Goal: Task Accomplishment & Management: Use online tool/utility

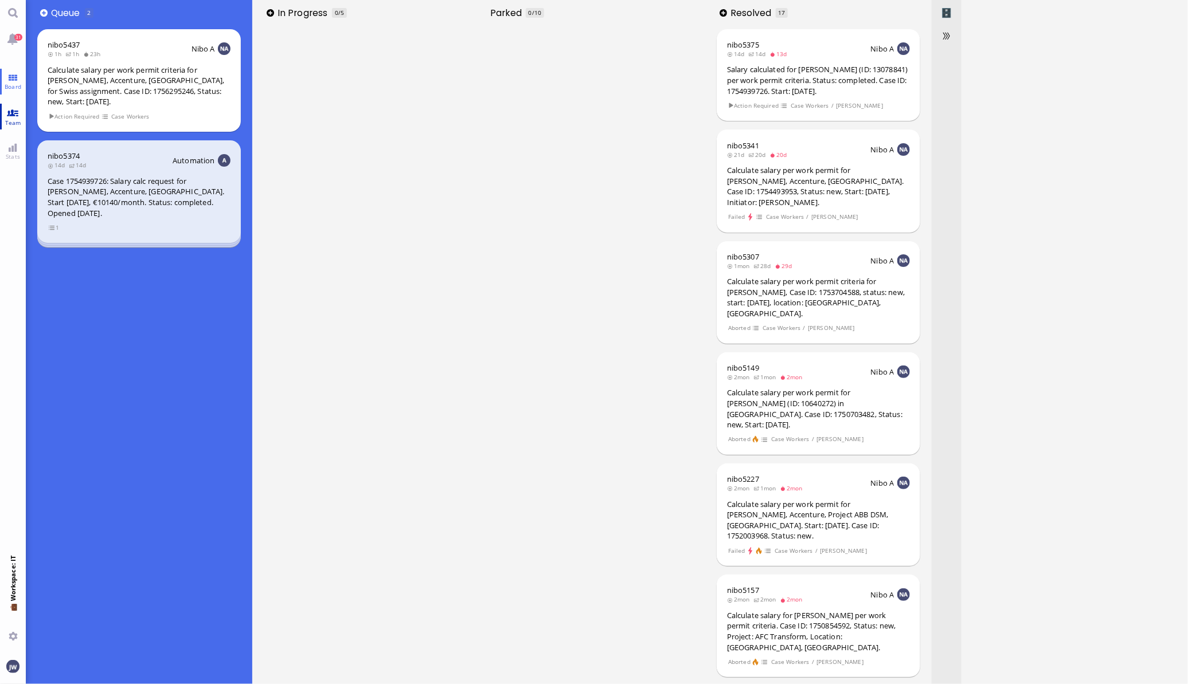
click at [13, 121] on span "Team" at bounding box center [13, 123] width 22 height 8
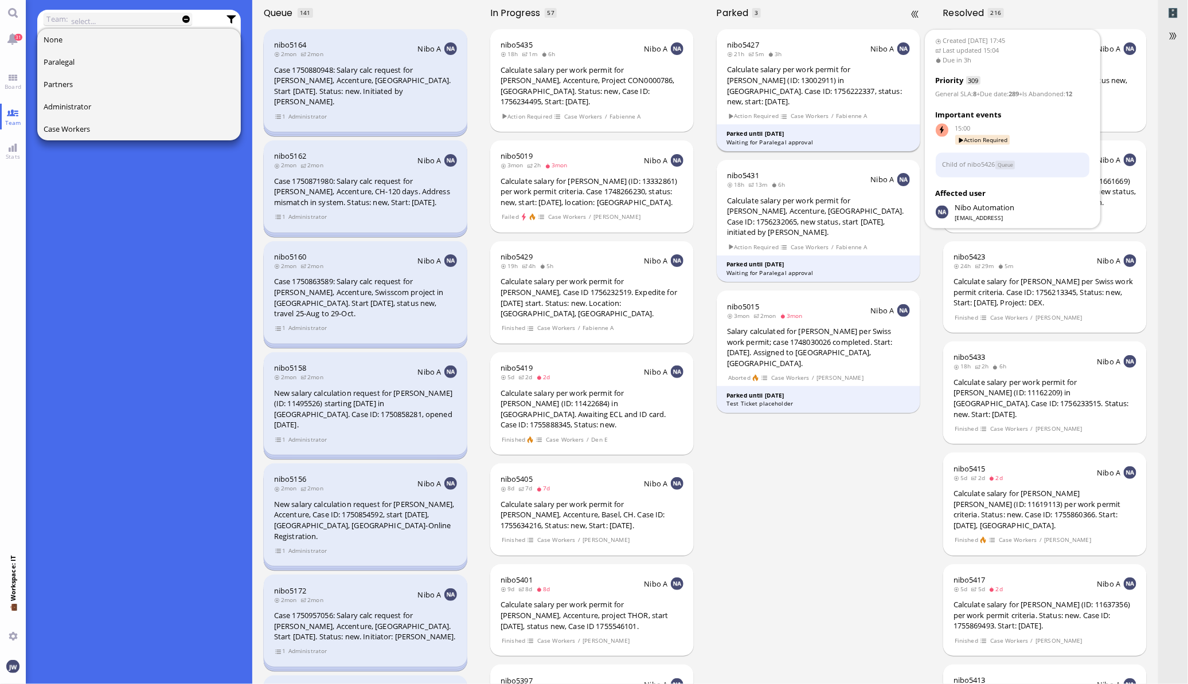
click at [843, 93] on div "Calculate salary per work permit for [PERSON_NAME] (ID: 13002911) in [GEOGRAPHI…" at bounding box center [818, 85] width 183 height 42
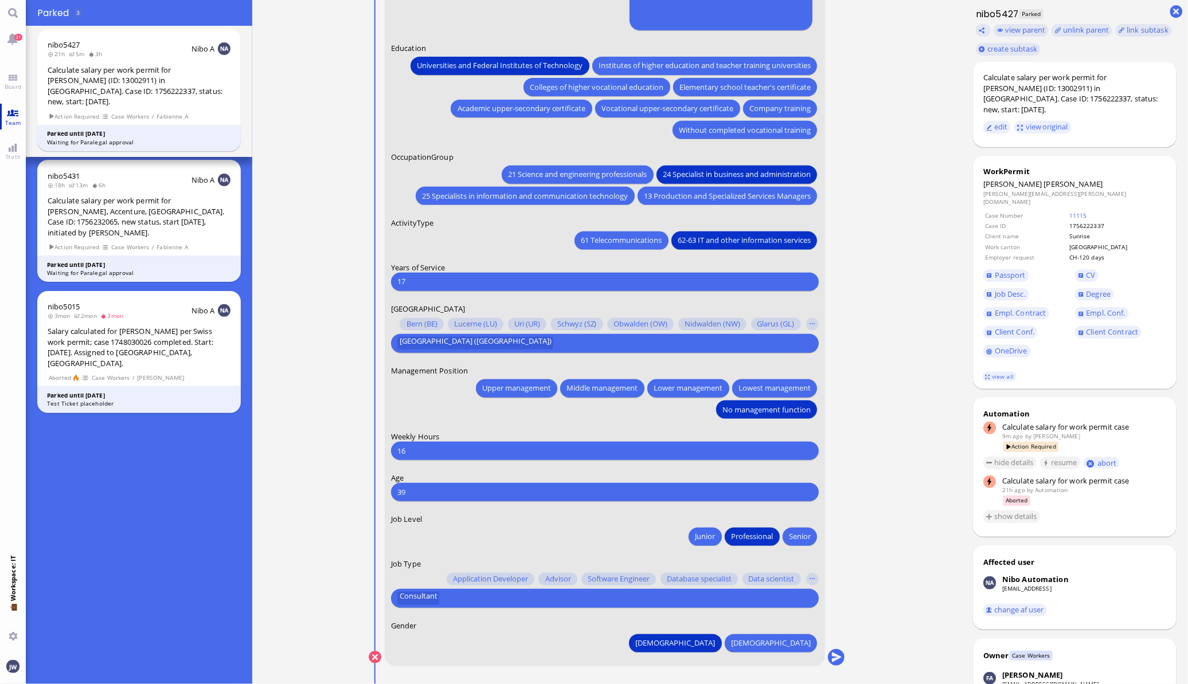
click at [25, 116] on link "Team" at bounding box center [13, 117] width 26 height 26
click at [17, 80] on link "Board" at bounding box center [13, 82] width 26 height 26
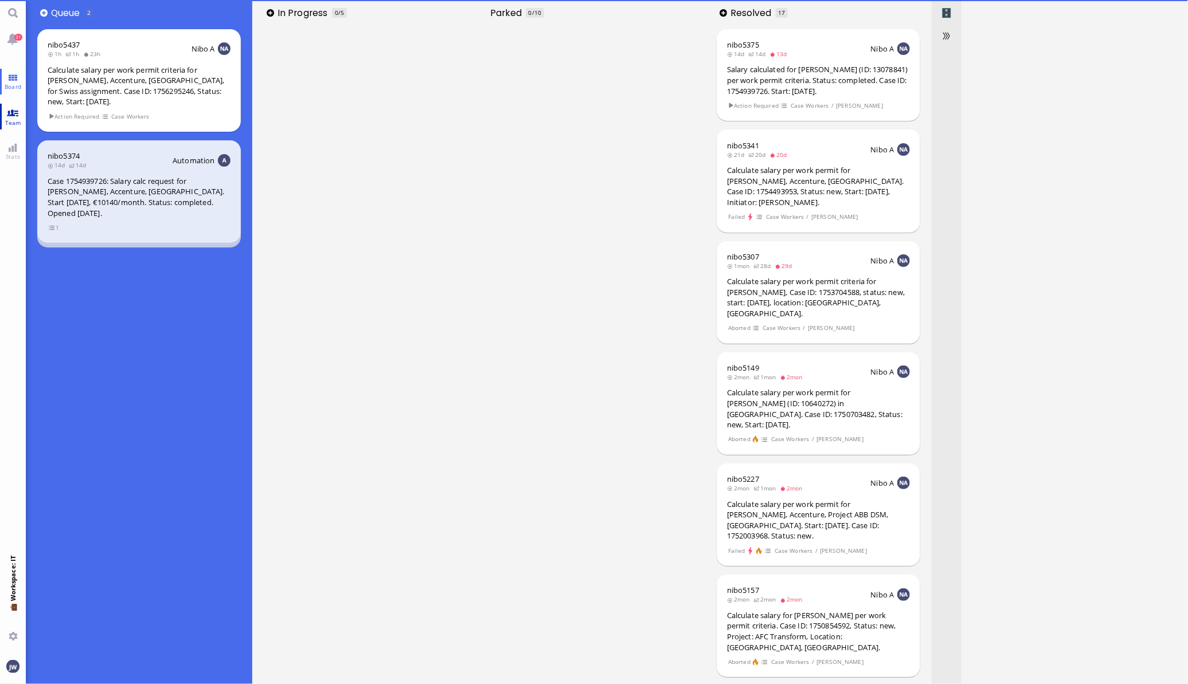
click at [18, 114] on link "Team" at bounding box center [13, 117] width 26 height 26
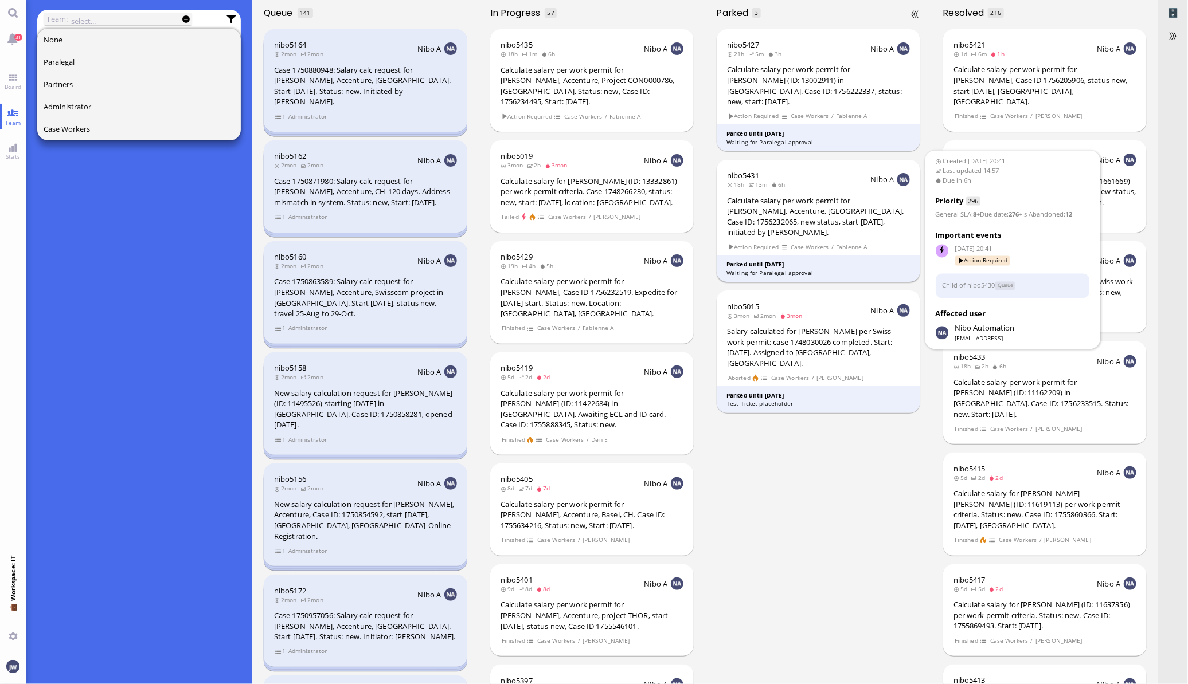
click at [833, 207] on div "Calculate salary per work permit for [PERSON_NAME], Accenture, [GEOGRAPHIC_DATA…" at bounding box center [818, 216] width 183 height 42
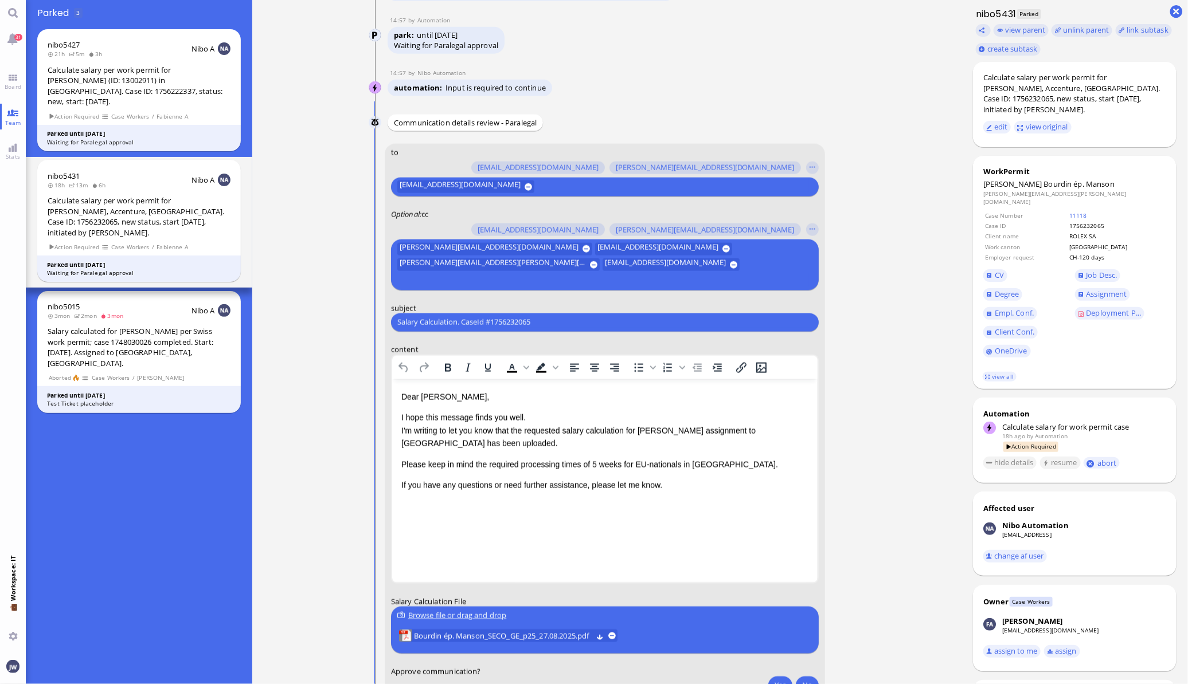
scroll to position [-143, 0]
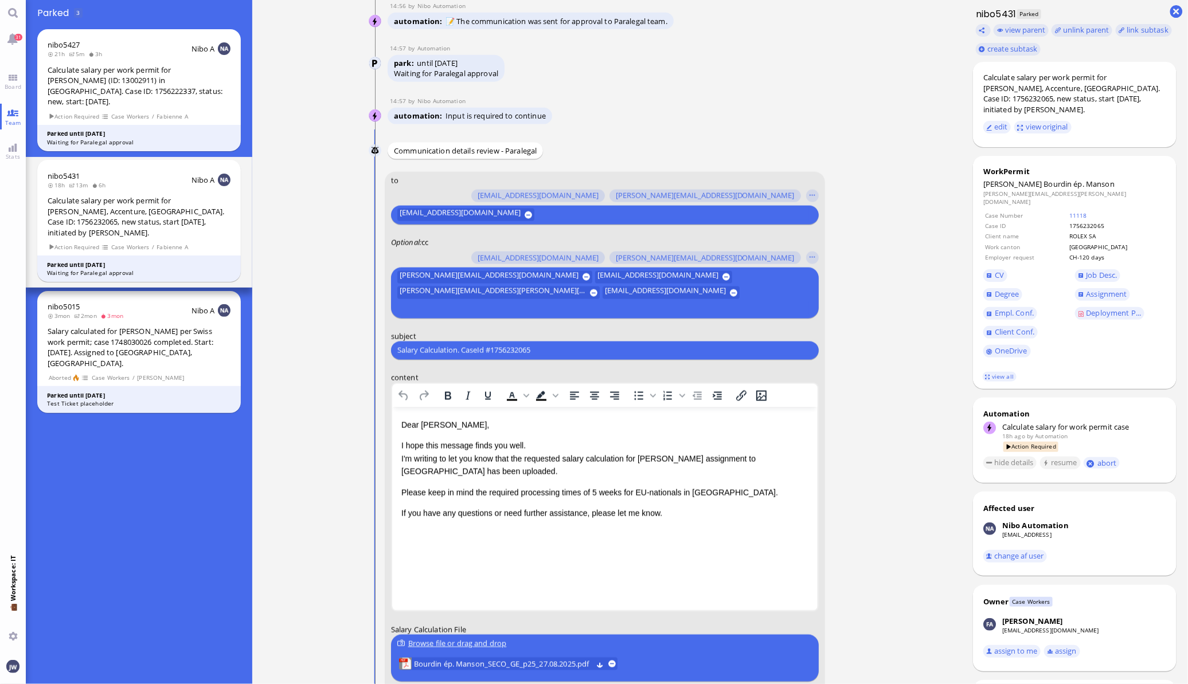
click at [542, 353] on input "Salary Calculation. CaseId #1756232065" at bounding box center [604, 350] width 415 height 12
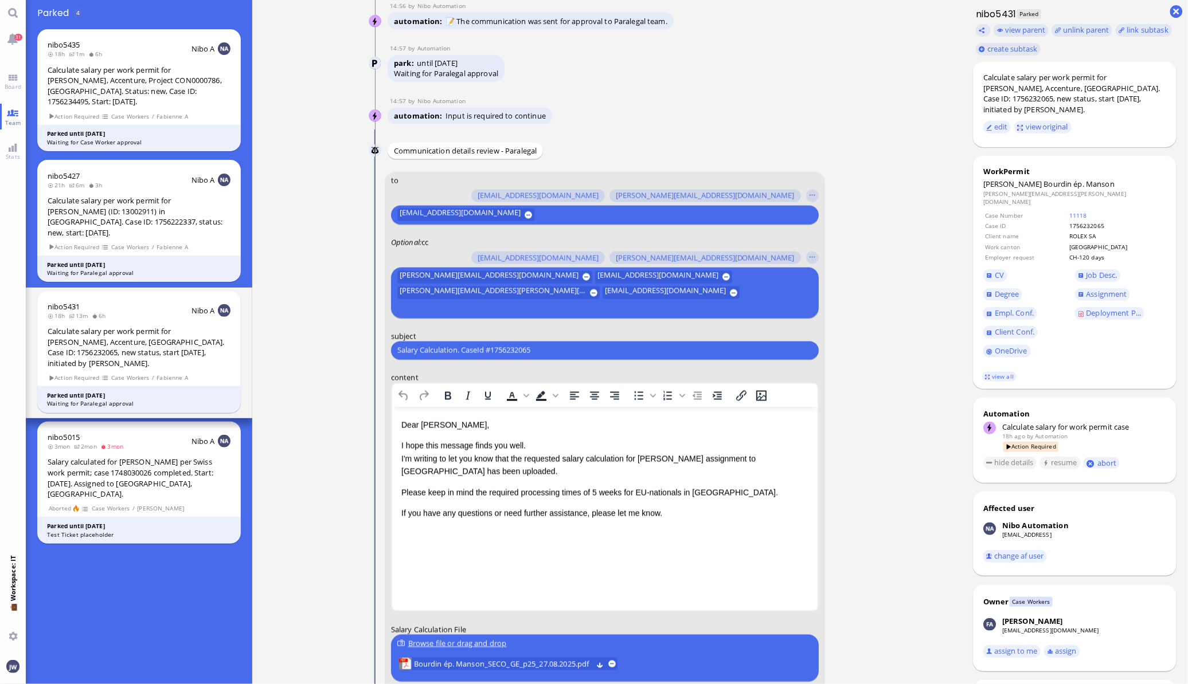
paste input "PazPerTout new case: [PERSON_NAME] ép. [PERSON_NAME] (1756232065 / 11410560), E…"
type input "PazPerTout new case: [PERSON_NAME] ép. [PERSON_NAME] (1756232065 / 11410560), E…"
click at [857, 374] on nitautoscroll "26 Aug 20:41 by Automation Automation Calculate eligible salary for work permit…" at bounding box center [607, 342] width 530 height 684
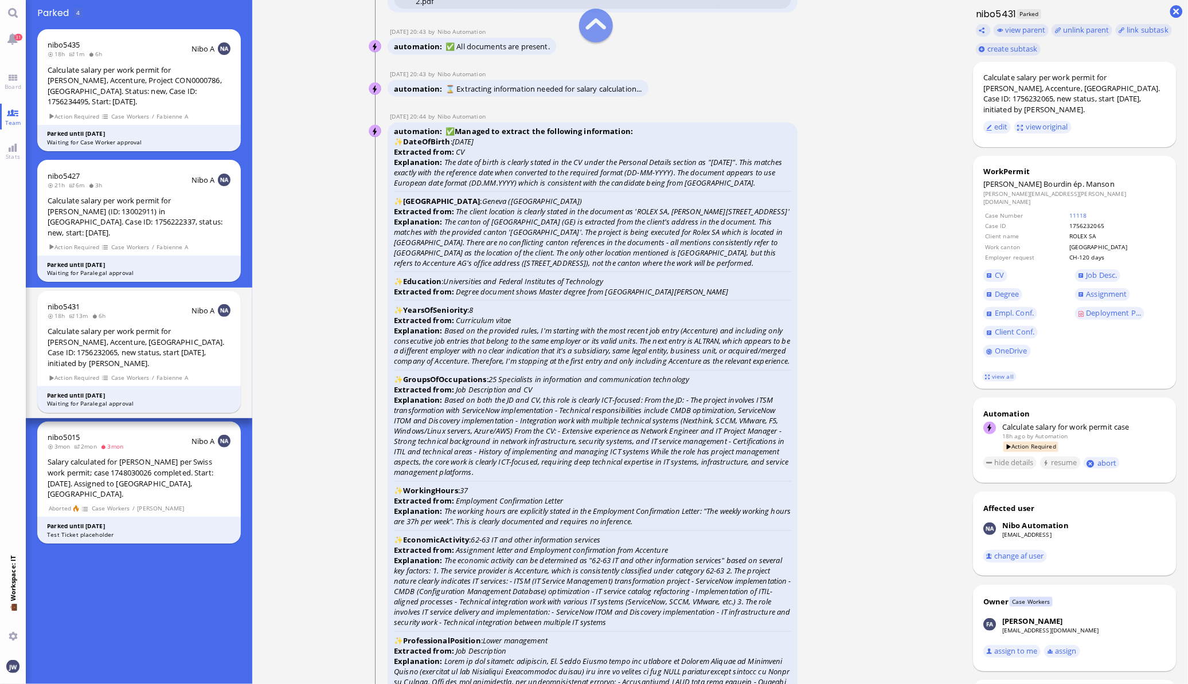
scroll to position [-2508, 0]
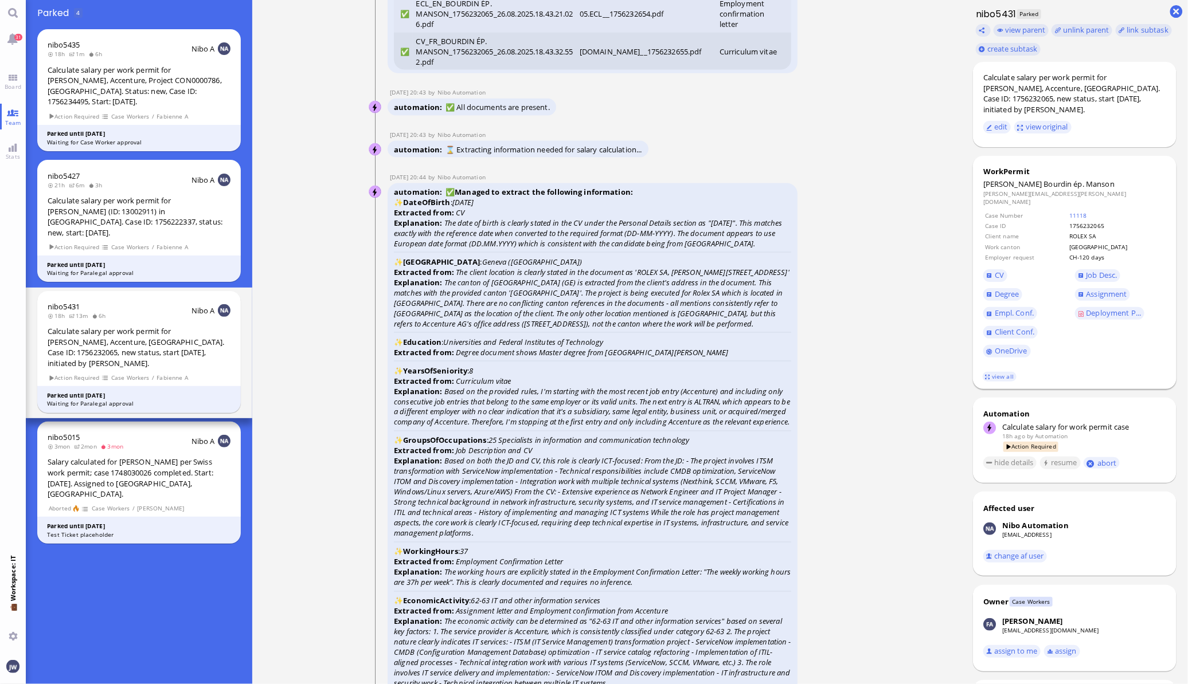
click at [1000, 365] on footer "view all" at bounding box center [1075, 377] width 204 height 25
click at [1000, 270] on span "CV" at bounding box center [998, 275] width 9 height 10
click at [1087, 212] on link "11118" at bounding box center [1078, 216] width 18 height 8
click at [1014, 289] on span "Degree" at bounding box center [1006, 294] width 25 height 10
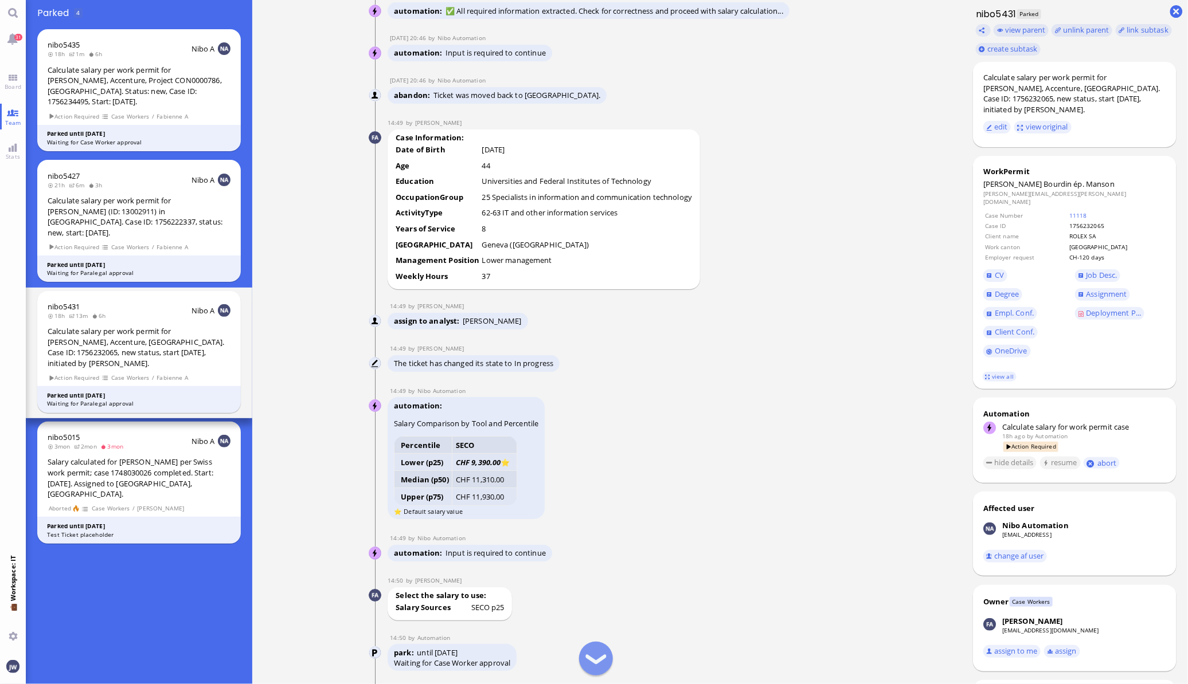
scroll to position [-1218, 0]
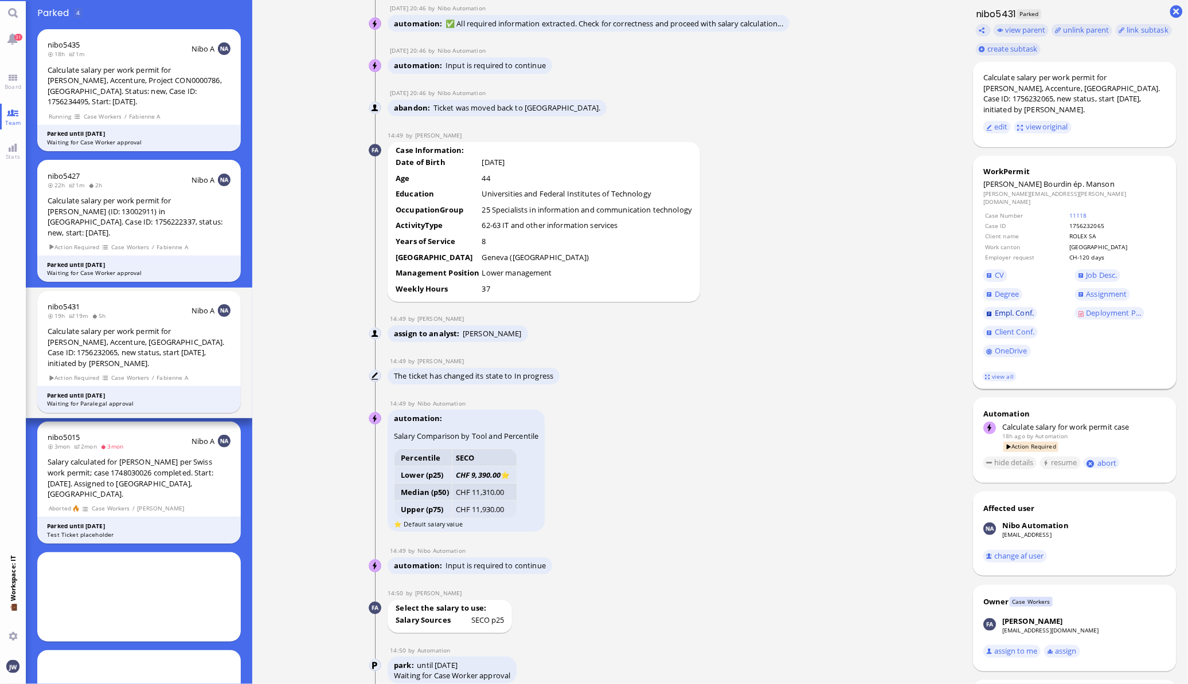
click at [1015, 308] on span "Empl. Conf." at bounding box center [1013, 313] width 39 height 10
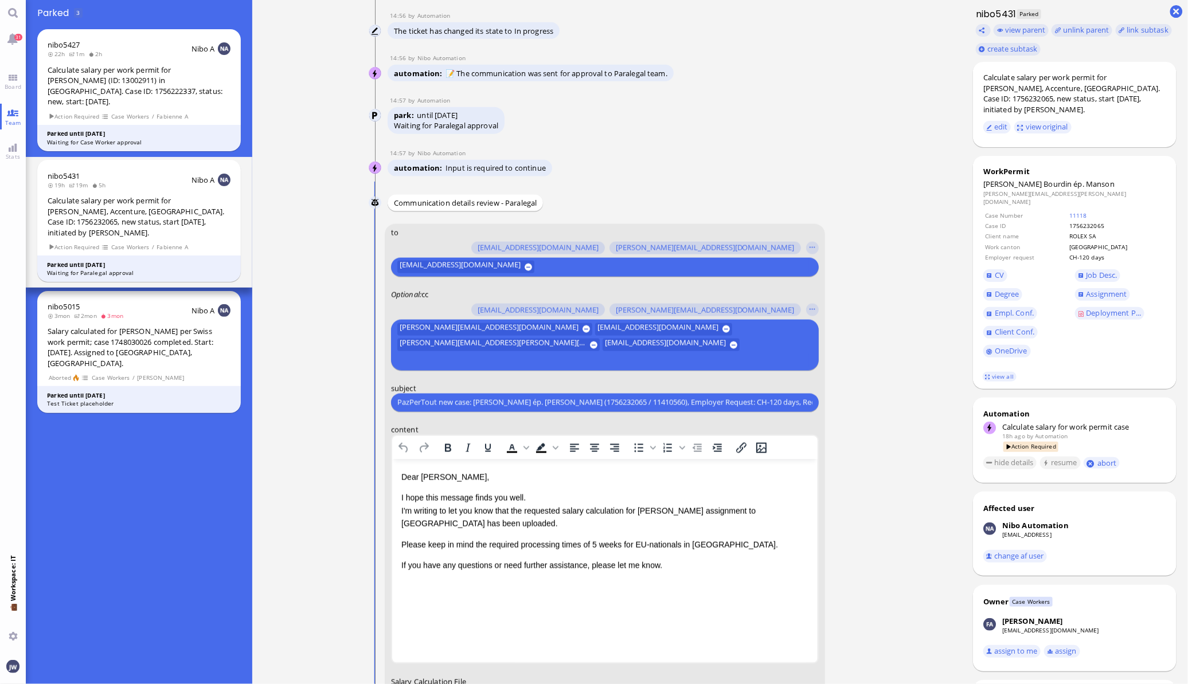
scroll to position [0, 0]
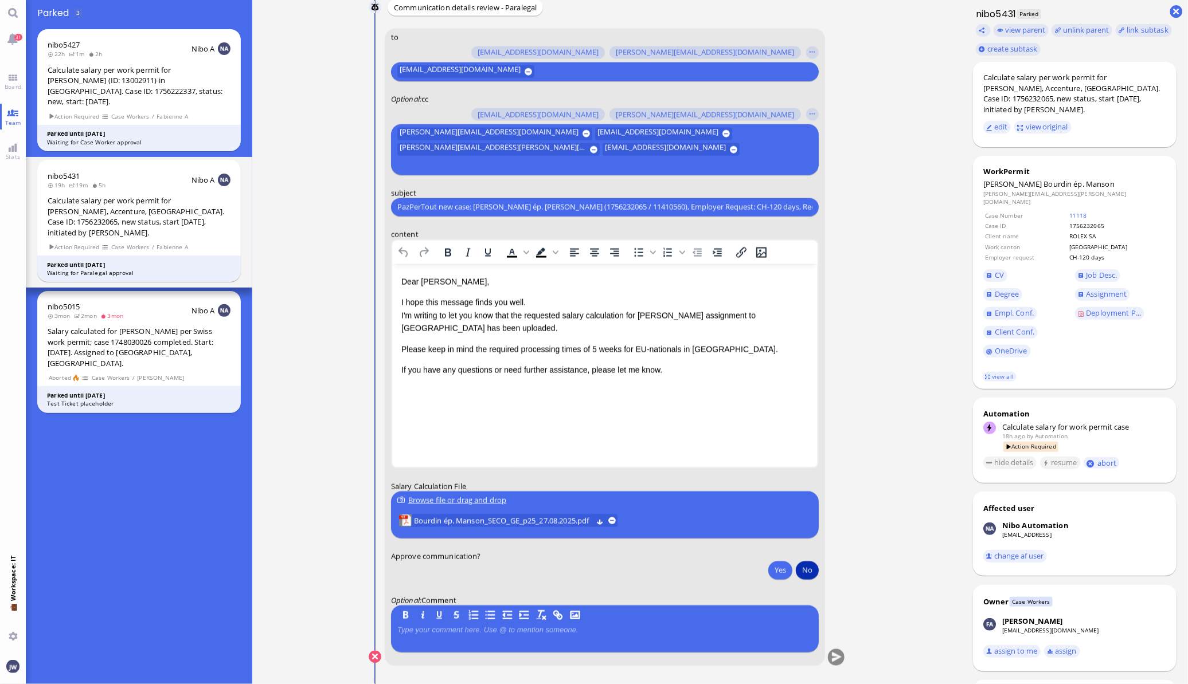
click at [817, 570] on button "No" at bounding box center [807, 570] width 23 height 18
click at [836, 657] on button "submit" at bounding box center [835, 657] width 17 height 17
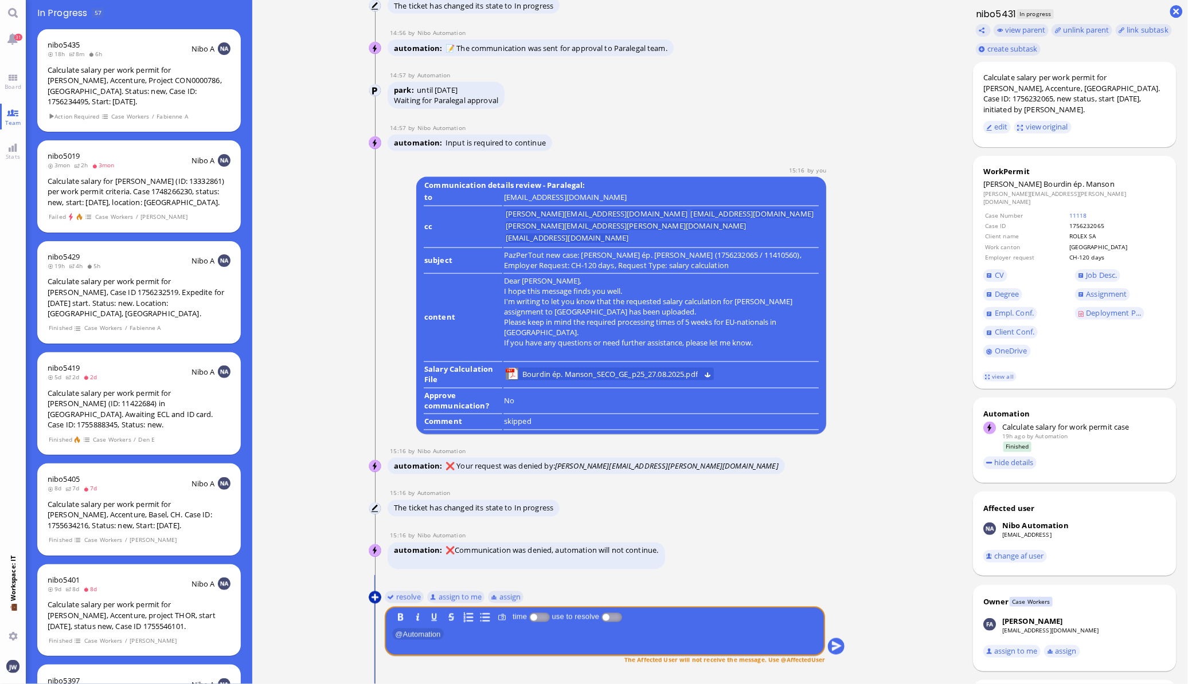
click at [376, 596] on button at bounding box center [375, 598] width 13 height 13
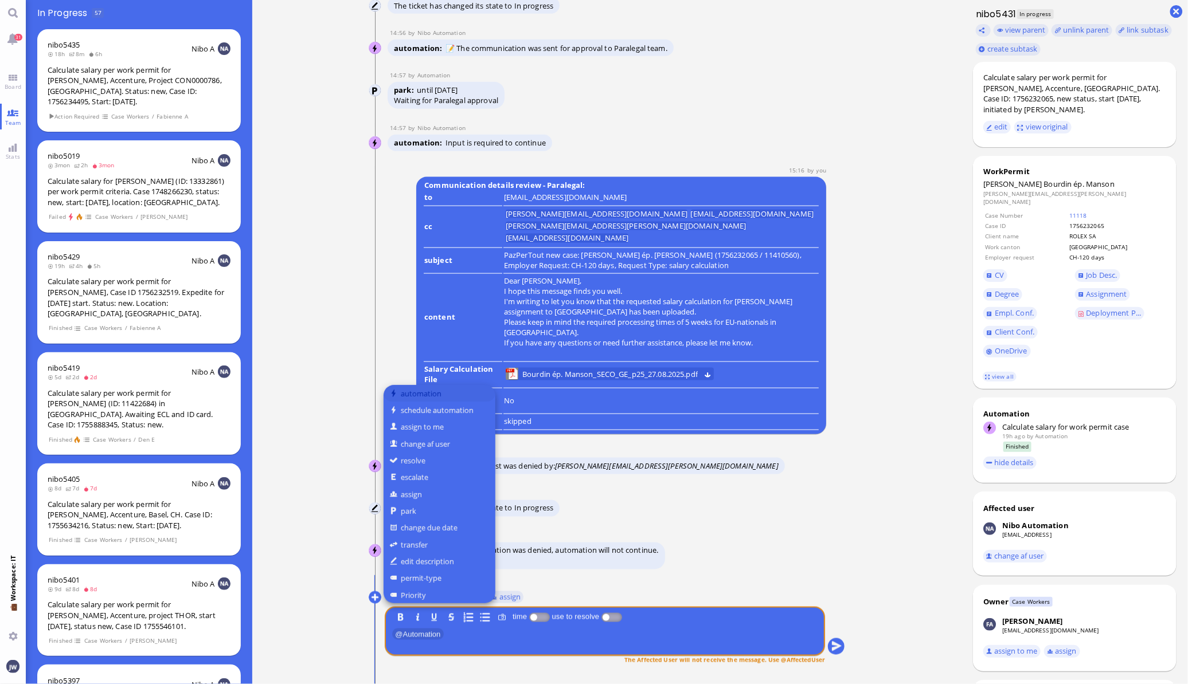
click at [439, 396] on button "automation" at bounding box center [439, 393] width 112 height 17
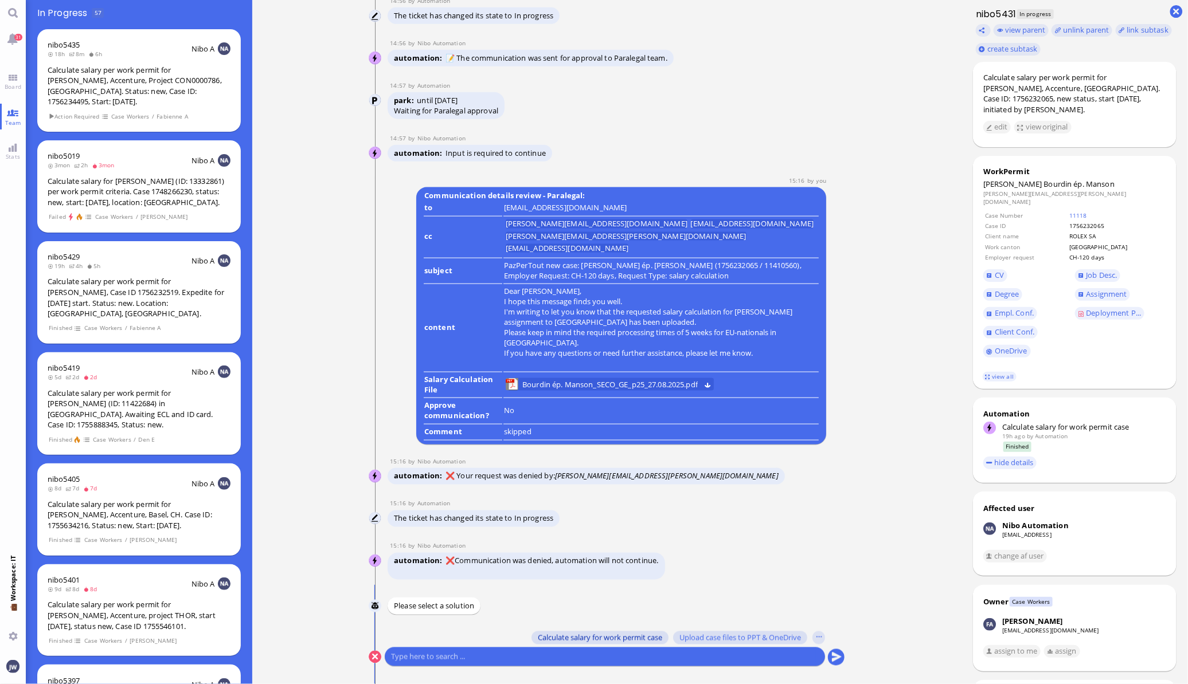
click at [637, 640] on span "Calculate salary for work permit case" at bounding box center [600, 637] width 124 height 9
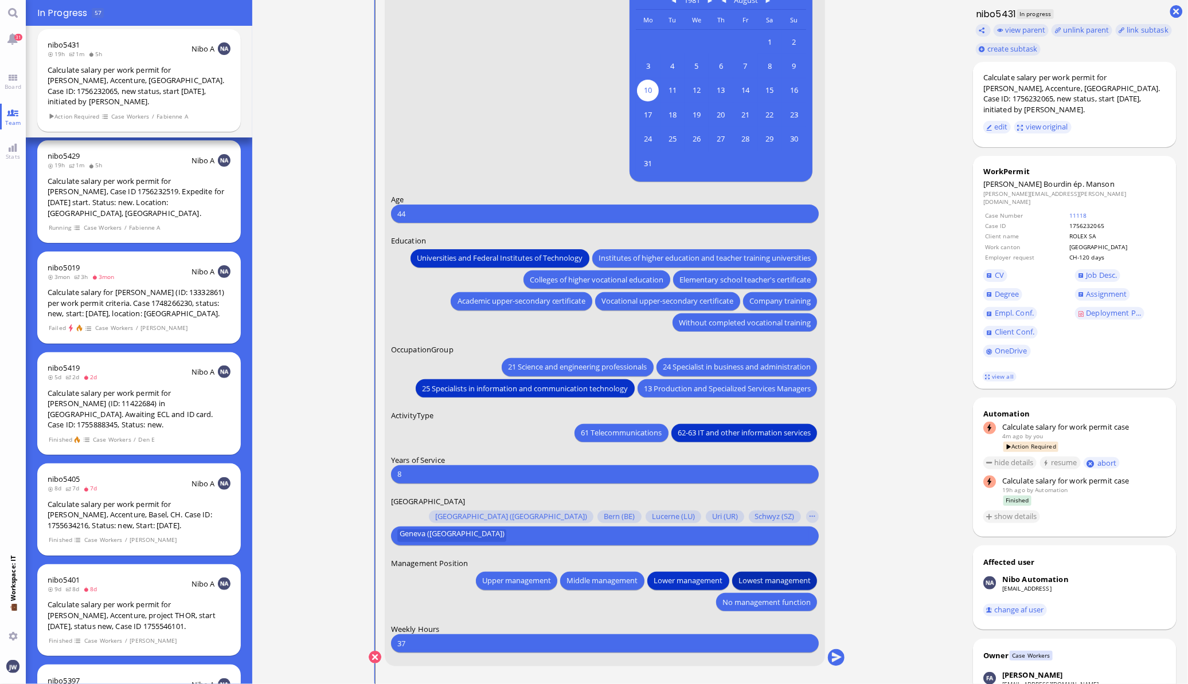
click at [757, 578] on span "Lowest management" at bounding box center [774, 581] width 72 height 12
click at [834, 660] on button "submit" at bounding box center [835, 657] width 17 height 17
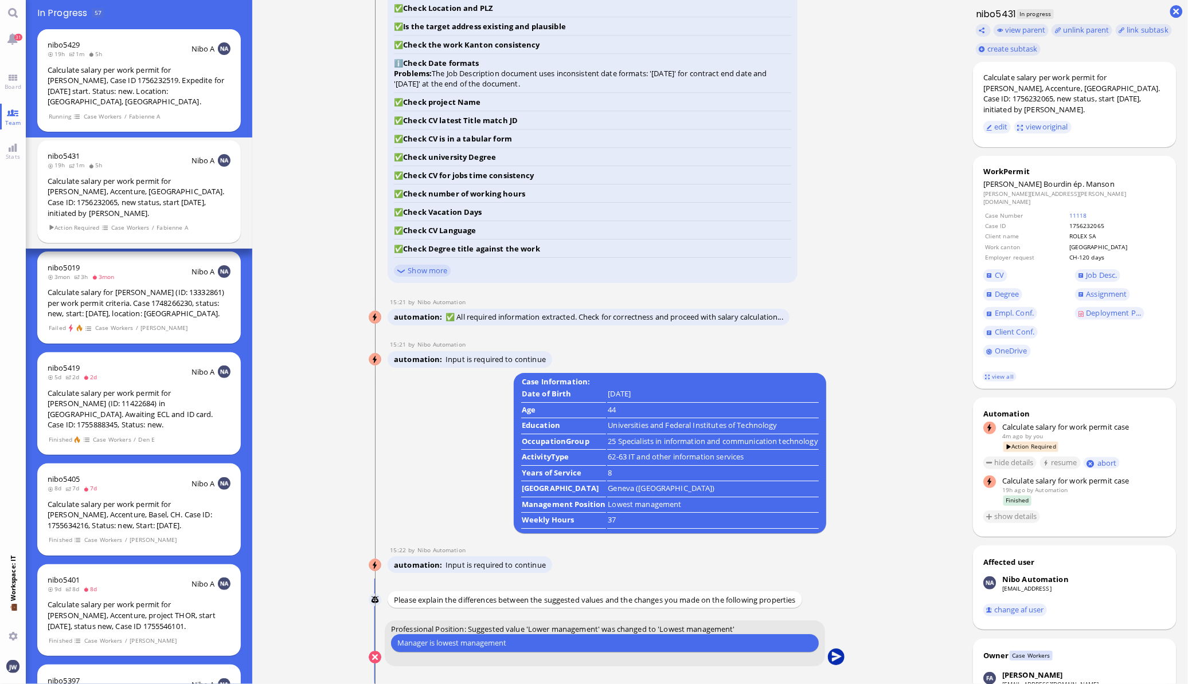
type input "Manager is lowest management"
click at [829, 656] on button "submit" at bounding box center [835, 657] width 17 height 17
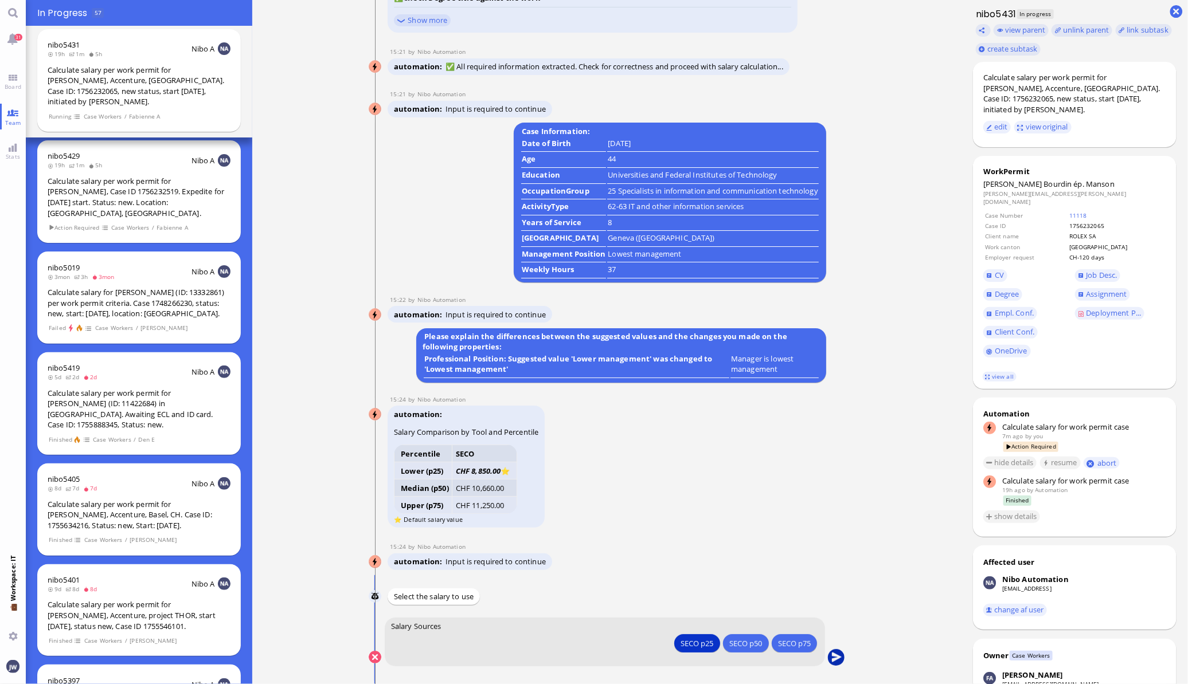
click at [835, 660] on button "submit" at bounding box center [835, 657] width 17 height 17
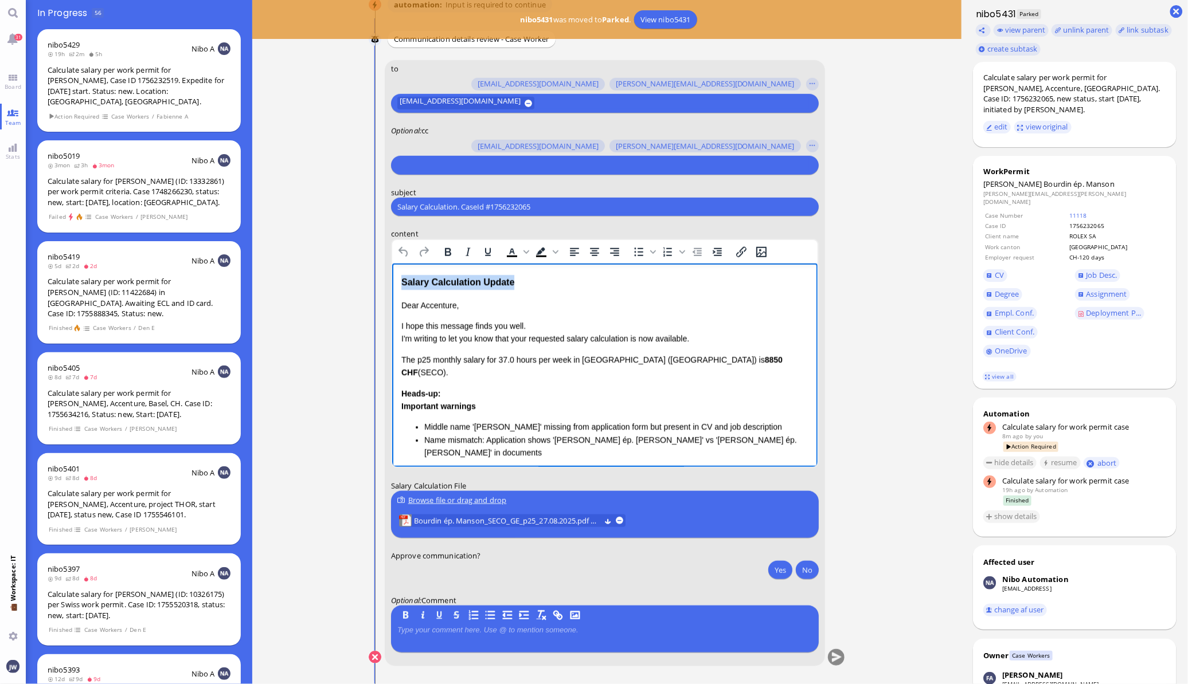
drag, startPoint x: 523, startPoint y: 287, endPoint x: 735, endPoint y: 538, distance: 329.1
click at [391, 275] on html "Salary Calculation Update Dear Accenture, I hope this message finds you well. I…" at bounding box center [603, 434] width 425 height 340
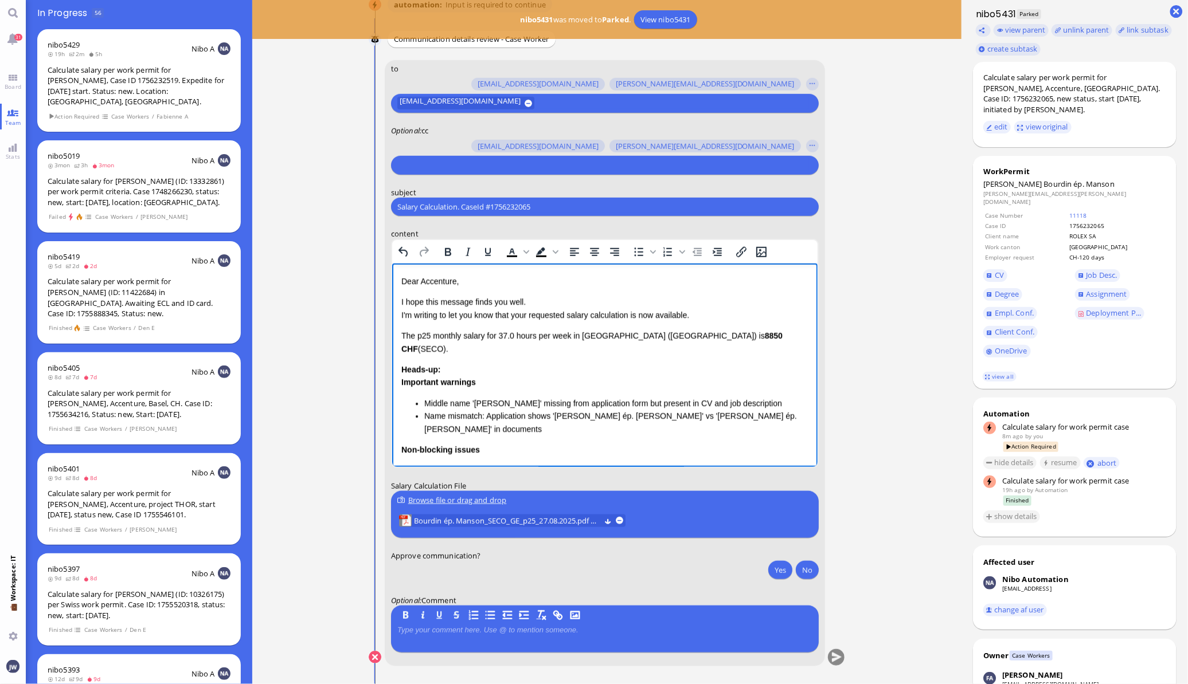
click at [499, 207] on input "Salary Calculation. CaseId #1756232065" at bounding box center [604, 207] width 415 height 12
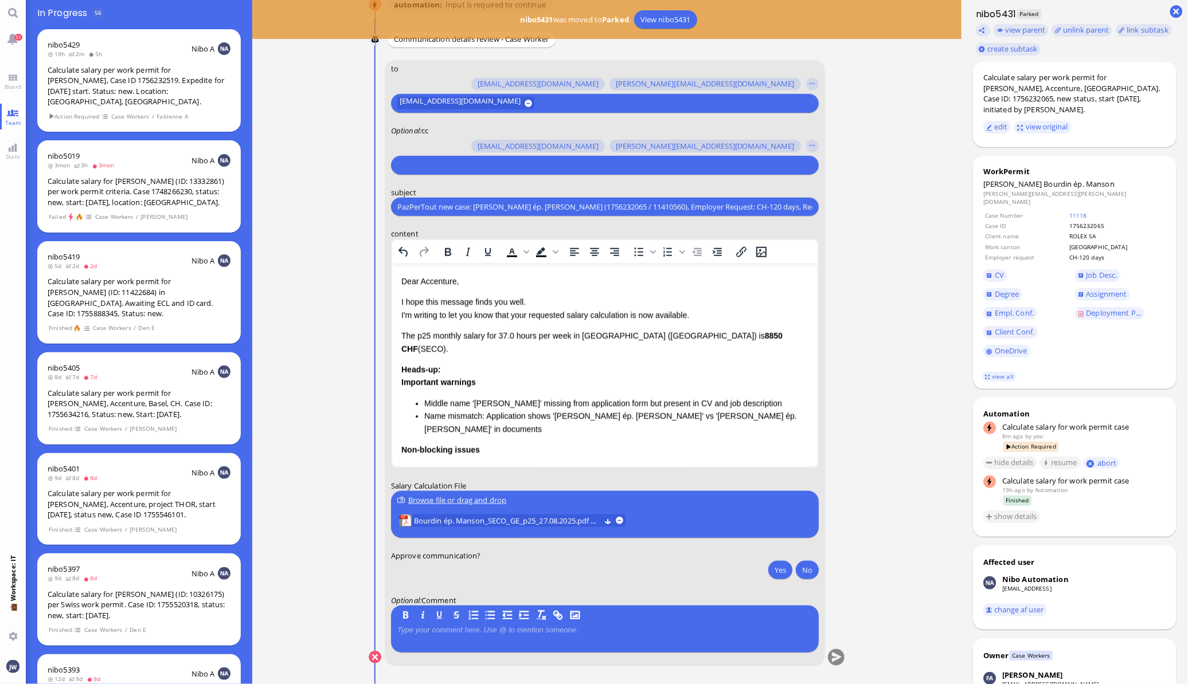
scroll to position [0, 73]
type input "PazPerTout new case: [PERSON_NAME] ép. [PERSON_NAME] (1756232065 / 11410560), E…"
click at [1003, 372] on link "view all" at bounding box center [998, 377] width 33 height 10
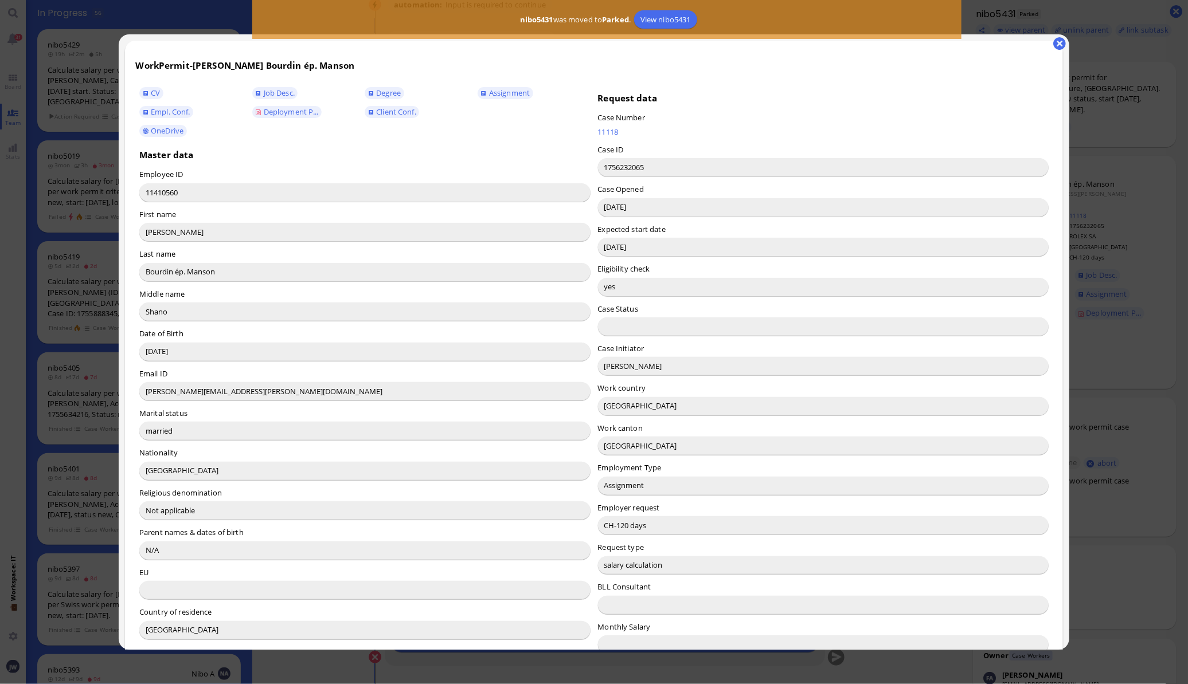
click at [608, 369] on input "[PERSON_NAME]" at bounding box center [823, 366] width 451 height 18
click at [608, 368] on input "[PERSON_NAME]" at bounding box center [823, 366] width 451 height 18
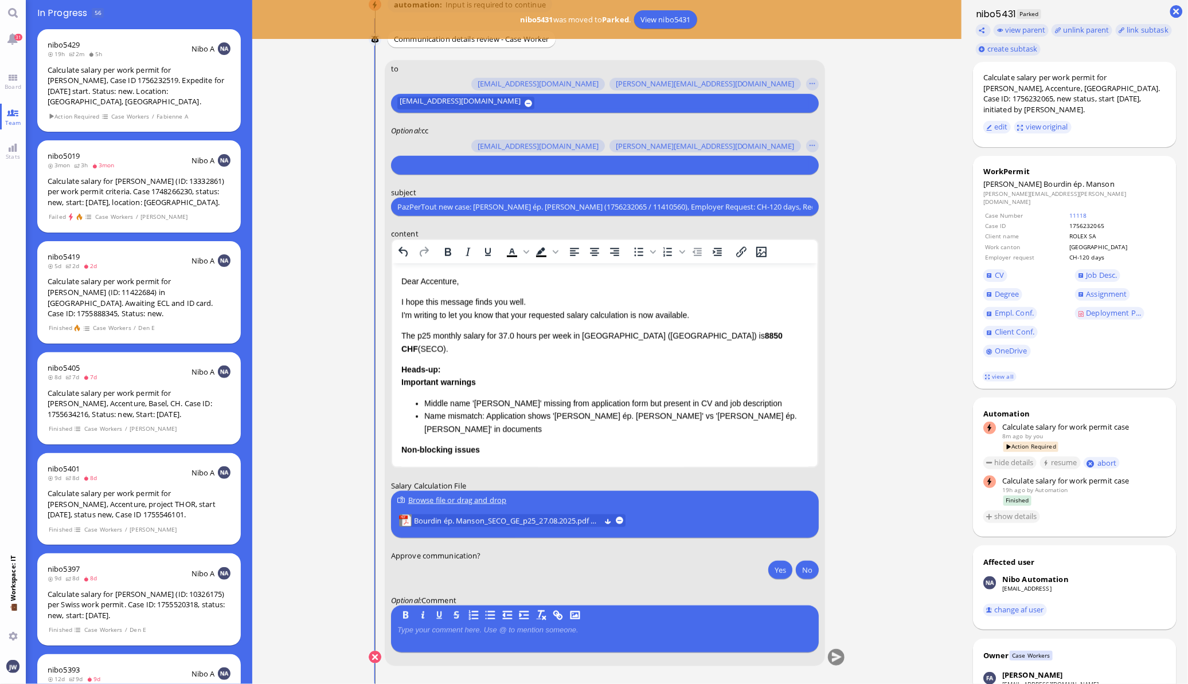
click at [441, 283] on p "Dear Accenture," at bounding box center [604, 281] width 407 height 13
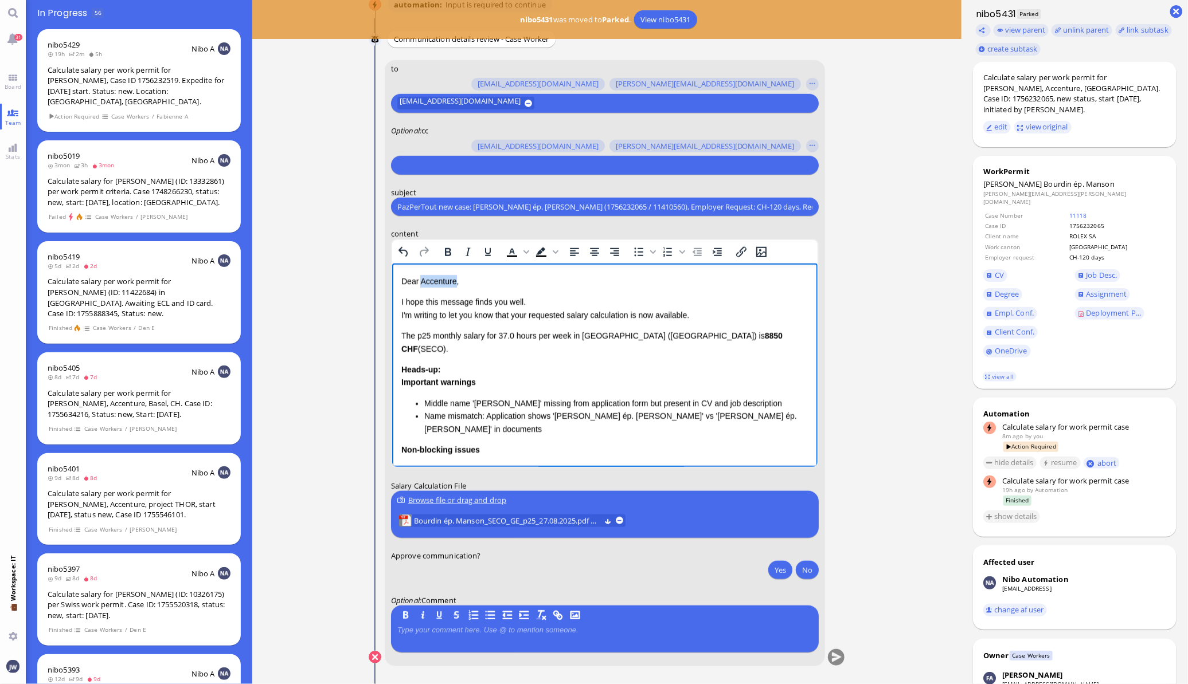
click at [441, 283] on p "Dear Accenture," at bounding box center [604, 281] width 407 height 13
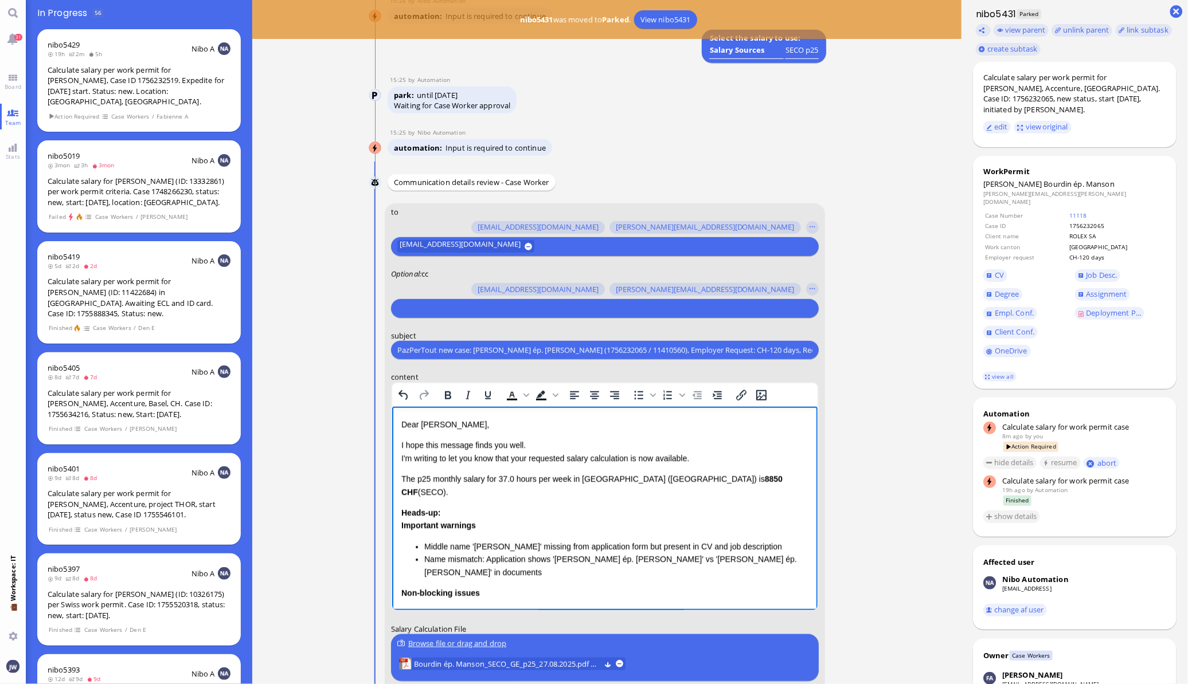
click at [451, 312] on input "text" at bounding box center [603, 309] width 412 height 12
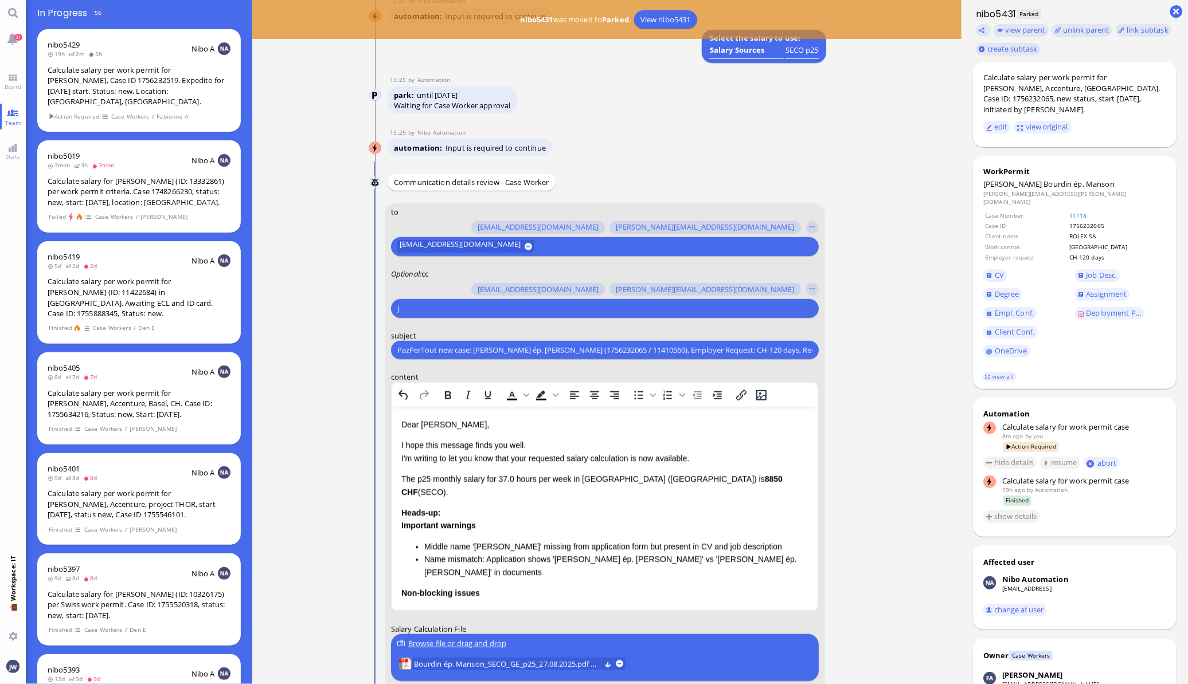
scroll to position [-142, 0]
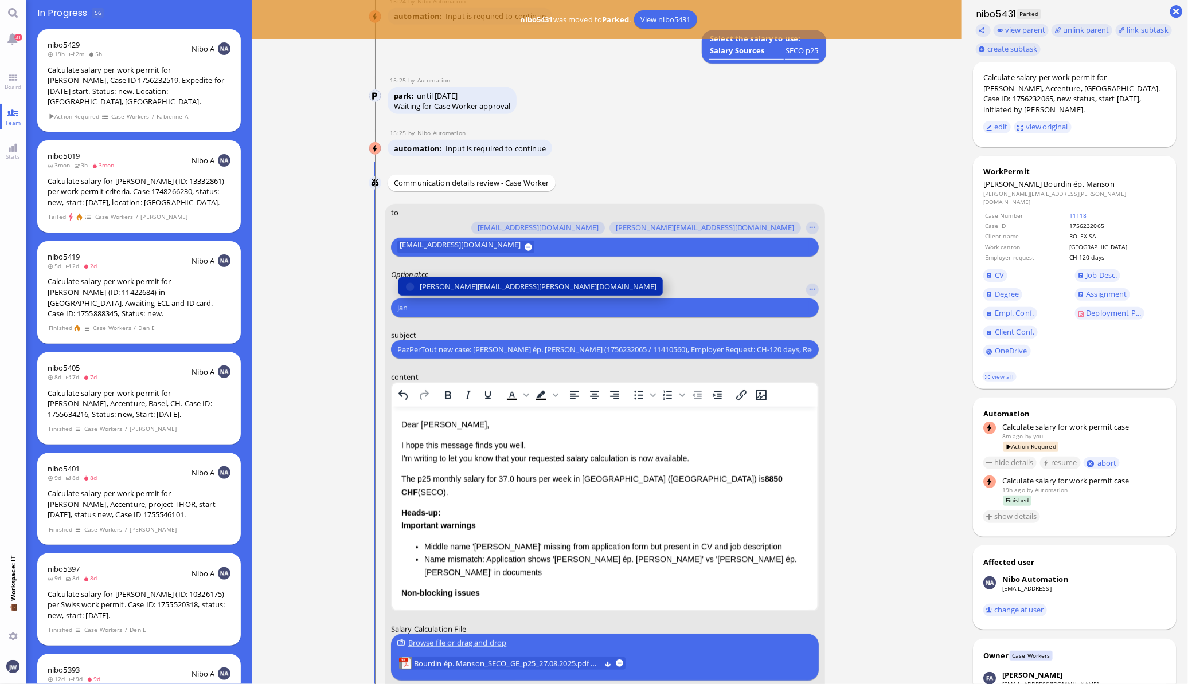
type input "jan"
click at [468, 291] on button "[PERSON_NAME][EMAIL_ADDRESS][PERSON_NAME][DOMAIN_NAME]" at bounding box center [530, 286] width 264 height 18
type input "fabi"
click at [487, 281] on span "[EMAIL_ADDRESS][DOMAIN_NAME]" at bounding box center [480, 287] width 121 height 12
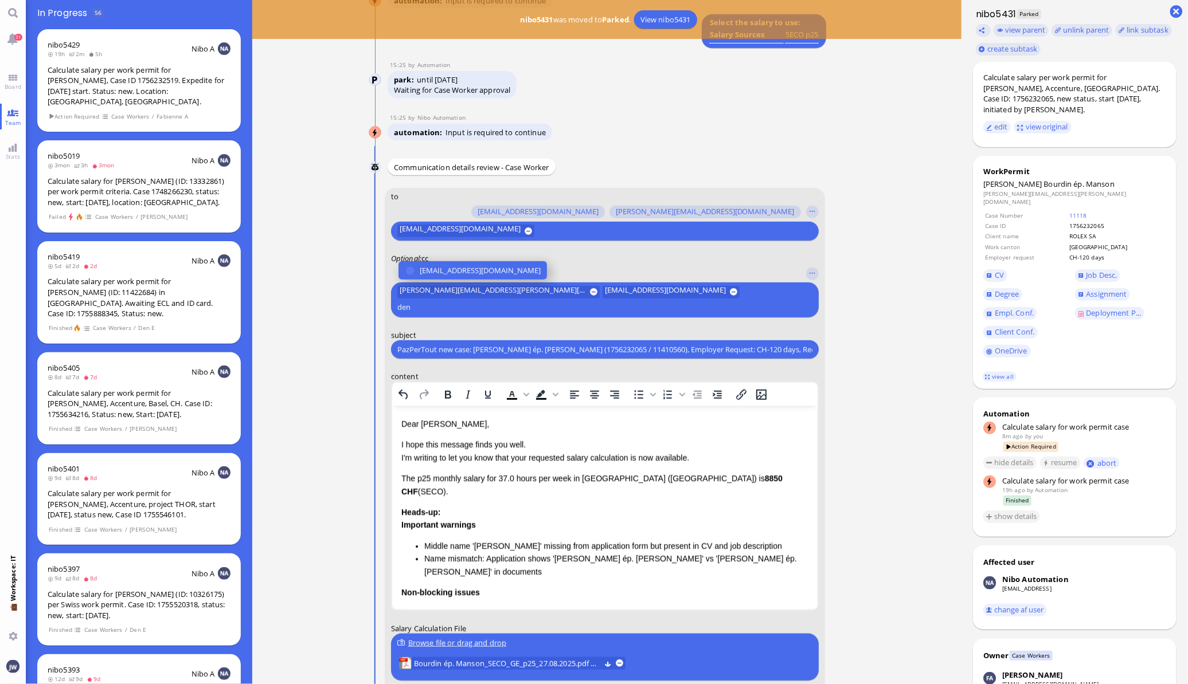
type input "den"
click at [487, 277] on span "[EMAIL_ADDRESS][DOMAIN_NAME]" at bounding box center [480, 271] width 121 height 12
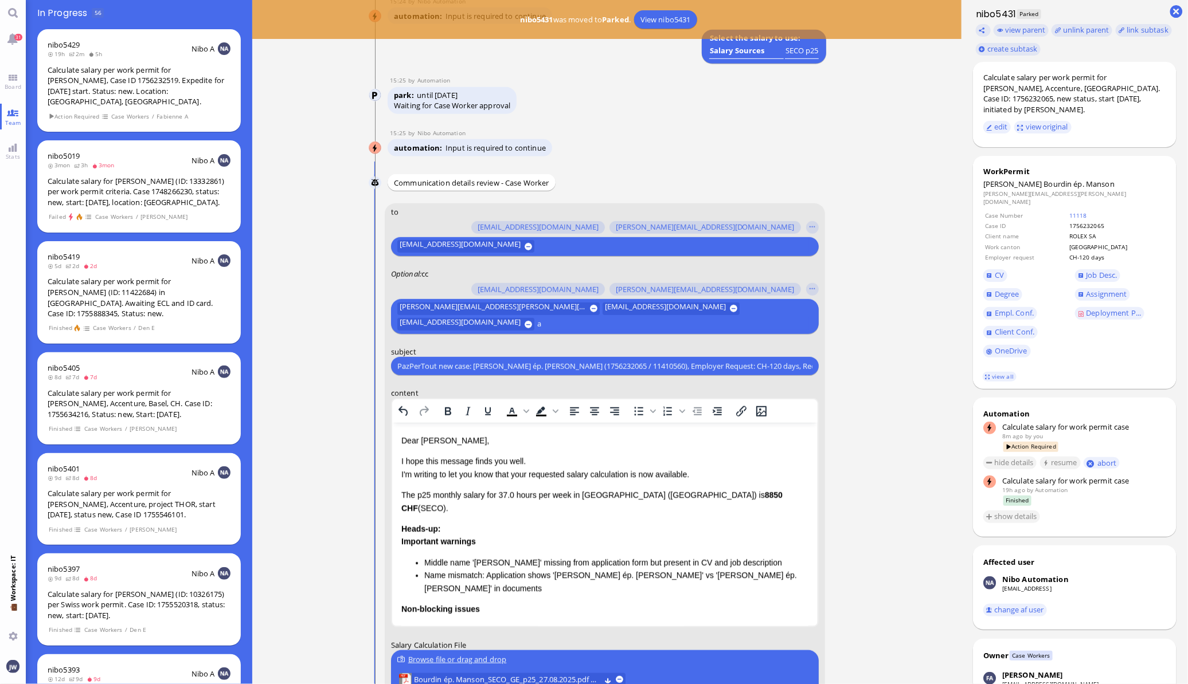
scroll to position [-158, 0]
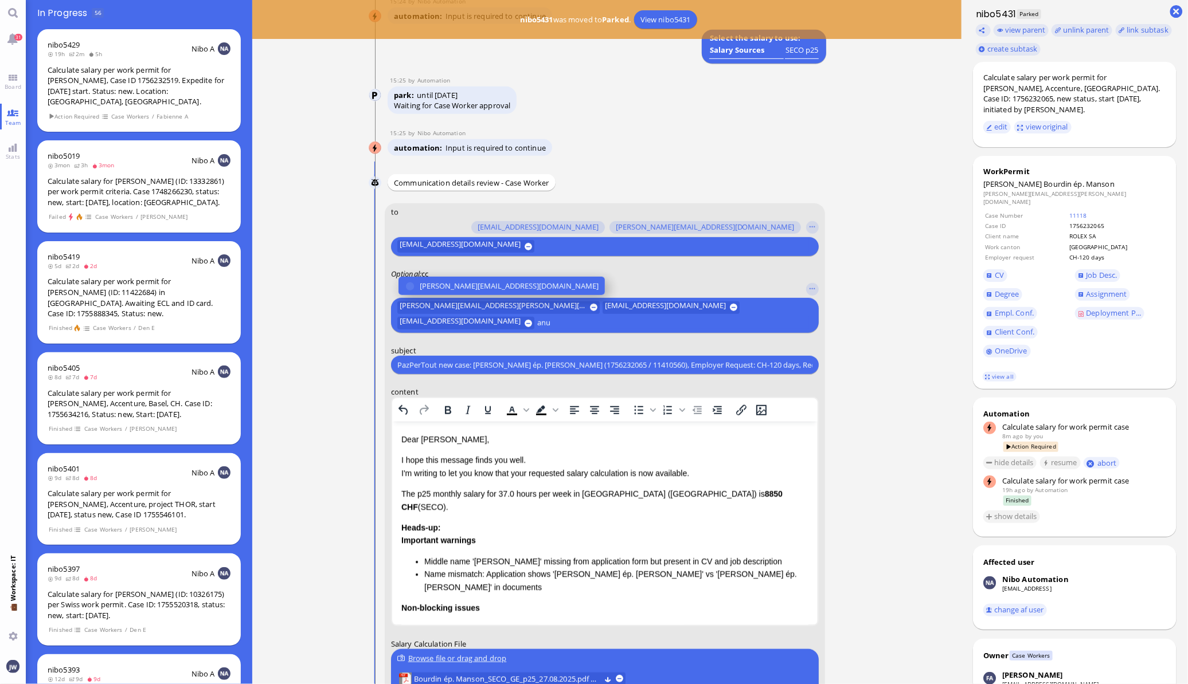
type input "anu"
click at [487, 280] on span "[PERSON_NAME][EMAIL_ADDRESS][DOMAIN_NAME]" at bounding box center [509, 286] width 179 height 12
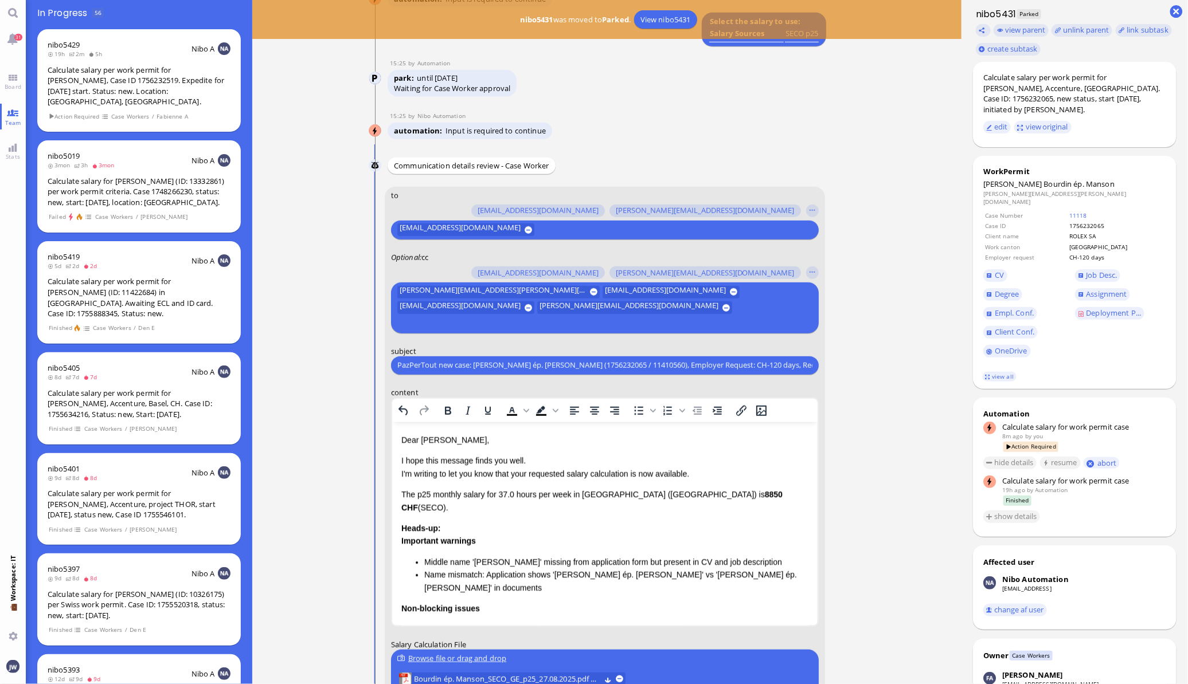
scroll to position [-159, 0]
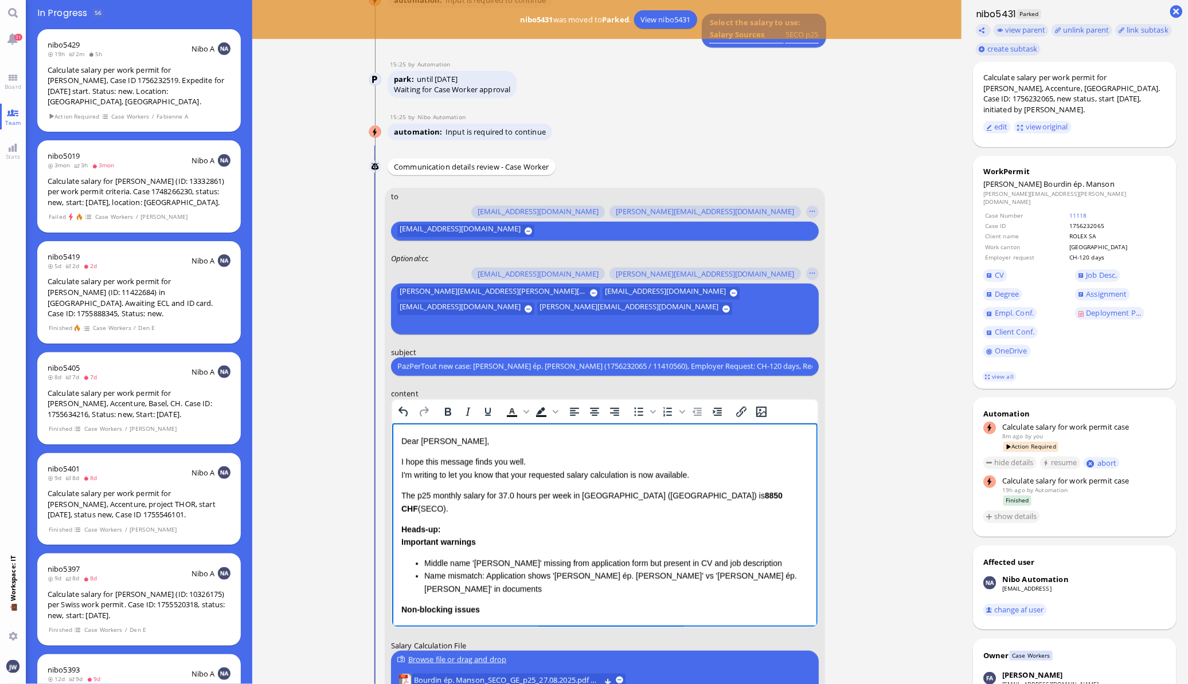
click at [526, 473] on p "I hope this message finds you well. I'm writing to let you know that your reque…" at bounding box center [604, 468] width 407 height 26
click at [629, 472] on p "I hope this message finds you well. I'm writing to let you know that the reques…" at bounding box center [604, 468] width 407 height 26
click at [671, 475] on p "I hope this message finds you well. I'm writing to let you know that the reques…" at bounding box center [604, 468] width 407 height 26
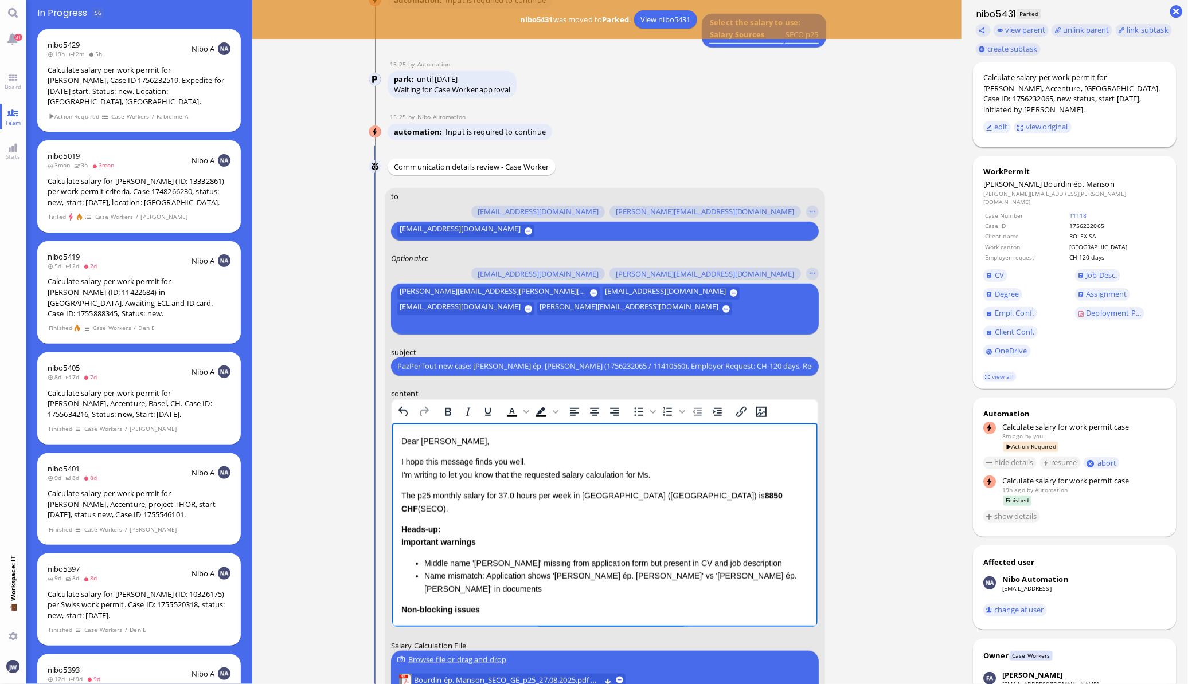
click at [1161, 74] on div "Calculate salary per work permit for [PERSON_NAME], Accenture, [GEOGRAPHIC_DATA…" at bounding box center [1074, 93] width 183 height 42
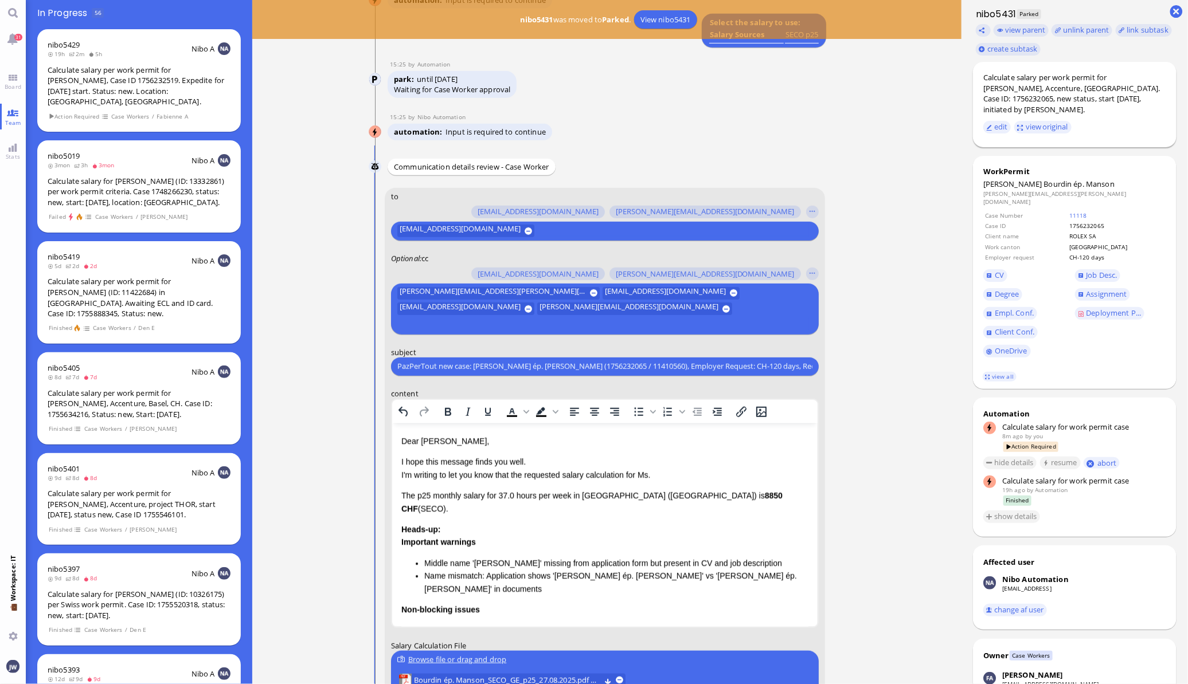
click at [1146, 76] on div "Calculate salary per work permit for [PERSON_NAME], Accenture, [GEOGRAPHIC_DATA…" at bounding box center [1074, 93] width 183 height 42
copy div "Bourdin"
click at [657, 474] on p "I hope this message finds you well. I'm writing to let you know that the reques…" at bounding box center [604, 468] width 407 height 26
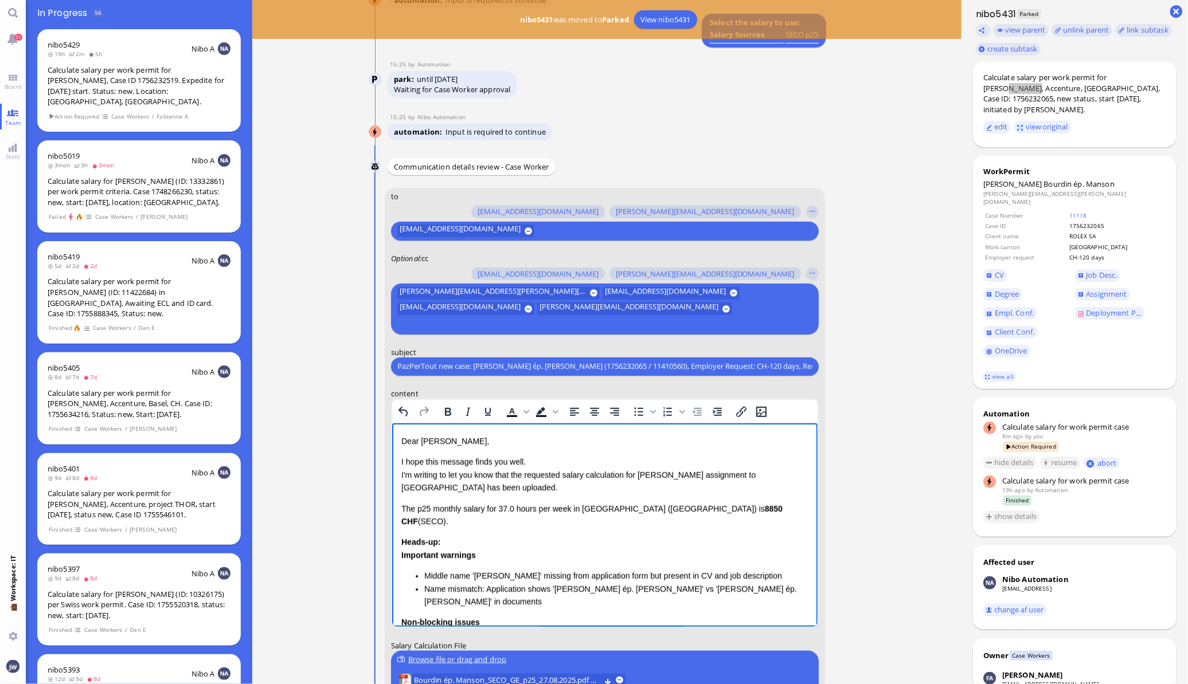
click at [424, 500] on div "Dear [PERSON_NAME], I hope this message finds you well. I'm writing to let you …" at bounding box center [604, 575] width 407 height 283
click at [406, 493] on p "I hope this message finds you well. I'm writing to let you know that the reques…" at bounding box center [604, 474] width 407 height 38
click at [402, 504] on p "The p25 monthly salary for 37.0 hours per week in [GEOGRAPHIC_DATA] ([GEOGRAPHI…" at bounding box center [604, 515] width 407 height 26
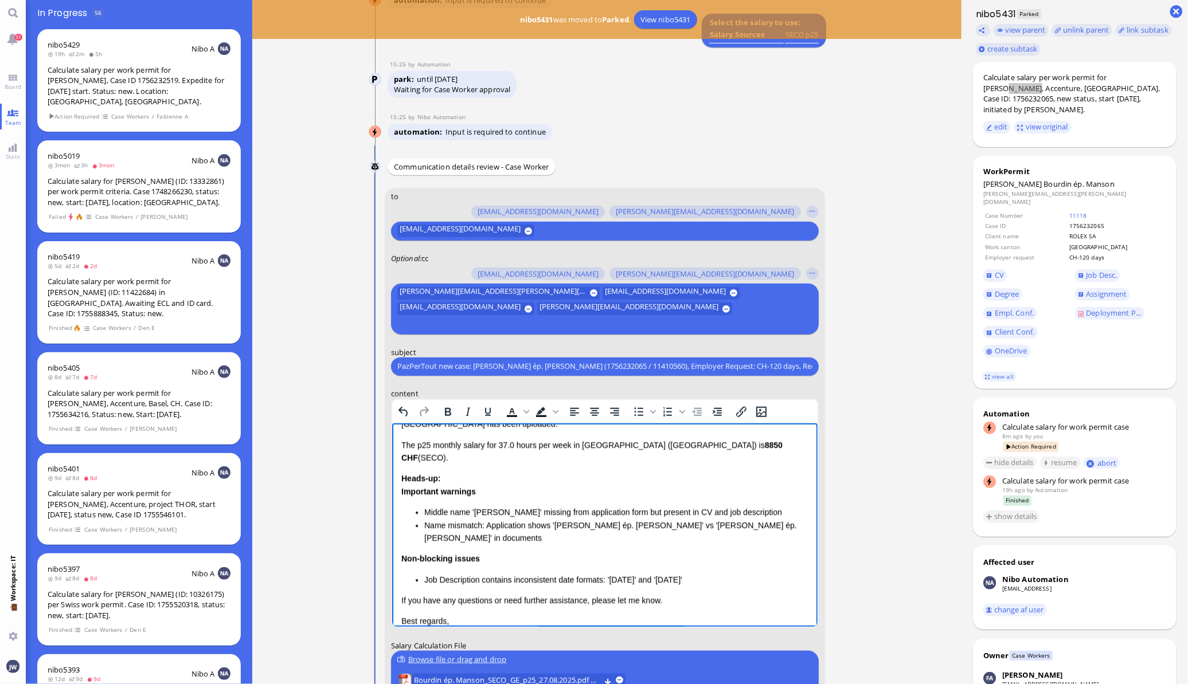
scroll to position [71, 0]
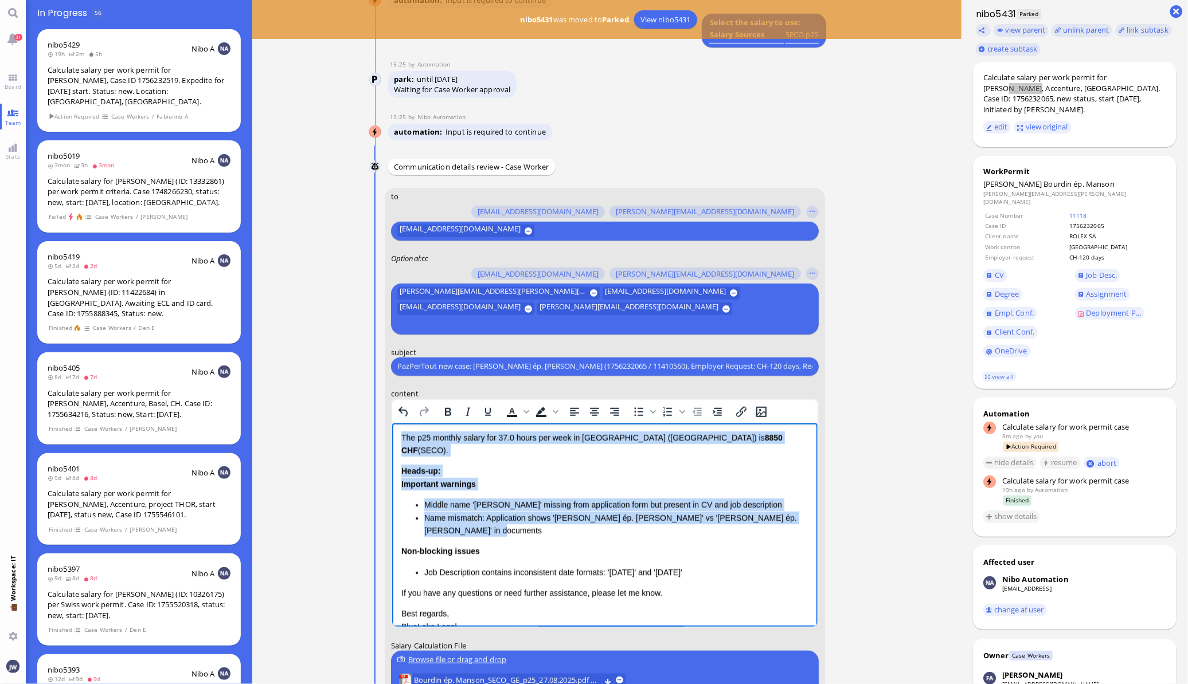
click at [474, 515] on li "Name mismatch: Application shows '[PERSON_NAME] ép. [PERSON_NAME]' vs '[PERSON_…" at bounding box center [616, 524] width 384 height 26
click at [715, 566] on li "Job Description contains inconsistent date formats: '[DATE]' and '[DATE]'" at bounding box center [616, 572] width 384 height 13
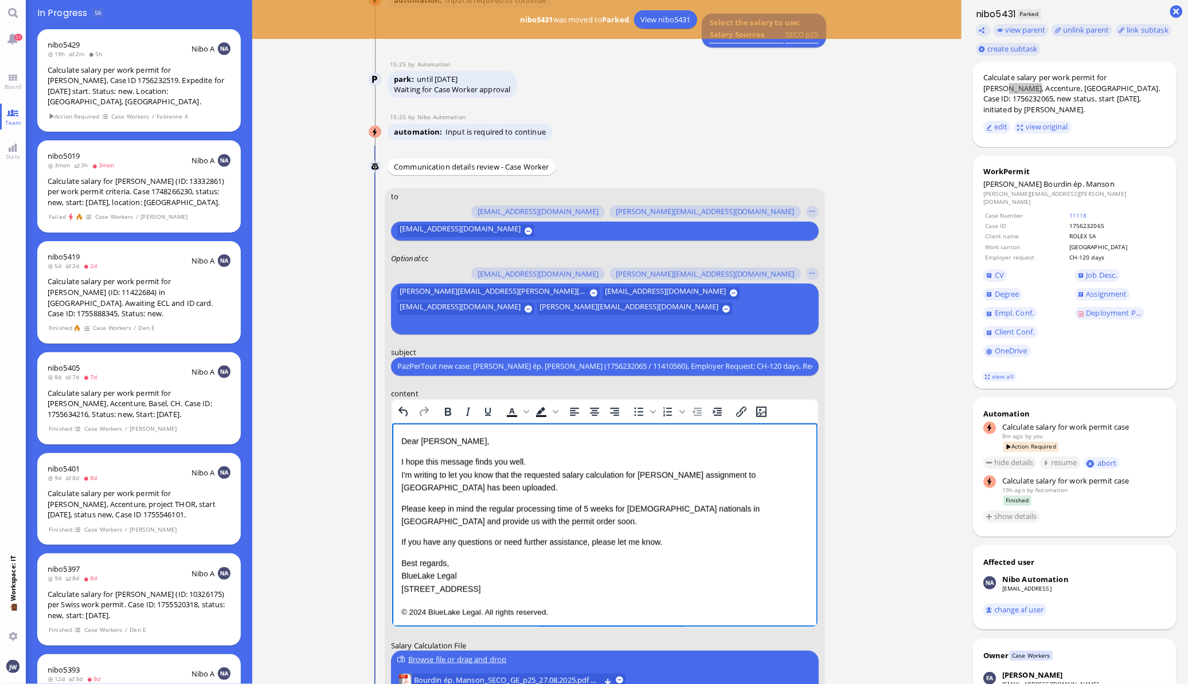
click at [687, 540] on p "If you have any questions or need further assistance, please let me know." at bounding box center [604, 541] width 407 height 13
click at [617, 605] on p "© 2024 BlueLake Legal. All rights reserved." at bounding box center [604, 608] width 407 height 15
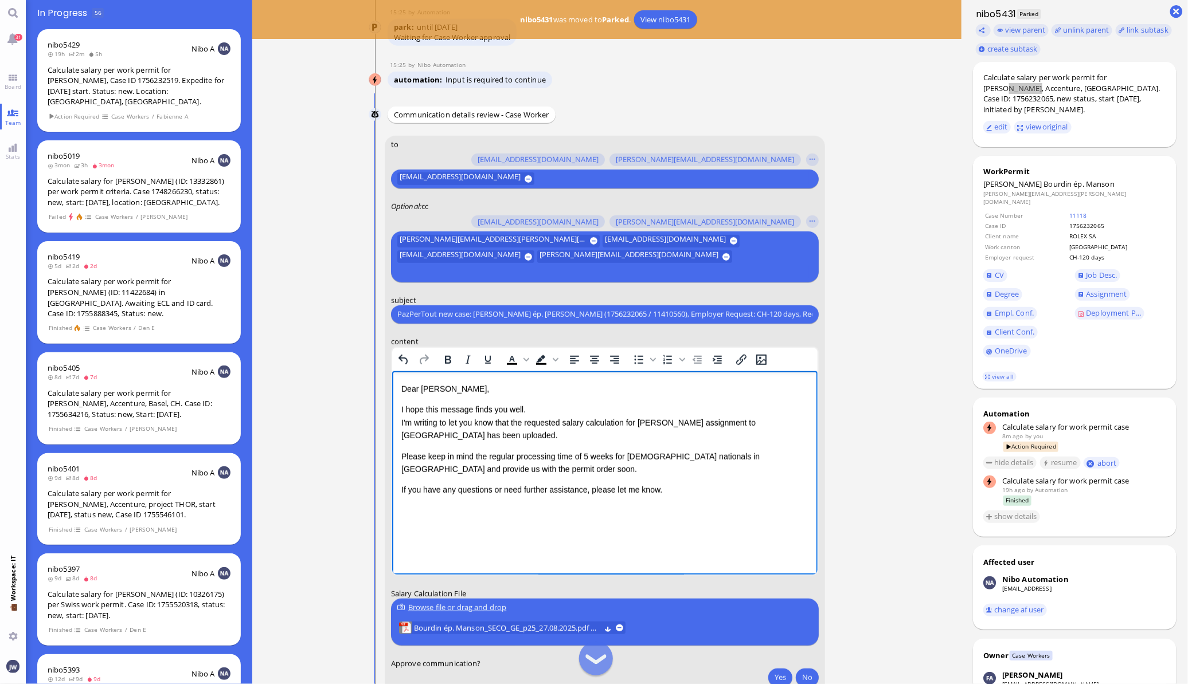
scroll to position [-87, 0]
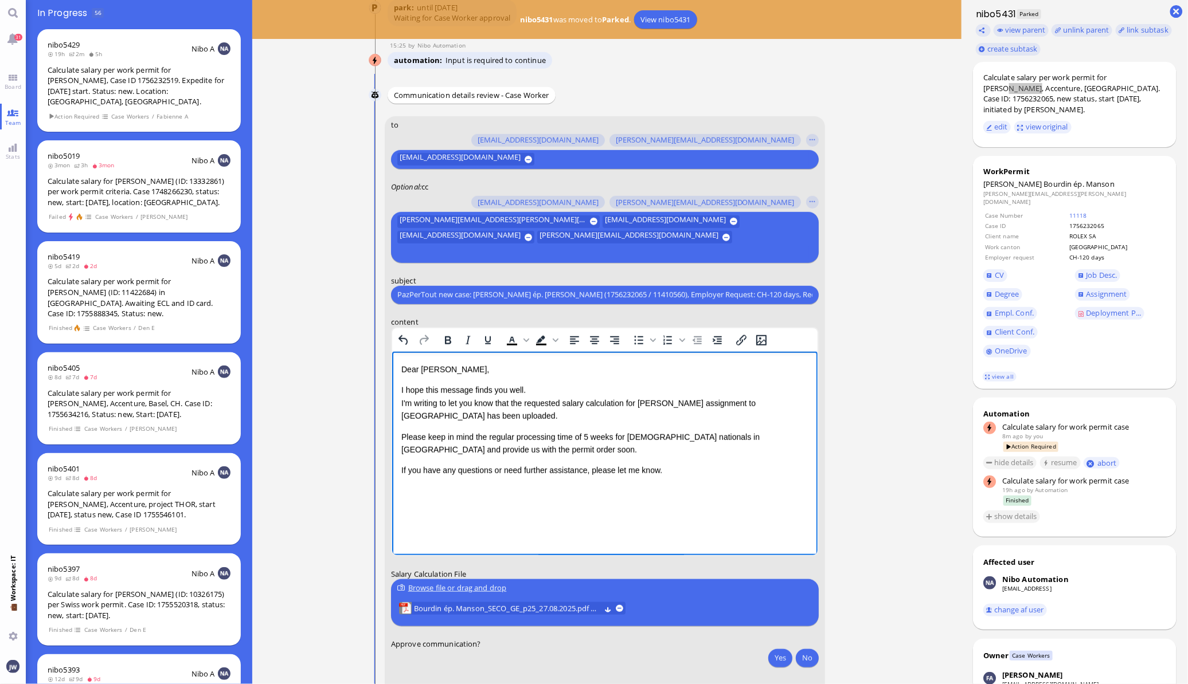
click at [475, 417] on p "I hope this message finds you well. I'm writing to let you know that the reques…" at bounding box center [604, 402] width 407 height 38
click at [1126, 289] on span "Assignment" at bounding box center [1106, 294] width 41 height 10
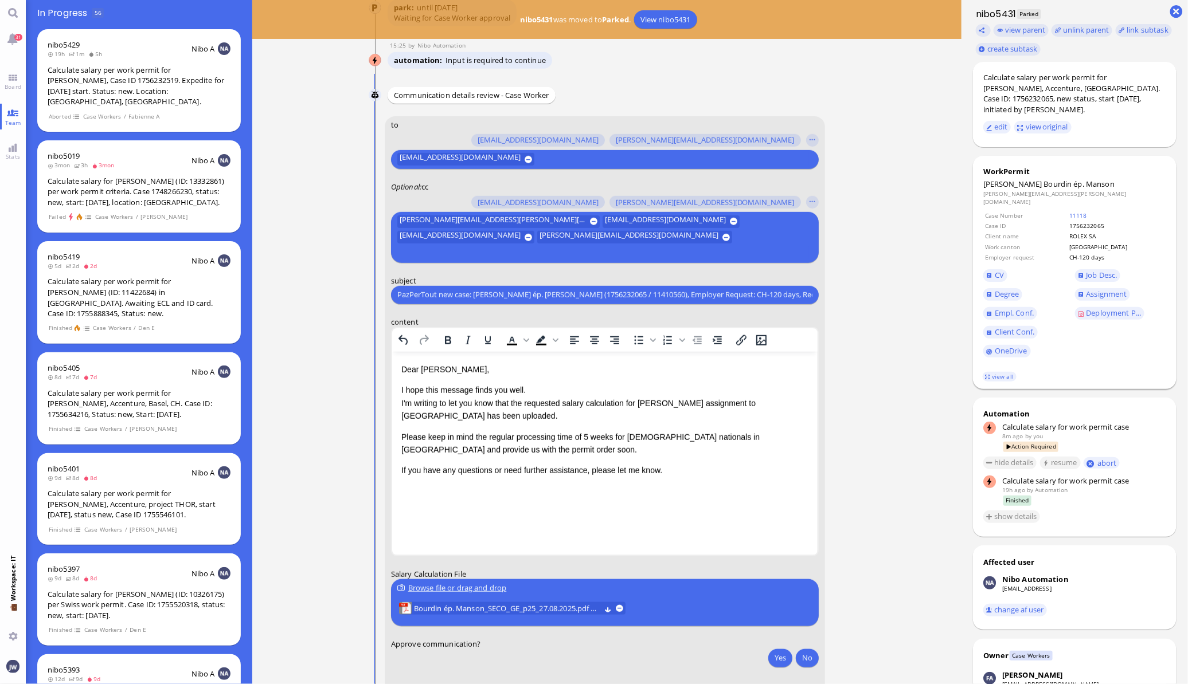
click at [1092, 257] on dl "[PERSON_NAME] ép. Manson [EMAIL_ADDRESS][PERSON_NAME][DOMAIN_NAME] Case Number …" at bounding box center [1074, 270] width 183 height 182
click at [1095, 270] on span "Job Desc." at bounding box center [1101, 275] width 31 height 10
click at [445, 418] on p "I hope this message finds you well. I'm writing to let you know that the reques…" at bounding box center [604, 402] width 407 height 38
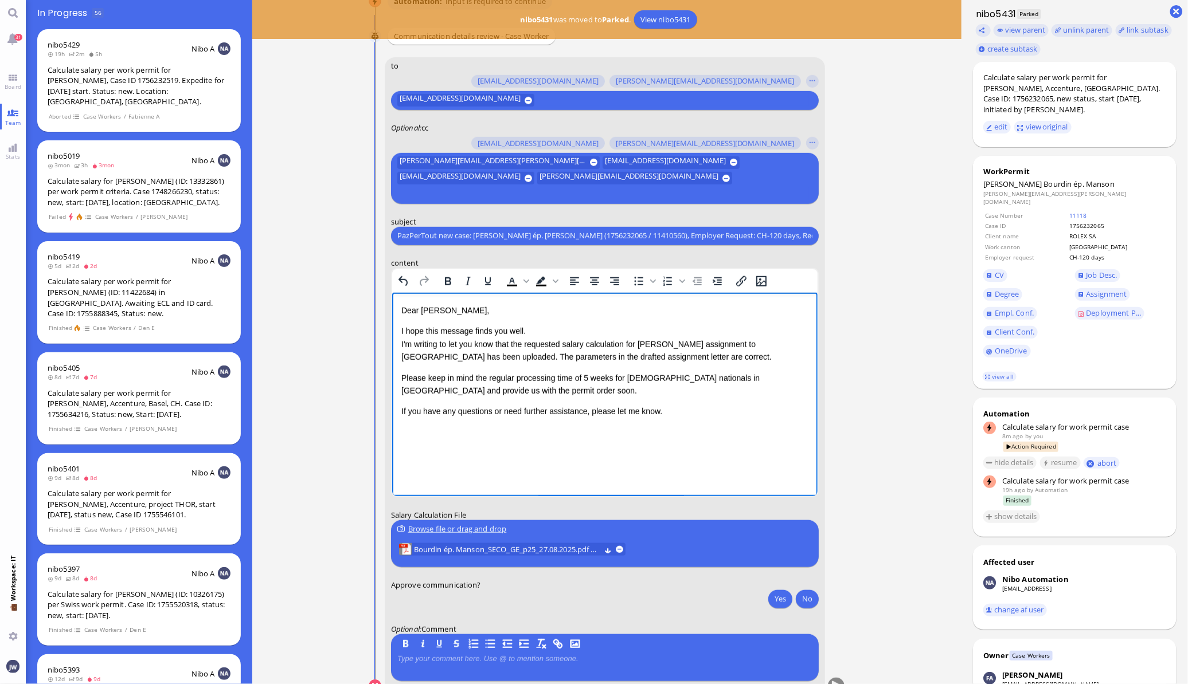
scroll to position [-15, 0]
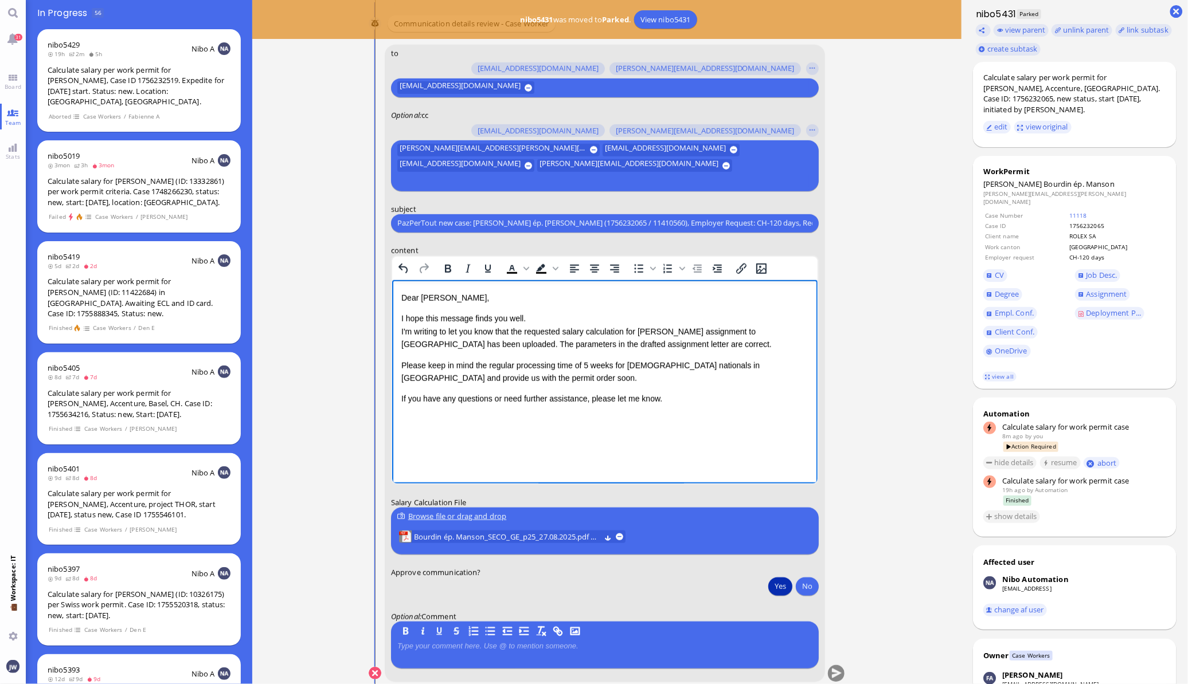
click at [787, 592] on button "Yes" at bounding box center [780, 586] width 24 height 18
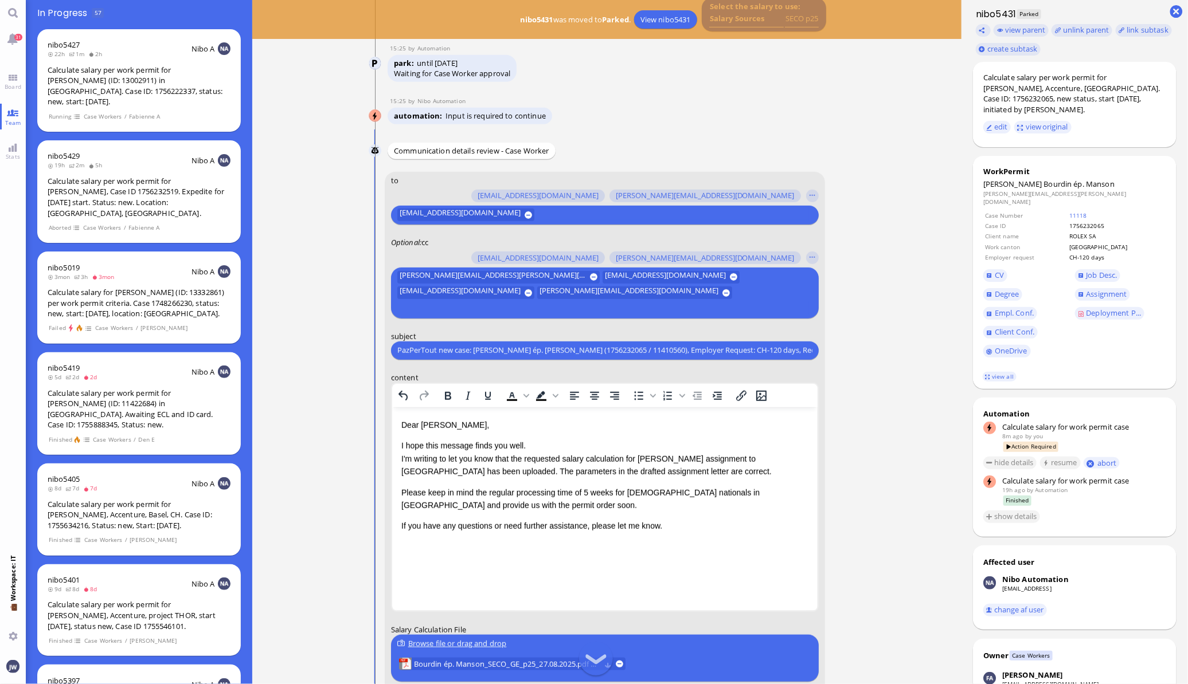
scroll to position [0, 0]
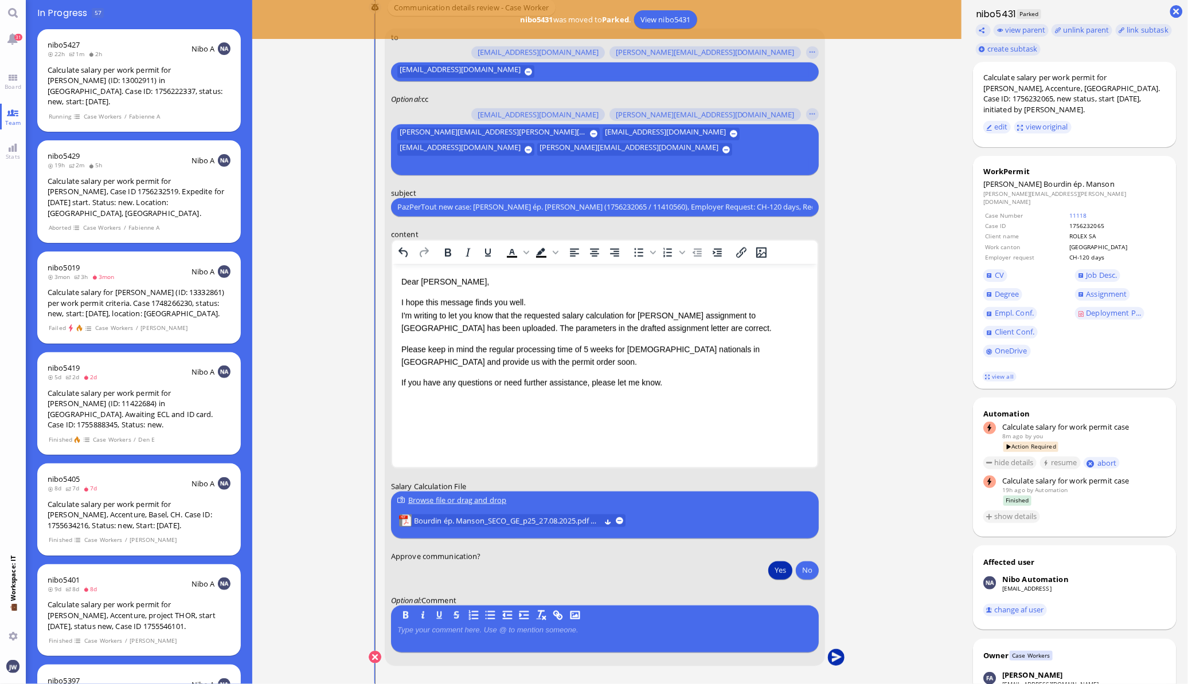
click at [832, 655] on button "submit" at bounding box center [835, 657] width 17 height 17
click at [774, 570] on button "Yes" at bounding box center [780, 570] width 24 height 18
click at [836, 656] on button "submit" at bounding box center [835, 657] width 17 height 17
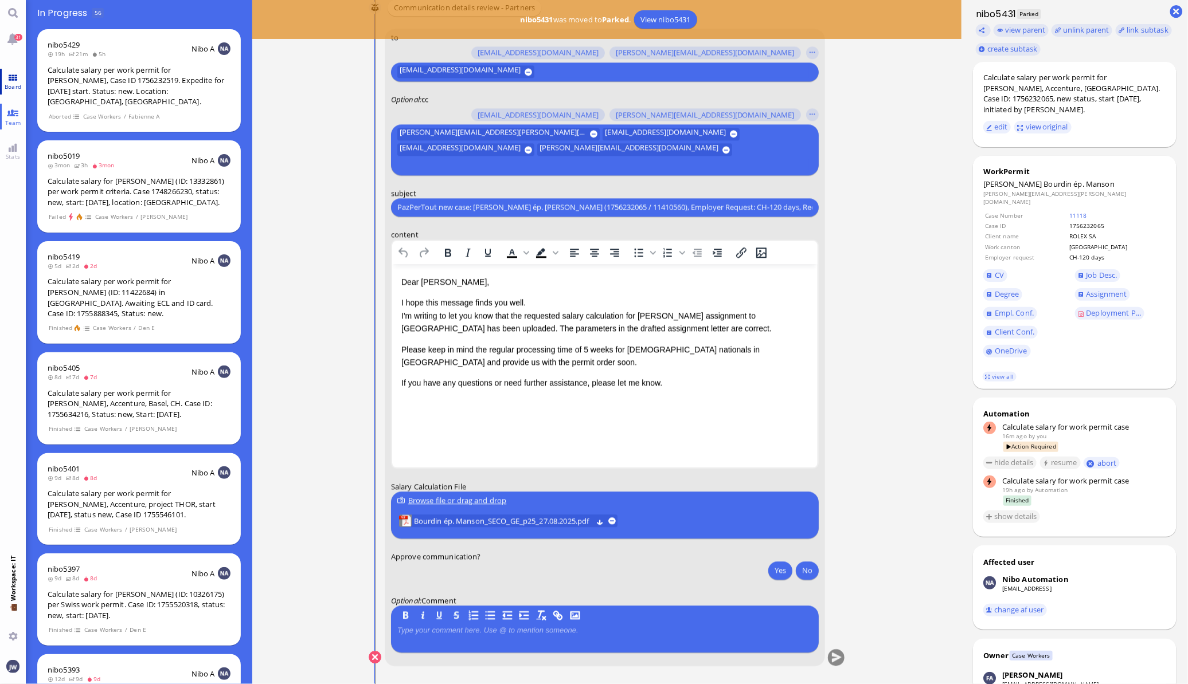
click at [17, 83] on span "Board" at bounding box center [13, 87] width 22 height 8
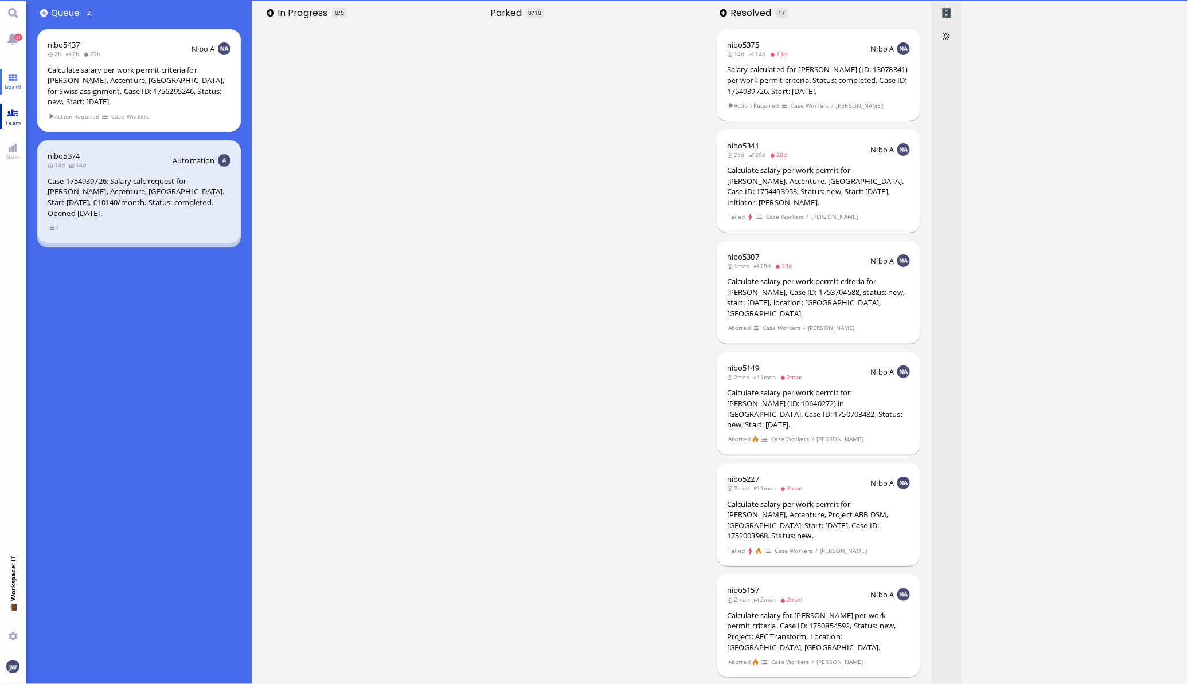
click at [14, 122] on span "Team" at bounding box center [13, 123] width 22 height 8
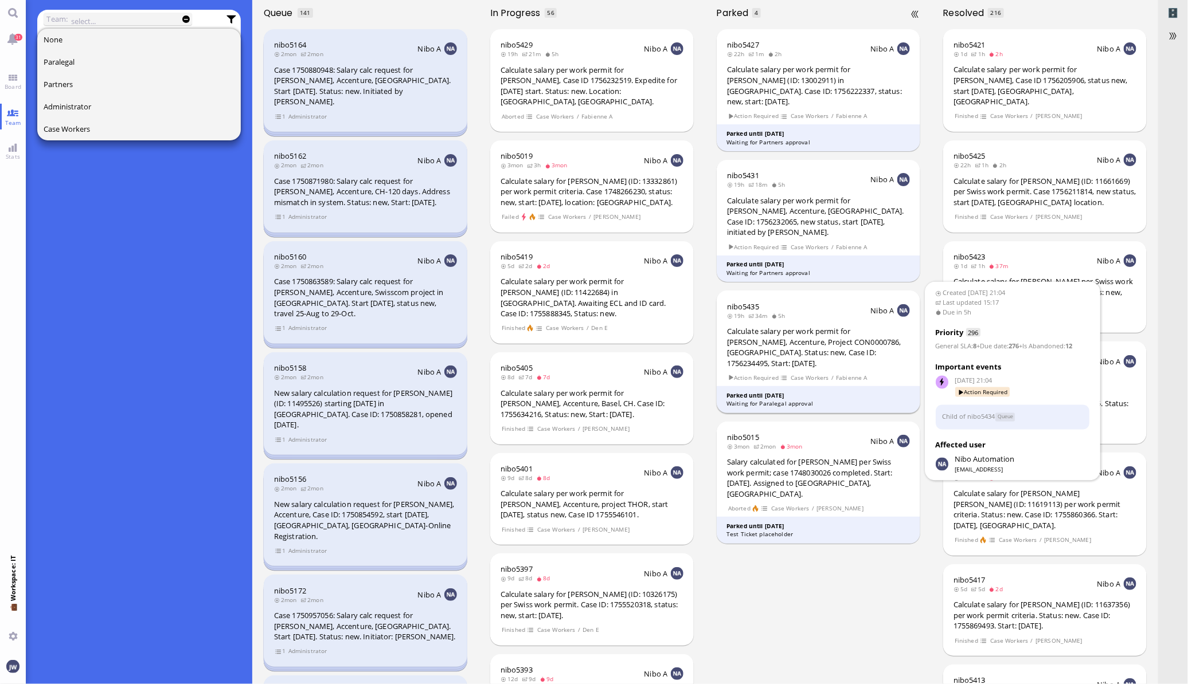
click at [814, 353] on div "Calculate salary per work permit for [PERSON_NAME], Accenture, Project CON00007…" at bounding box center [818, 347] width 183 height 42
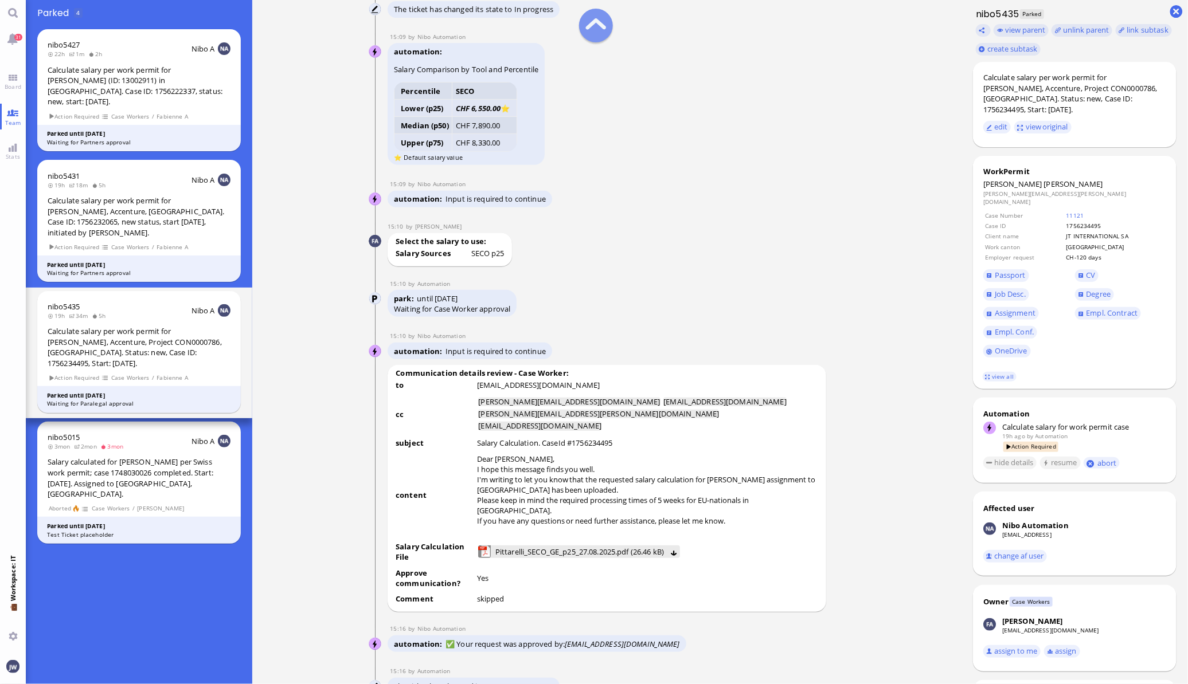
scroll to position [-788, 0]
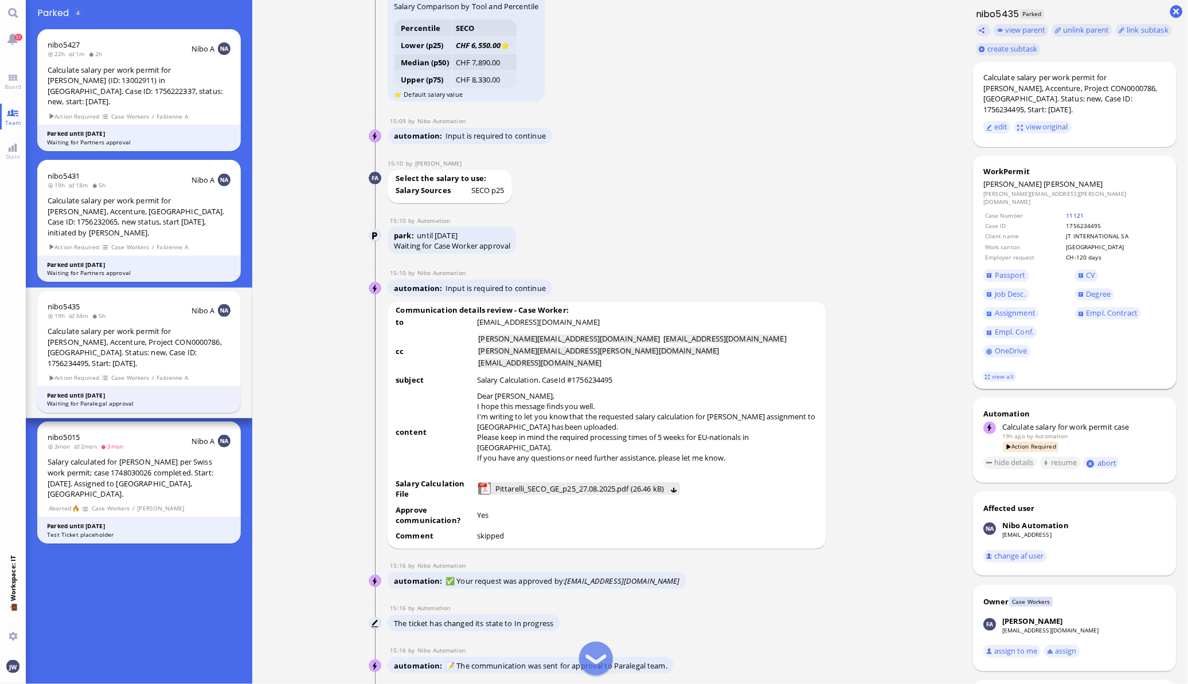
click at [1078, 212] on link "11121" at bounding box center [1075, 216] width 18 height 8
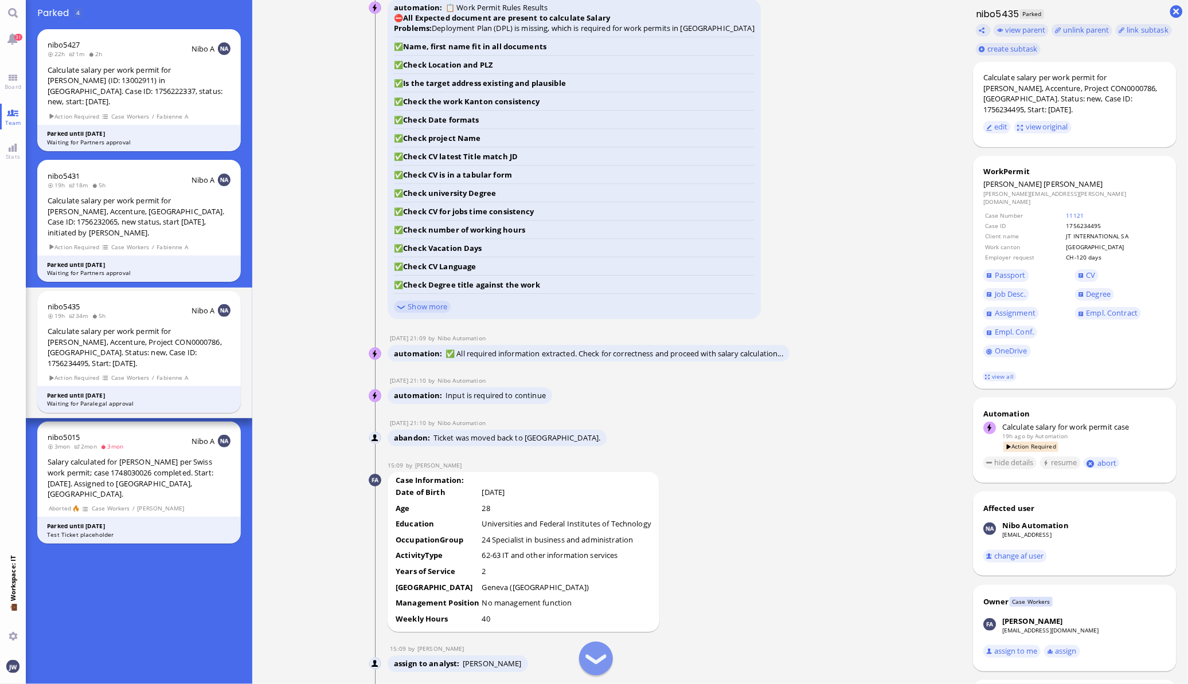
scroll to position [-1505, 0]
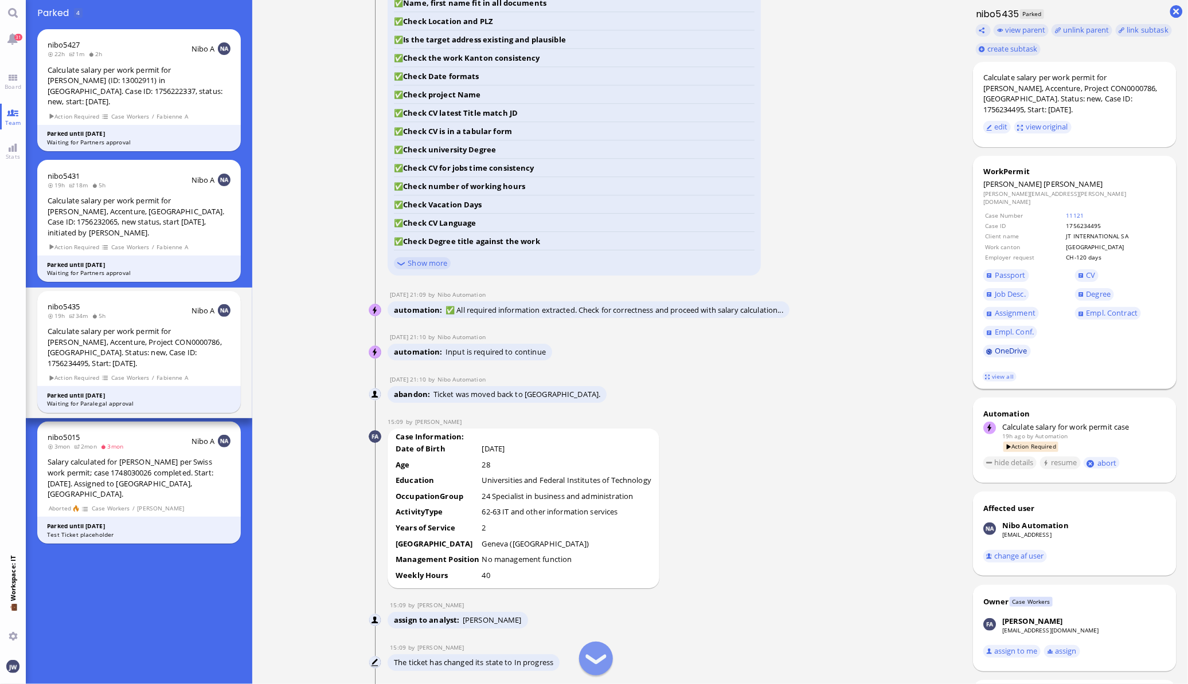
click at [1004, 345] on link "OneDrive" at bounding box center [1007, 351] width 48 height 13
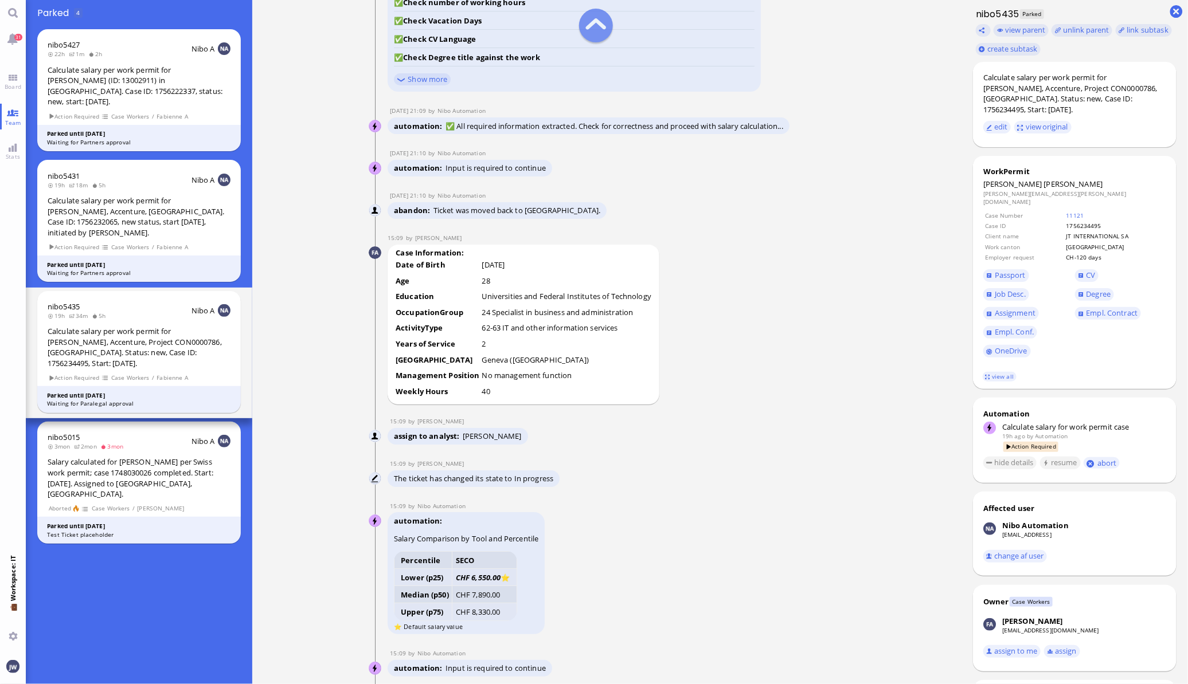
scroll to position [-1290, 0]
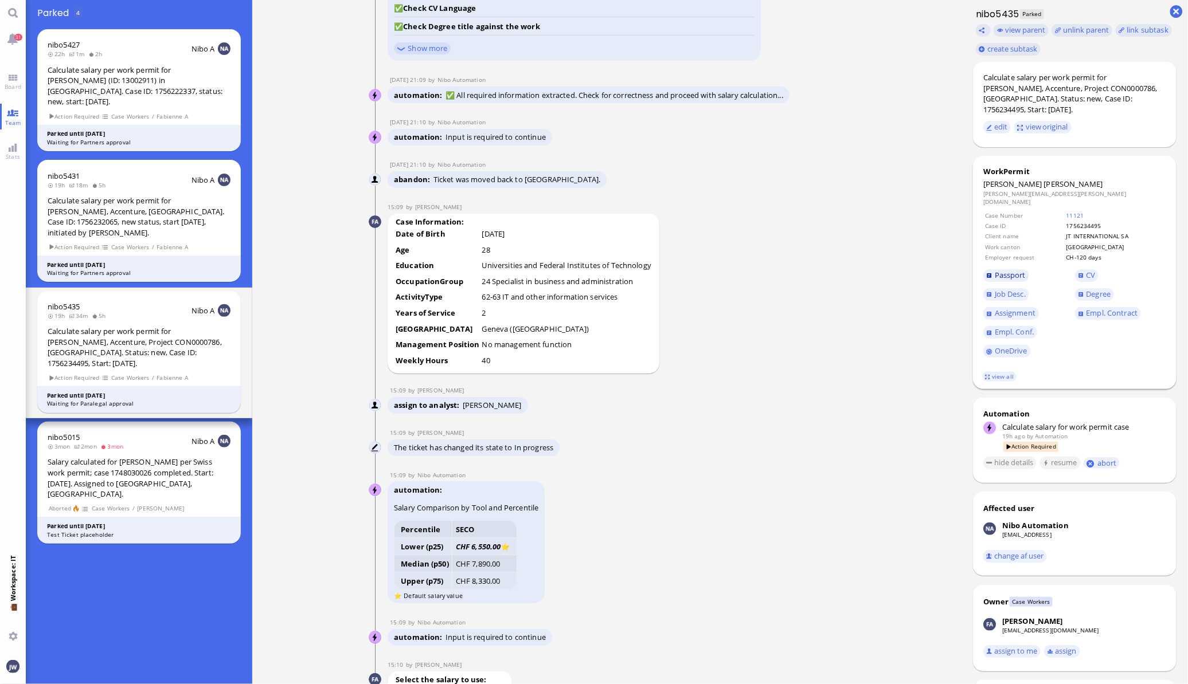
click at [1015, 270] on span "Passport" at bounding box center [1009, 275] width 31 height 10
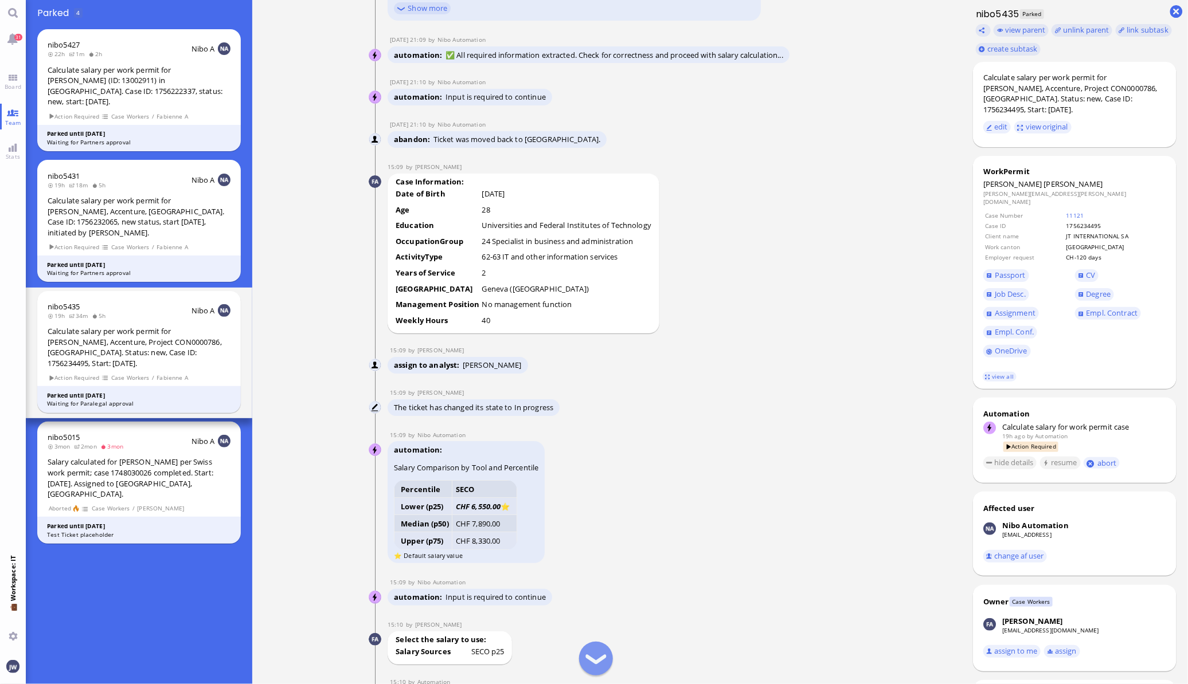
scroll to position [-1218, 0]
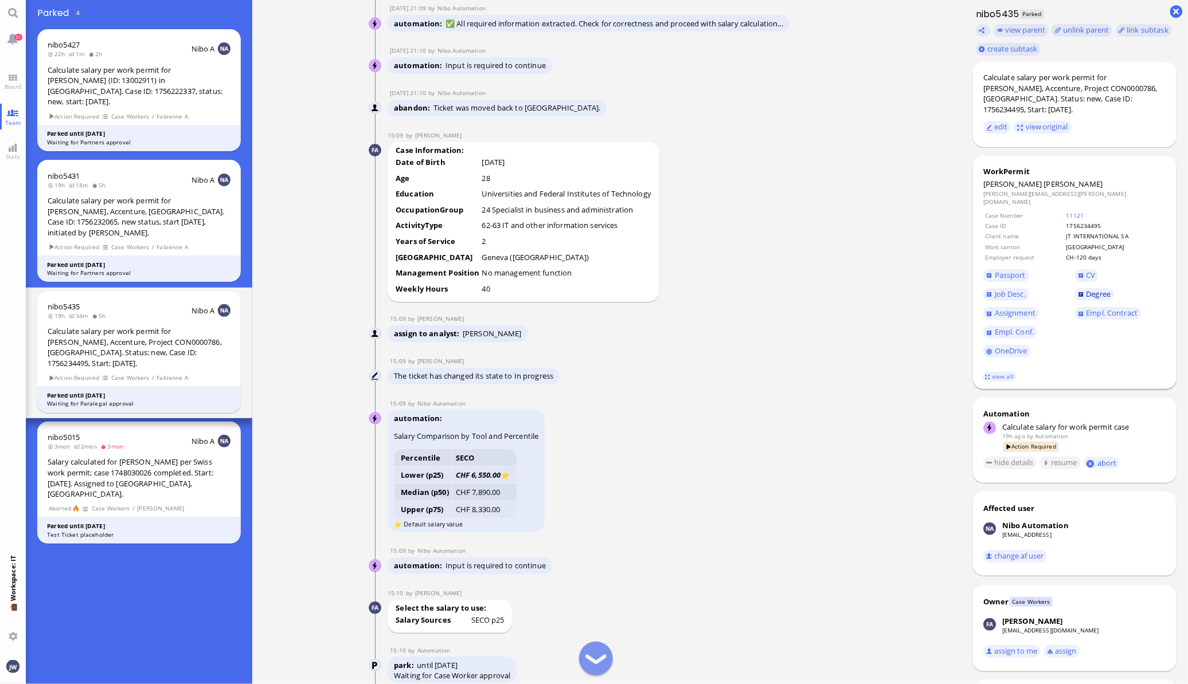
click at [1095, 289] on span "Degree" at bounding box center [1098, 294] width 25 height 10
click at [1086, 269] on link "CV" at bounding box center [1087, 275] width 24 height 13
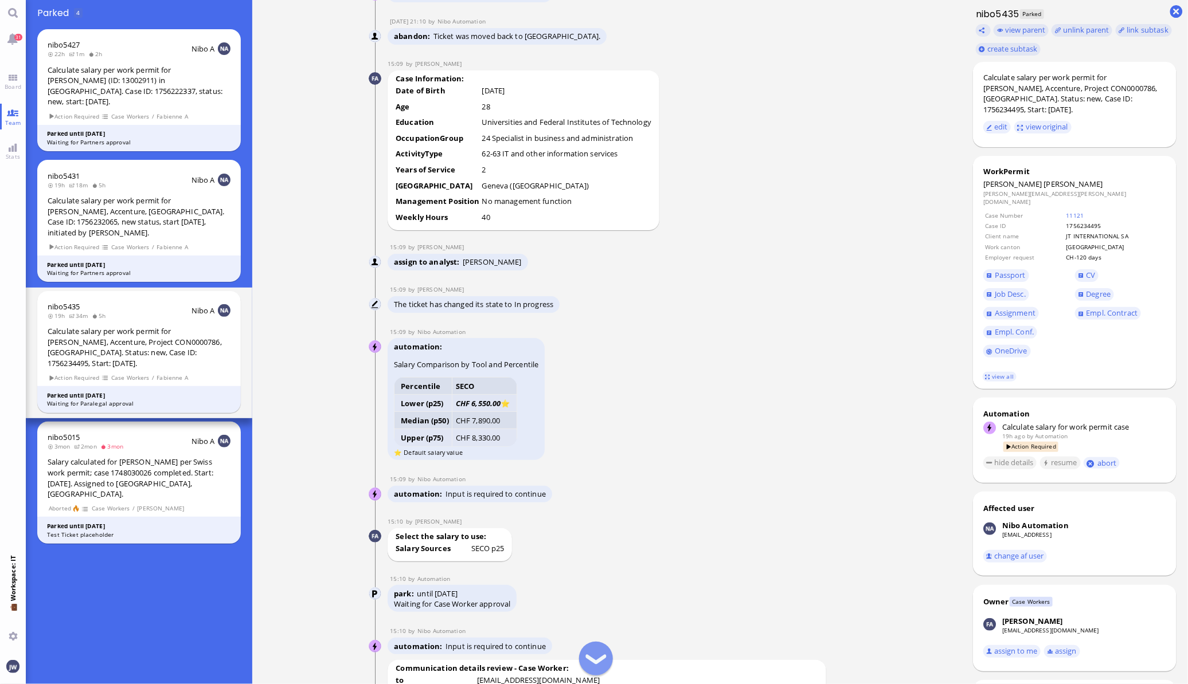
scroll to position [-1074, 0]
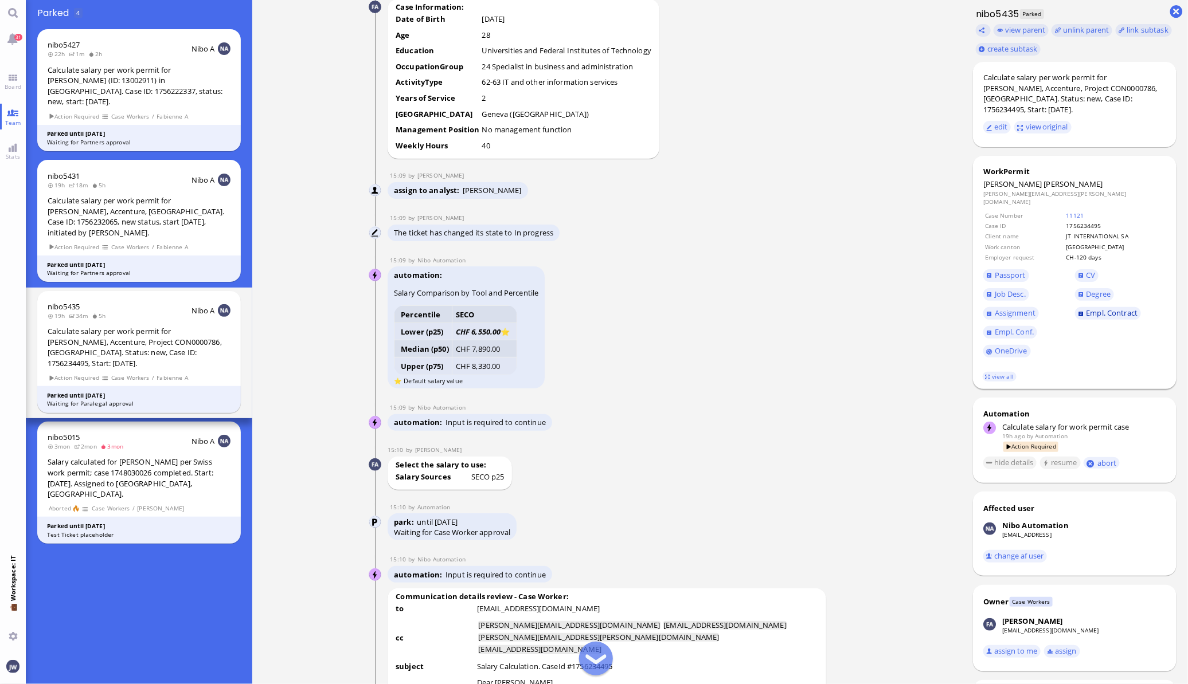
click at [1101, 308] on span "Empl. Contract" at bounding box center [1112, 313] width 52 height 10
click at [1027, 327] on span "Empl. Conf." at bounding box center [1013, 332] width 39 height 10
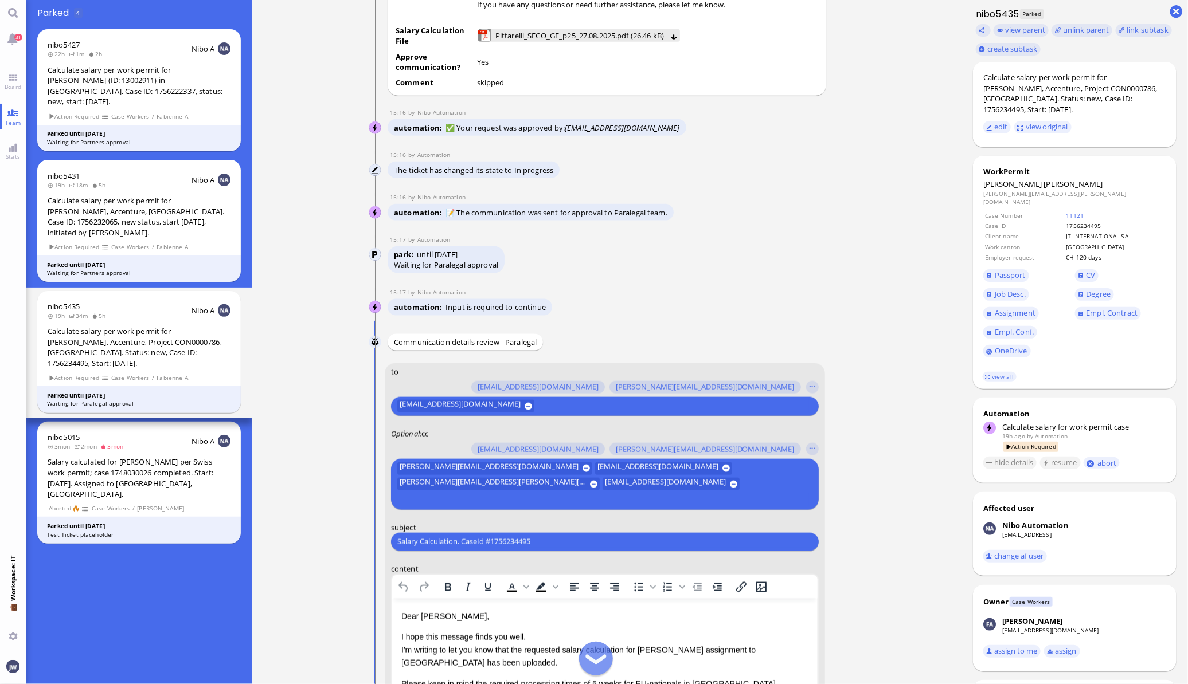
scroll to position [-215, 0]
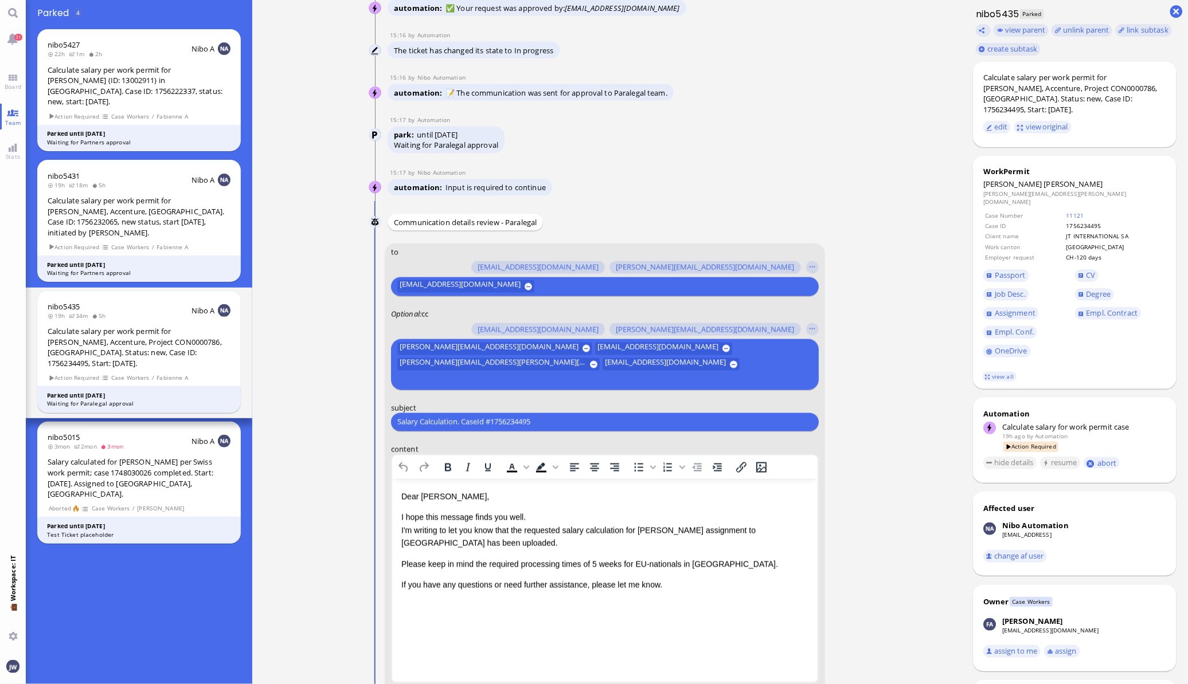
click at [491, 562] on p "Please keep in mind the required processing times of 5 weeks for EU-nationals i…" at bounding box center [604, 564] width 407 height 13
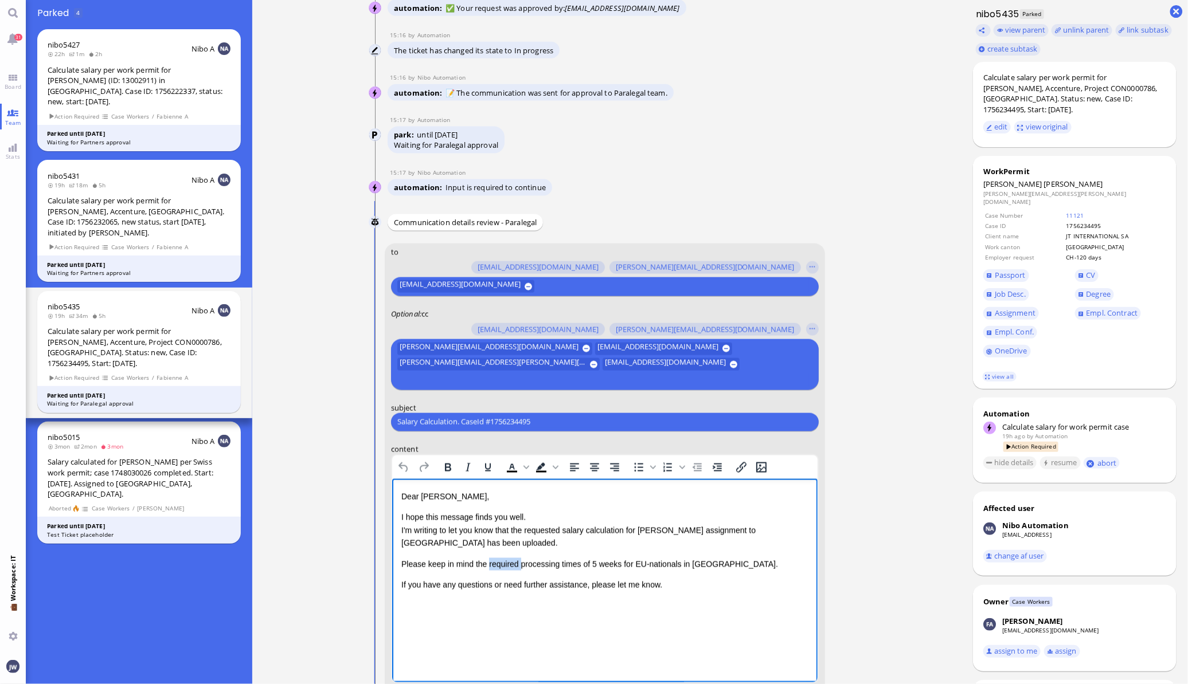
click at [491, 562] on p "Please keep in mind the required processing times of 5 weeks for EU-nationals i…" at bounding box center [604, 564] width 407 height 13
click at [573, 565] on p "Please keep in mind the regularprocessing times of 5 weeks for EU-nationals in …" at bounding box center [604, 564] width 407 height 13
click at [473, 547] on p "I hope this message finds you well. I'm writing to let you know that the reques…" at bounding box center [604, 530] width 407 height 38
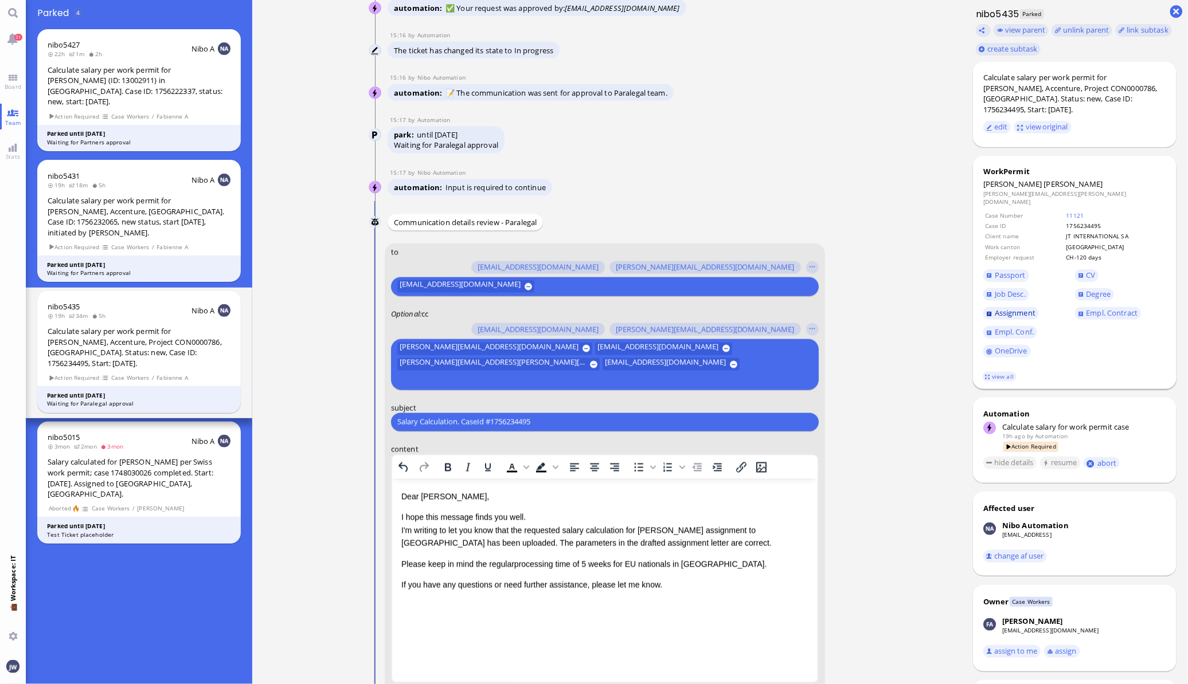
click at [990, 307] on link "Assignment" at bounding box center [1011, 313] width 56 height 13
click at [1000, 346] on link "OneDrive" at bounding box center [1007, 351] width 48 height 13
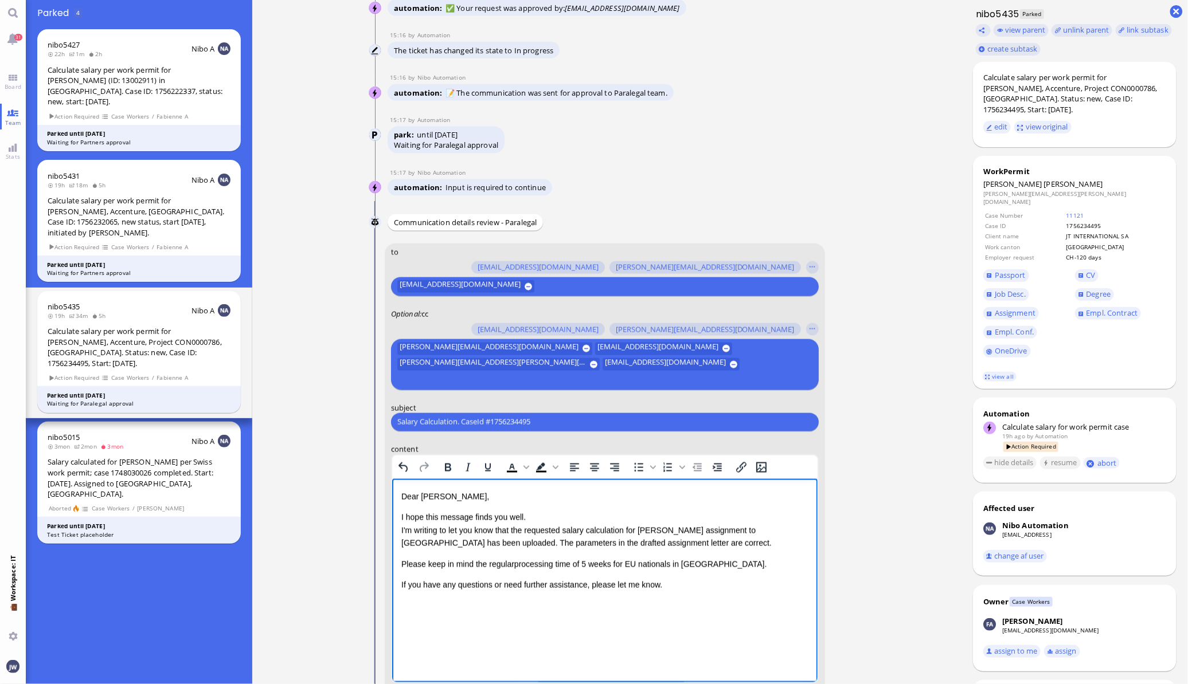
click at [614, 544] on p "I hope this message finds you well. I'm writing to let you know that the reques…" at bounding box center [604, 530] width 407 height 38
click at [642, 546] on p "I hope this message finds you well. I'm writing to let you know that the reques…" at bounding box center [604, 530] width 407 height 38
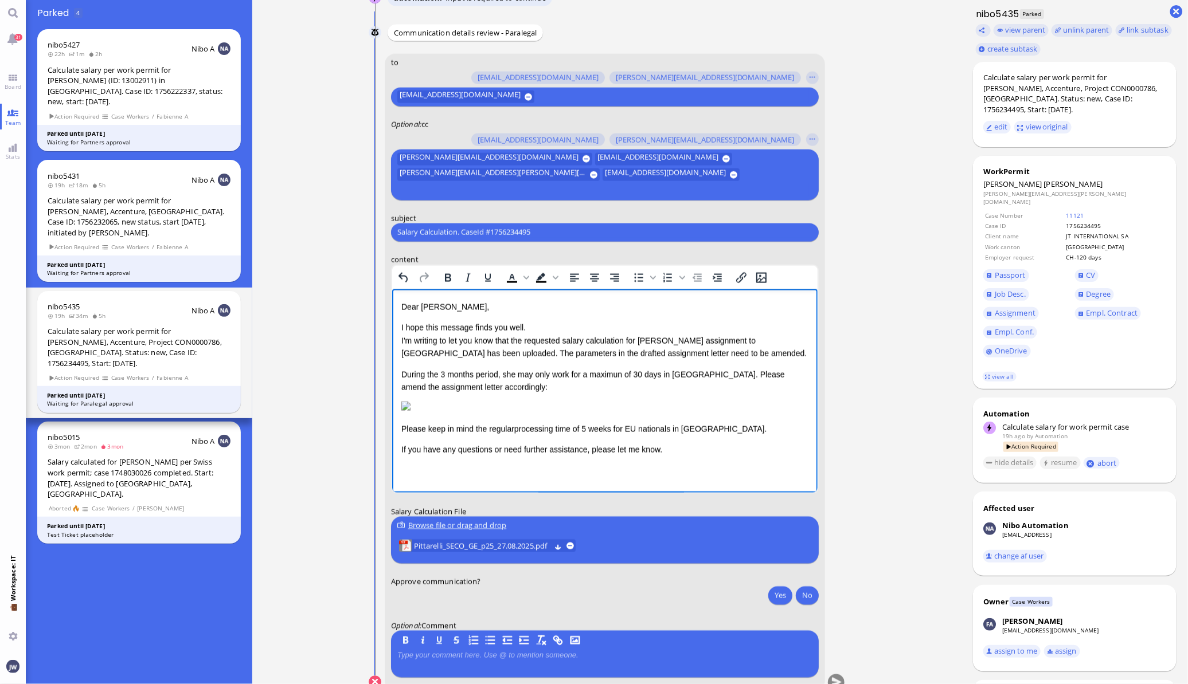
scroll to position [0, 0]
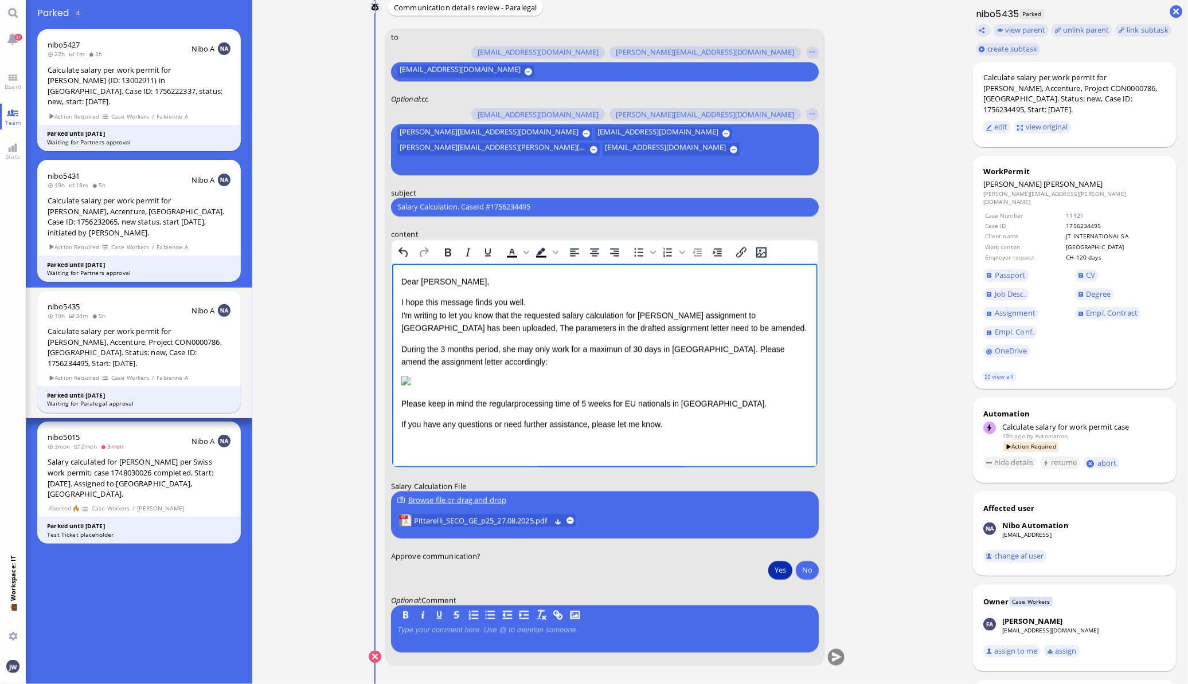
click at [773, 568] on button "Yes" at bounding box center [780, 570] width 24 height 18
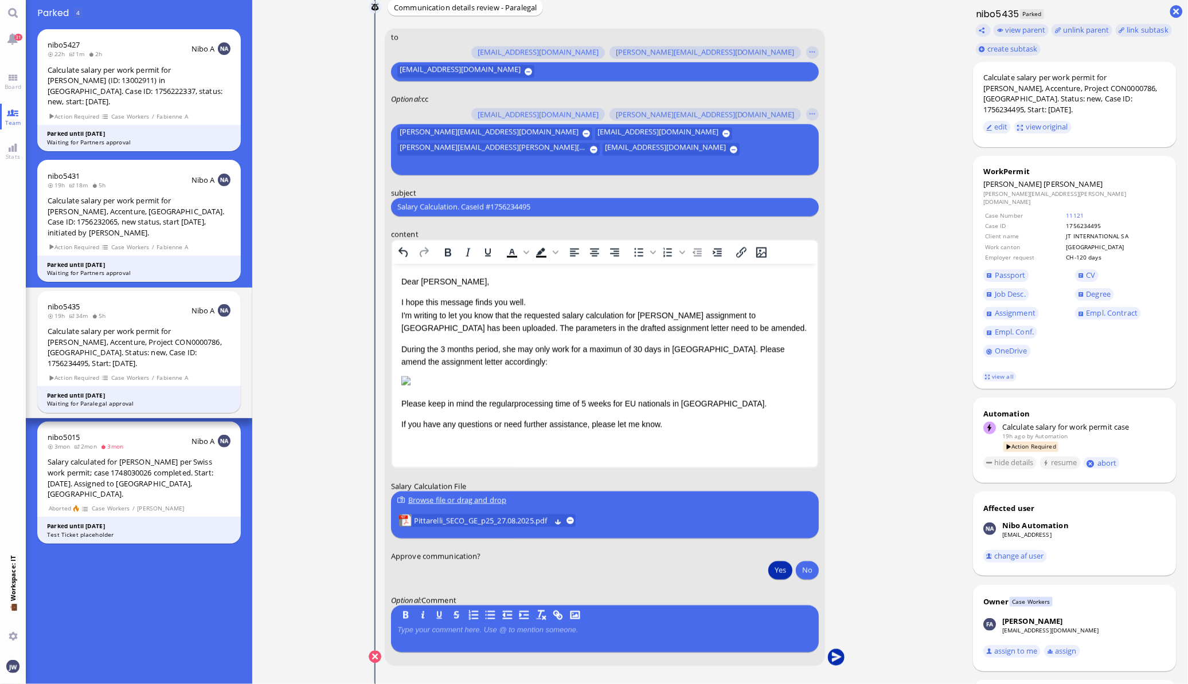
click at [840, 659] on button "submit" at bounding box center [835, 657] width 17 height 17
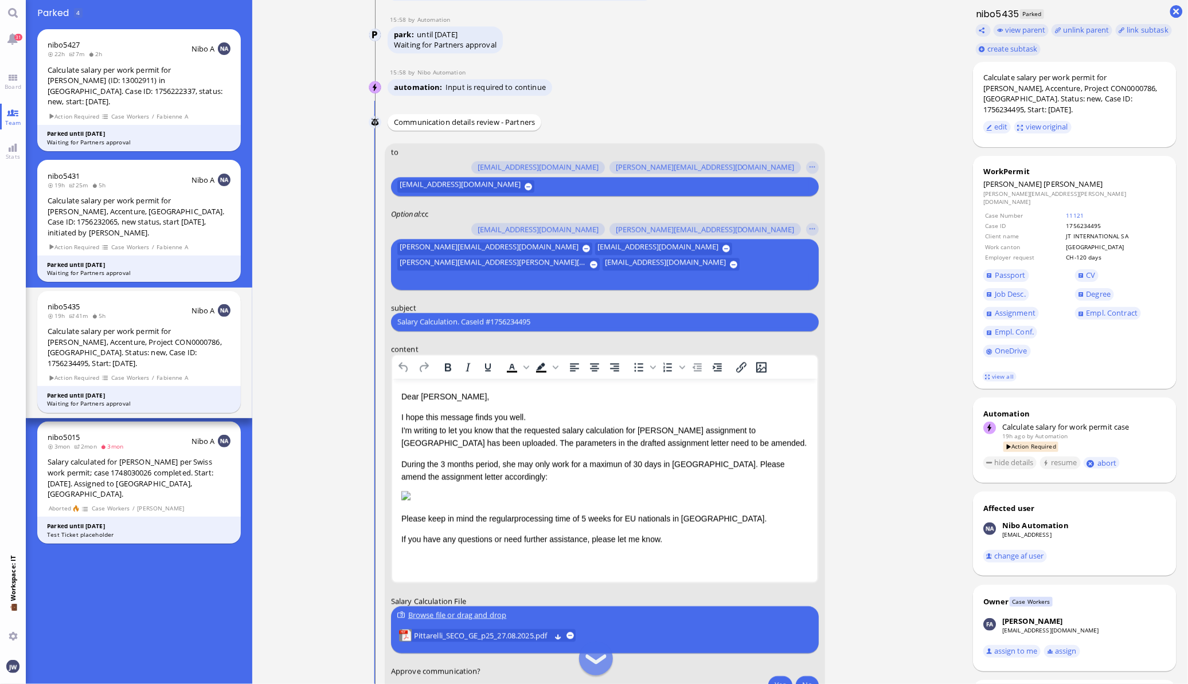
scroll to position [166, 0]
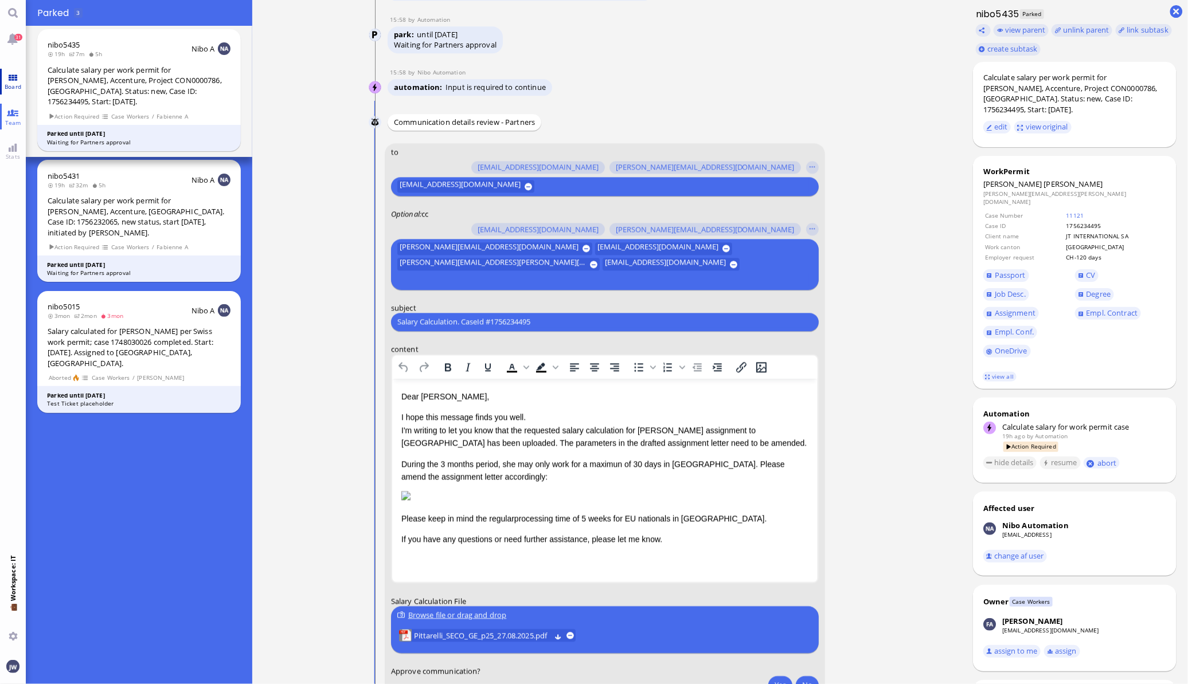
click at [15, 84] on span "Board" at bounding box center [13, 87] width 22 height 8
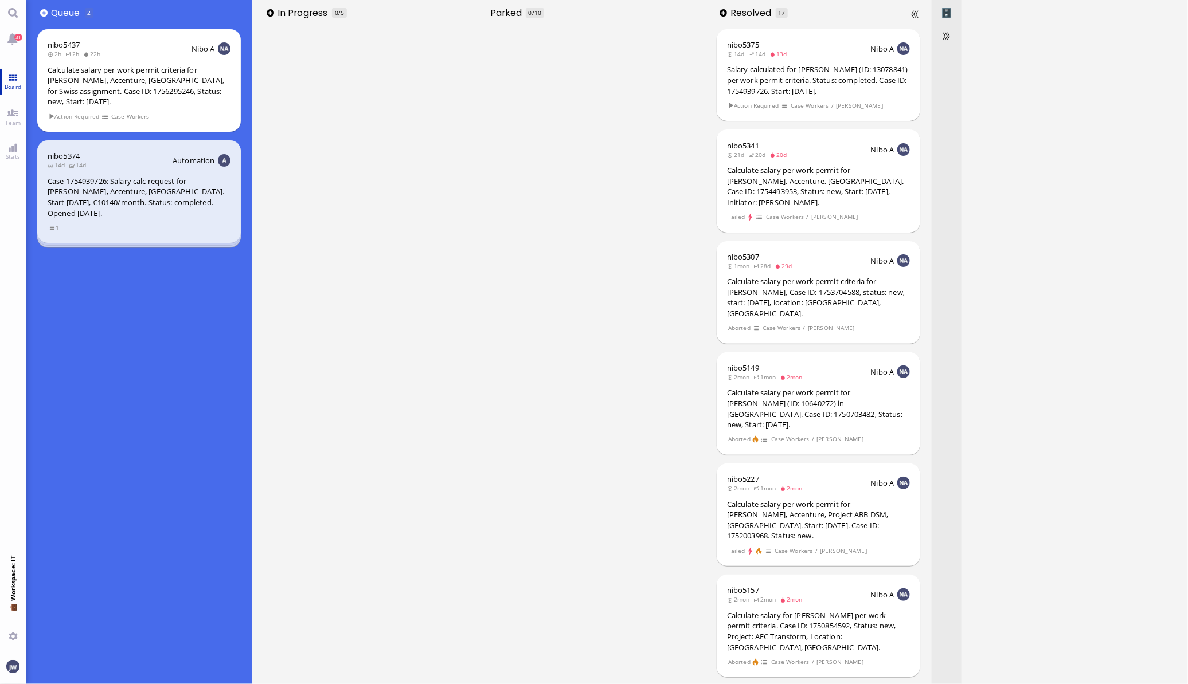
click at [7, 83] on span "Board" at bounding box center [13, 87] width 22 height 8
click at [13, 121] on span "Team" at bounding box center [13, 123] width 22 height 8
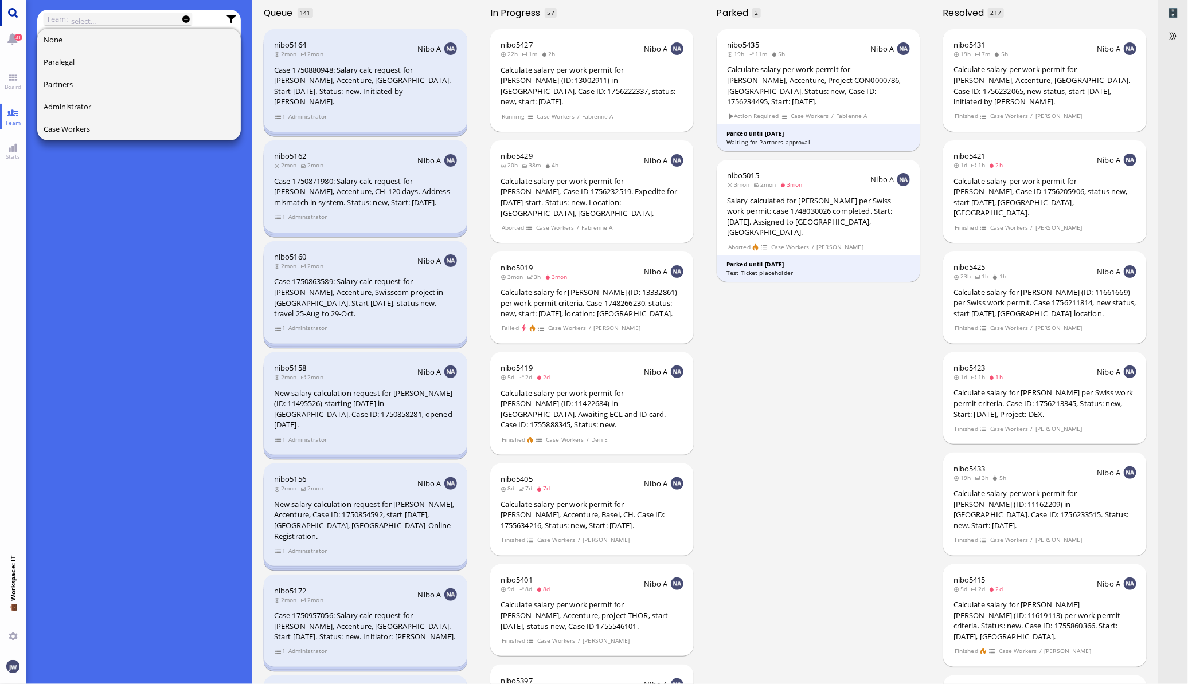
click at [11, 13] on link "Main menu" at bounding box center [13, 13] width 26 height 26
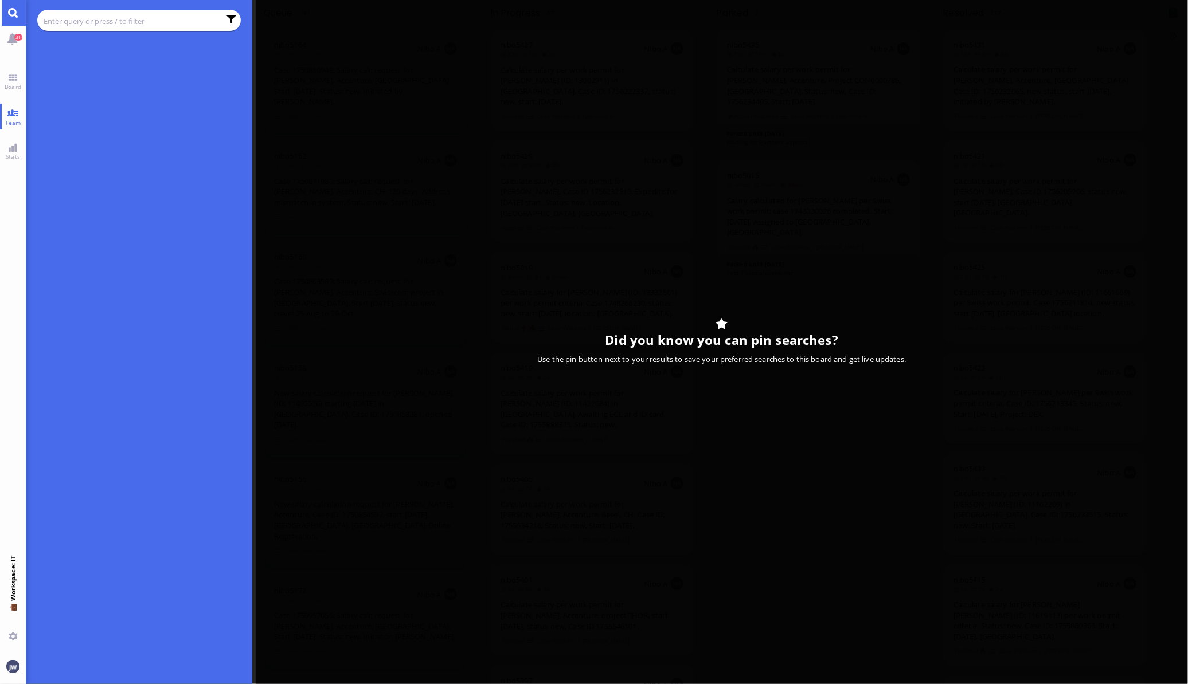
click at [85, 14] on div at bounding box center [139, 20] width 191 height 15
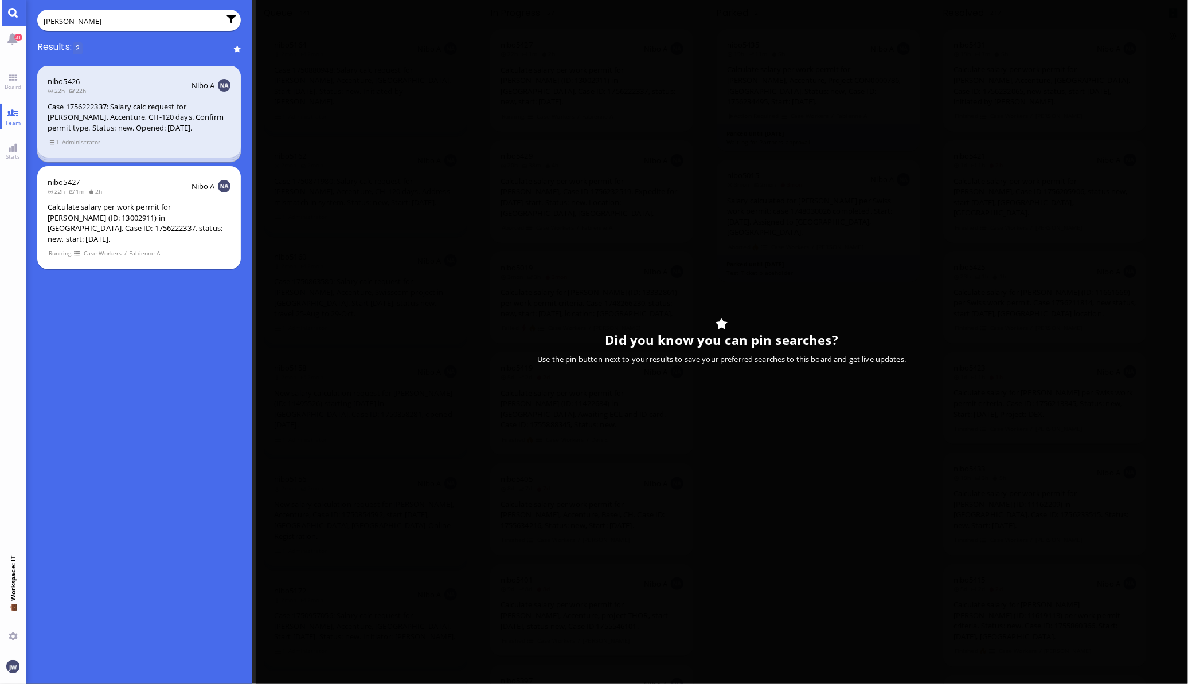
type input "clarke"
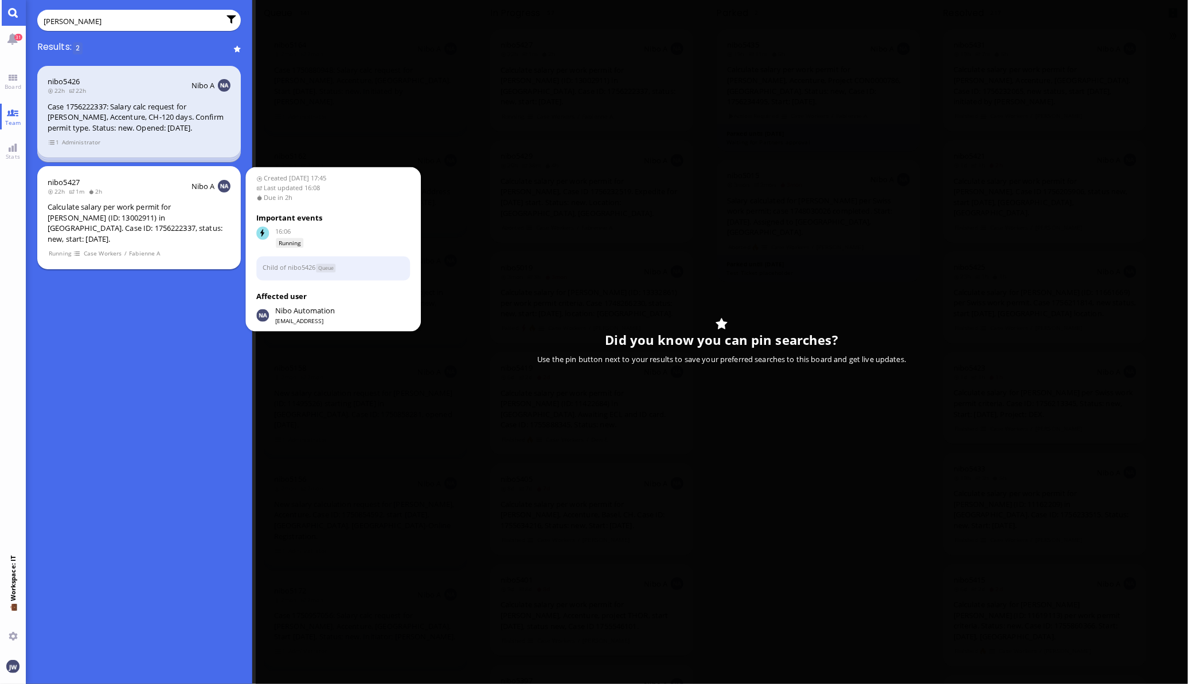
click at [118, 210] on div "Calculate salary per work permit for [PERSON_NAME] (ID: 13002911) in [GEOGRAPHI…" at bounding box center [139, 223] width 183 height 42
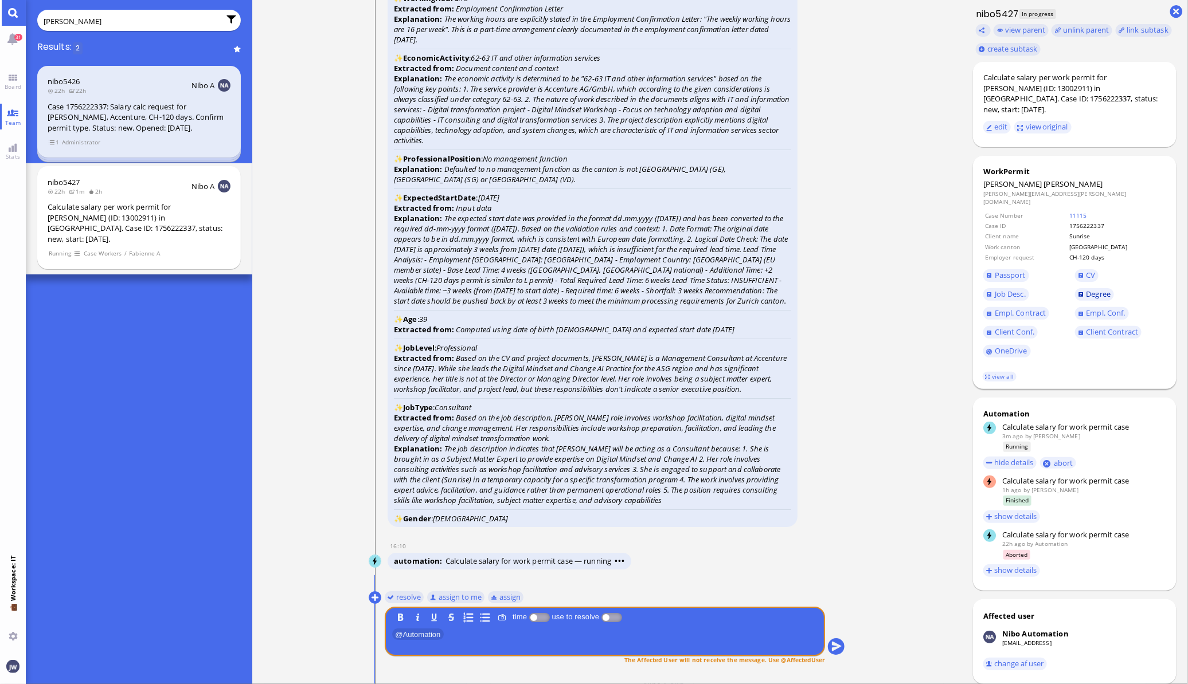
click at [1099, 289] on span "Degree" at bounding box center [1098, 294] width 25 height 10
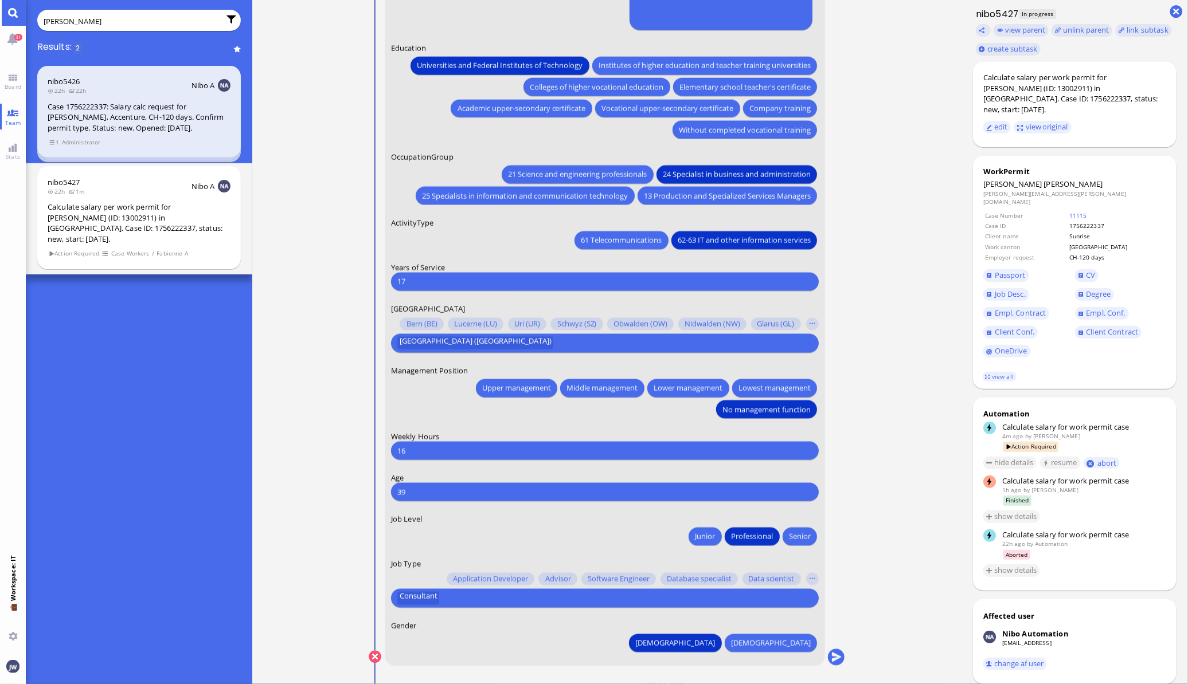
click at [430, 451] on input "16" at bounding box center [604, 451] width 415 height 12
type input "1"
type input "40"
click at [880, 551] on ticket "26 Aug 17:45 by Automation Automation Calculate eligible salary for work permit…" at bounding box center [606, 342] width 709 height 684
click at [838, 662] on button "submit" at bounding box center [835, 657] width 17 height 17
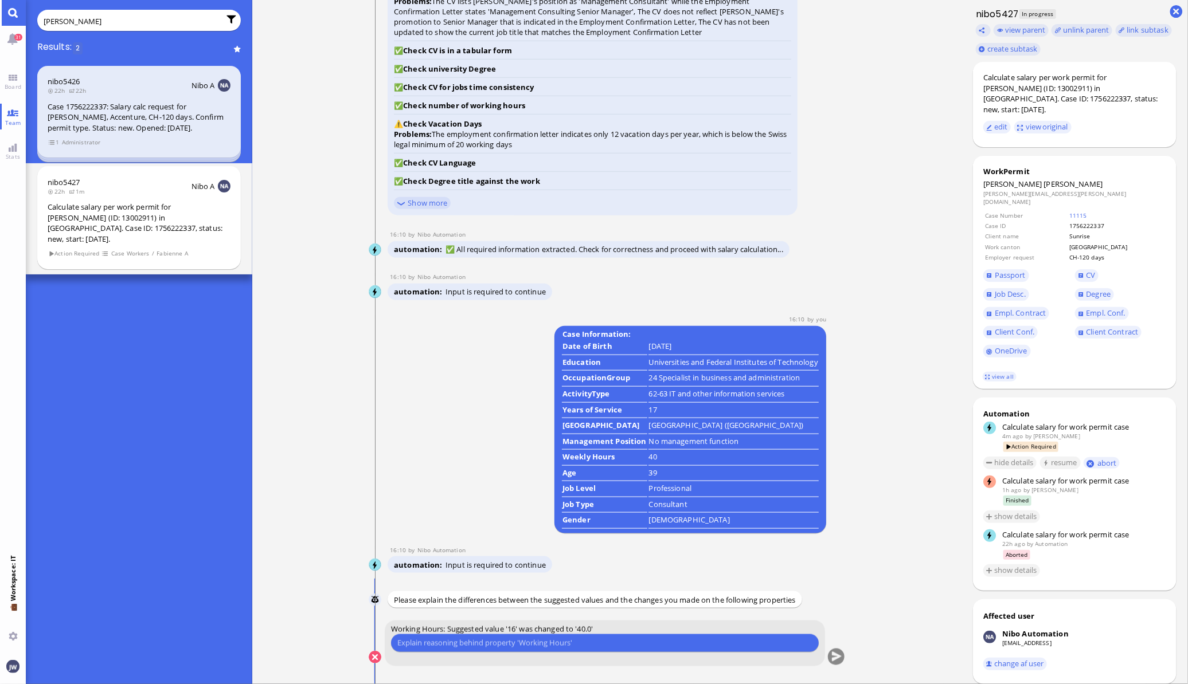
click at [446, 642] on input "text" at bounding box center [604, 643] width 415 height 12
type input "ZH requires a minimum of 40h for the salary calculation."
click at [836, 656] on button "submit" at bounding box center [835, 657] width 17 height 17
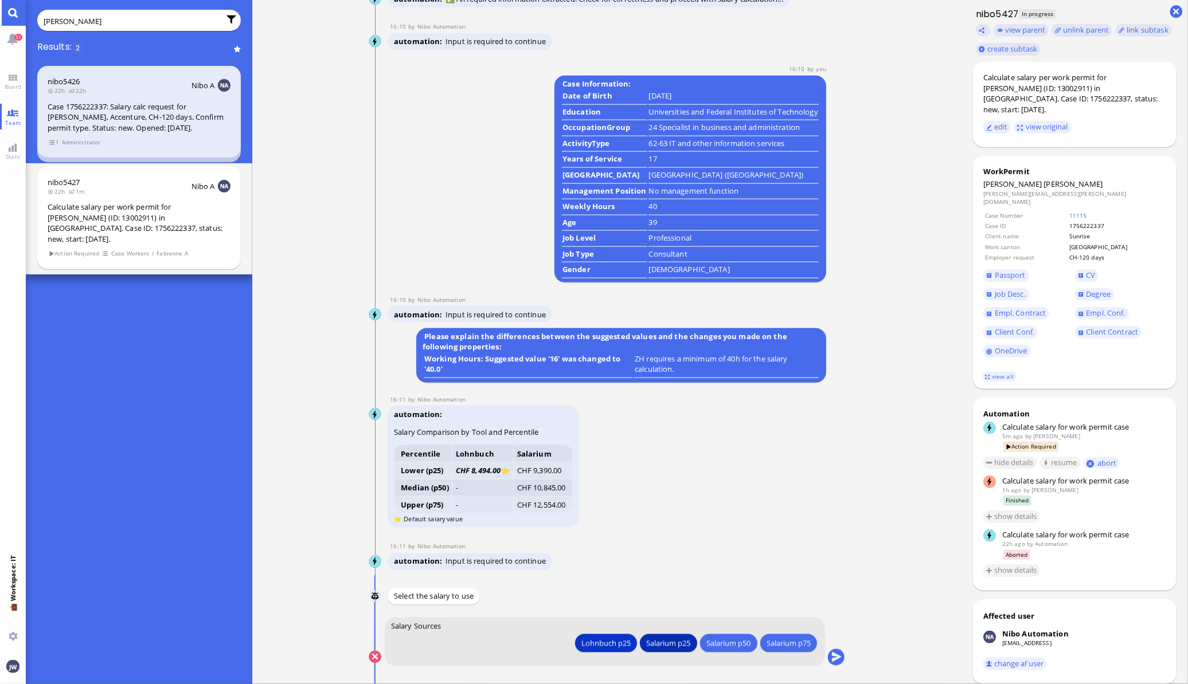
click at [659, 642] on div "Salarium p25" at bounding box center [668, 643] width 44 height 12
click at [840, 658] on button "submit" at bounding box center [835, 657] width 17 height 17
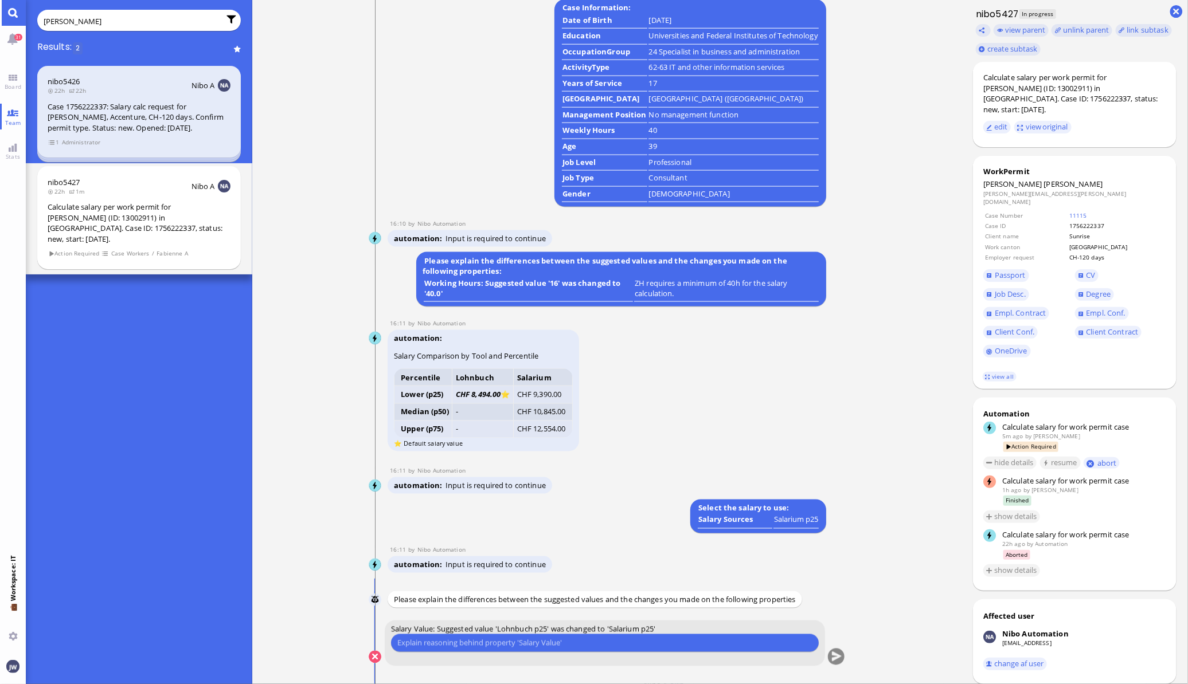
click at [548, 643] on input "text" at bounding box center [604, 643] width 415 height 12
type input "The profile isn't clear enough."
click at [829, 648] on conversation-line "You Salary Value: Suggested value 'Lohnbuch p25' was changed to 'Salarium p25' …" at bounding box center [607, 651] width 477 height 60
click at [835, 654] on button "submit" at bounding box center [835, 657] width 17 height 17
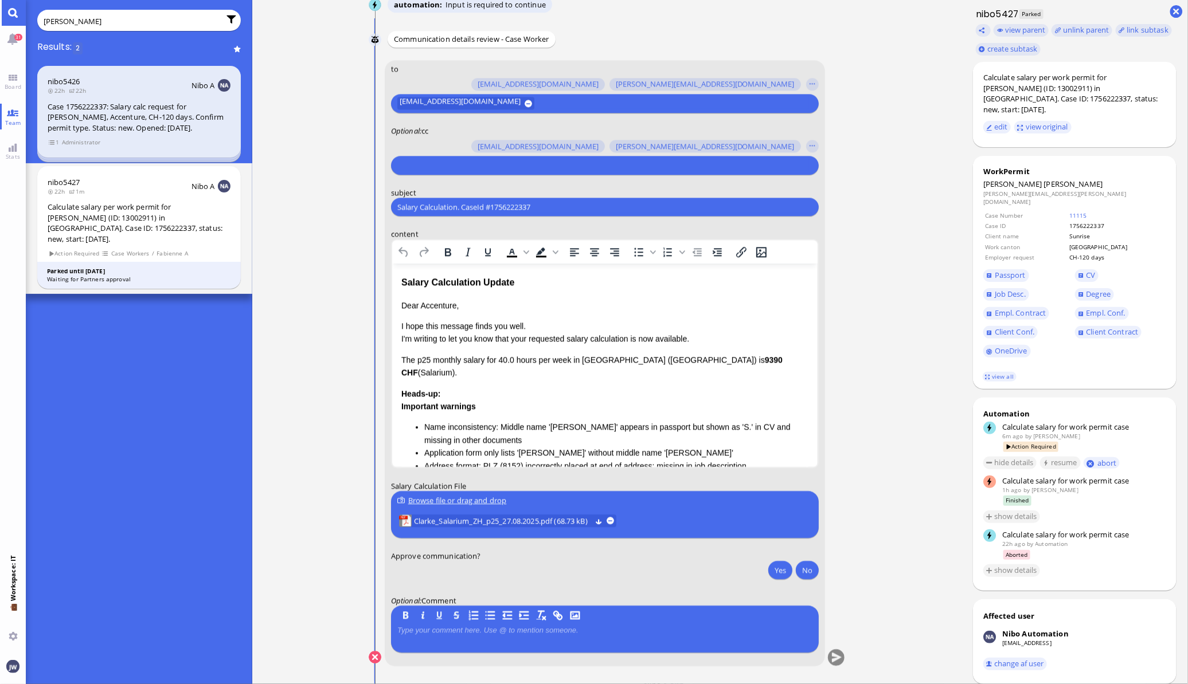
click at [440, 211] on input "Salary Calculation. CaseId #1756222337" at bounding box center [604, 207] width 415 height 12
paste input "PazPerTout new case: Helen Clarke (1756222337 / 13002911), Employer Request: CH…"
type input "PazPerTout new case: Helen Clarke (1756222337 / 13002911), Employer Request: CH…"
click at [434, 167] on input "text" at bounding box center [603, 165] width 412 height 12
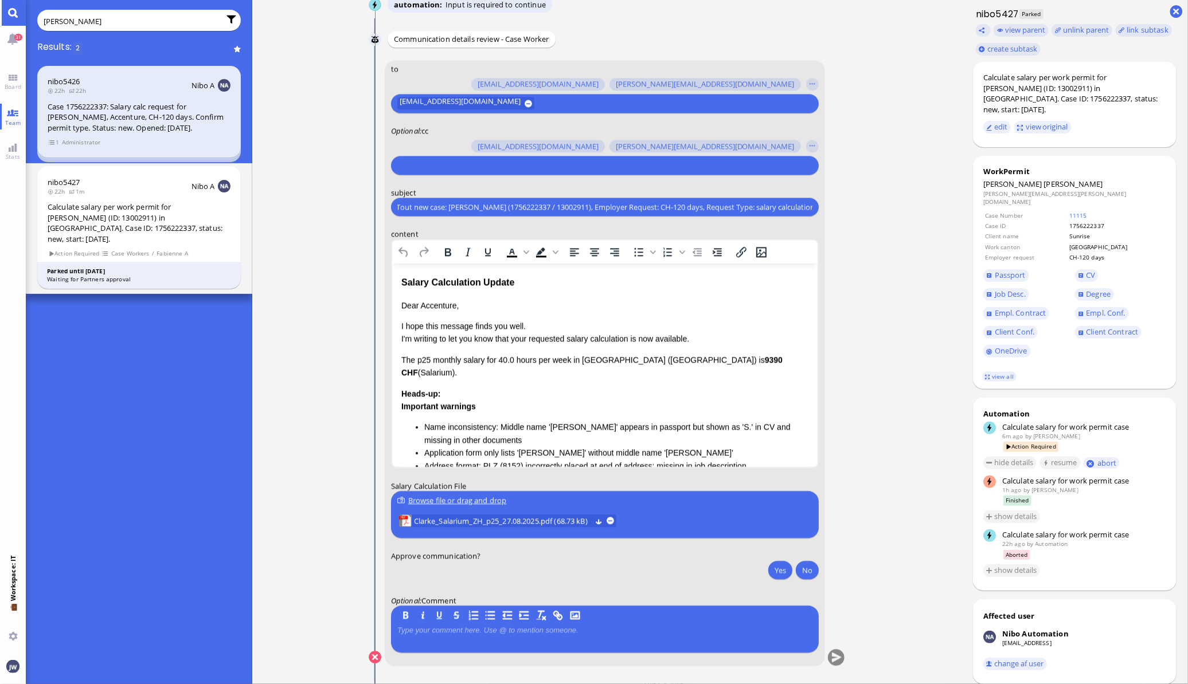
scroll to position [0, 0]
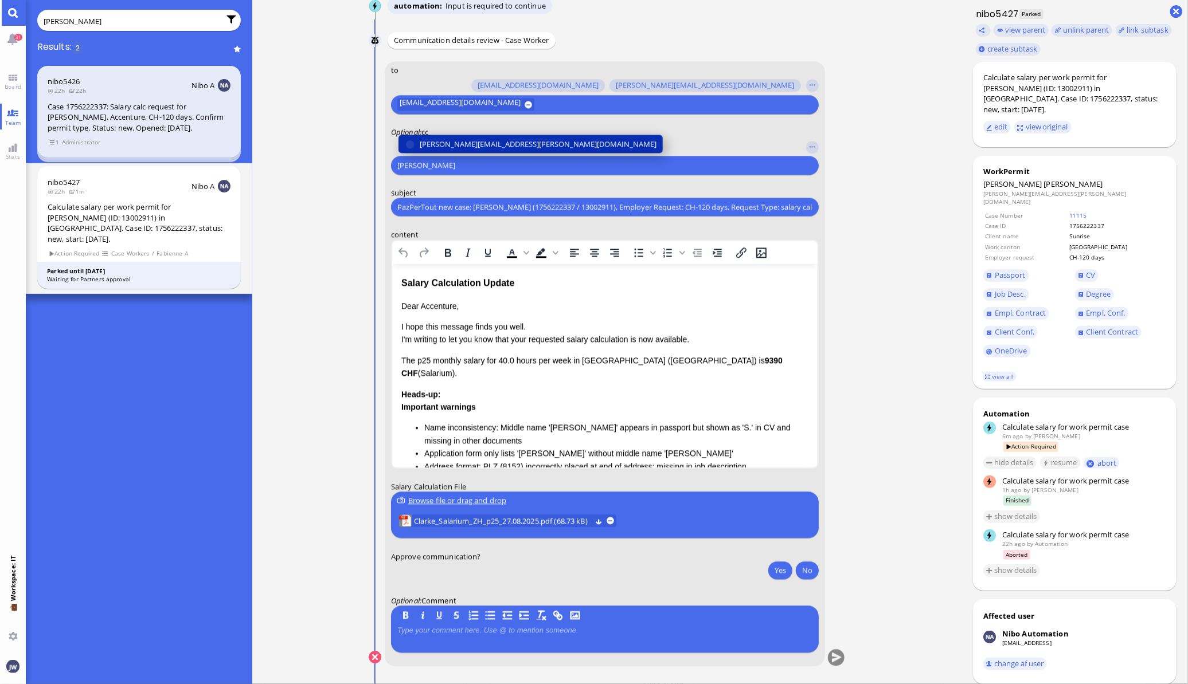
type input "jane"
click at [452, 140] on span "[PERSON_NAME][EMAIL_ADDRESS][PERSON_NAME][DOMAIN_NAME]" at bounding box center [538, 144] width 237 height 12
type input "anu"
click at [452, 140] on span "[PERSON_NAME][EMAIL_ADDRESS][DOMAIN_NAME]" at bounding box center [509, 144] width 179 height 12
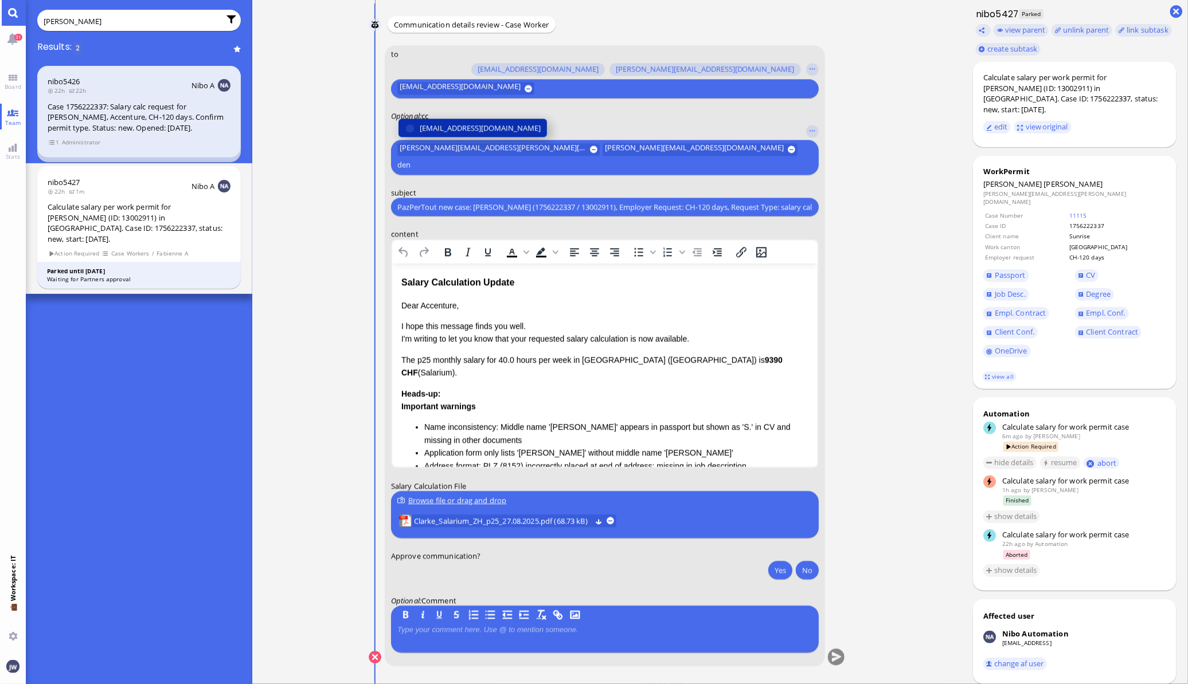
type input "den"
click at [452, 134] on span "[EMAIL_ADDRESS][DOMAIN_NAME]" at bounding box center [480, 128] width 121 height 12
type input "fab"
click at [485, 129] on span "[EMAIL_ADDRESS][DOMAIN_NAME]" at bounding box center [480, 128] width 121 height 12
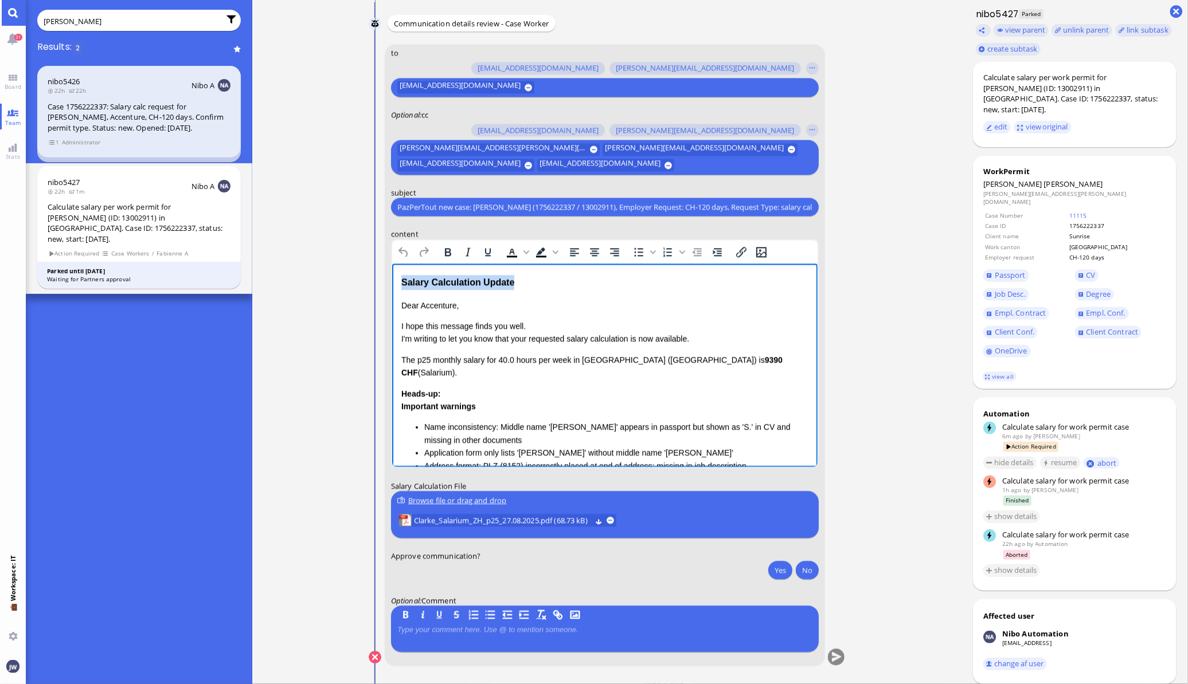
drag, startPoint x: 524, startPoint y: 287, endPoint x: 378, endPoint y: 286, distance: 145.6
click at [391, 286] on html "Salary Calculation Update Dear Accenture, I hope this message finds you well. I…" at bounding box center [603, 451] width 425 height 375
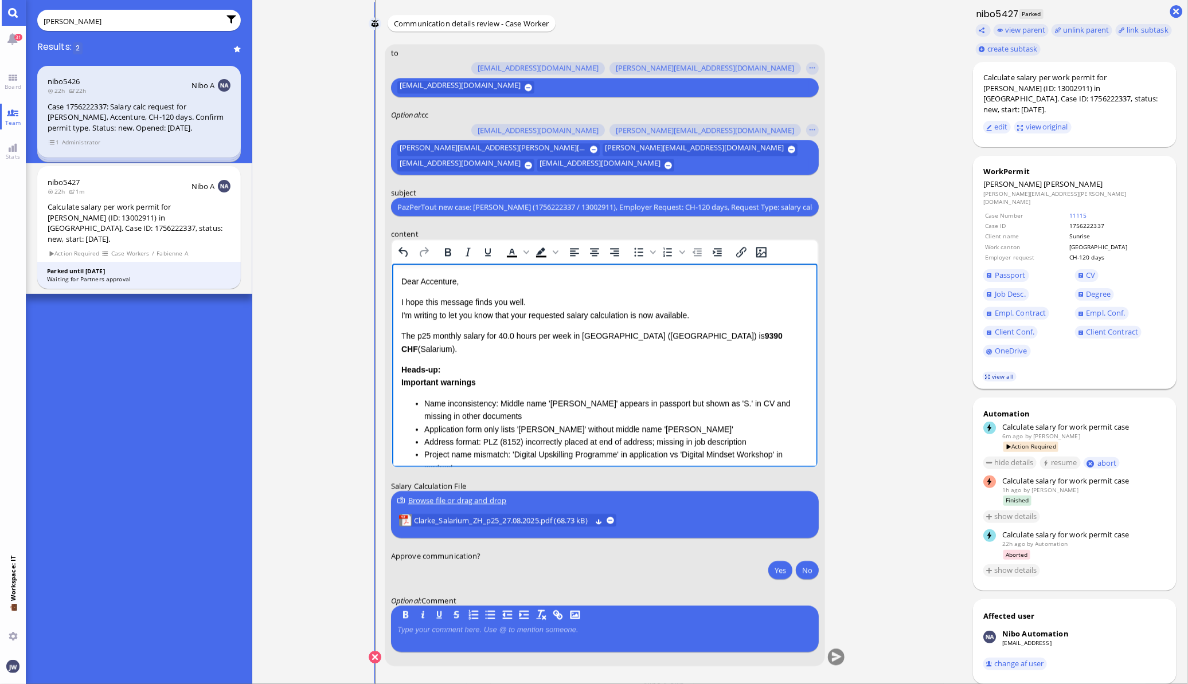
click at [1005, 372] on link "view all" at bounding box center [998, 377] width 33 height 10
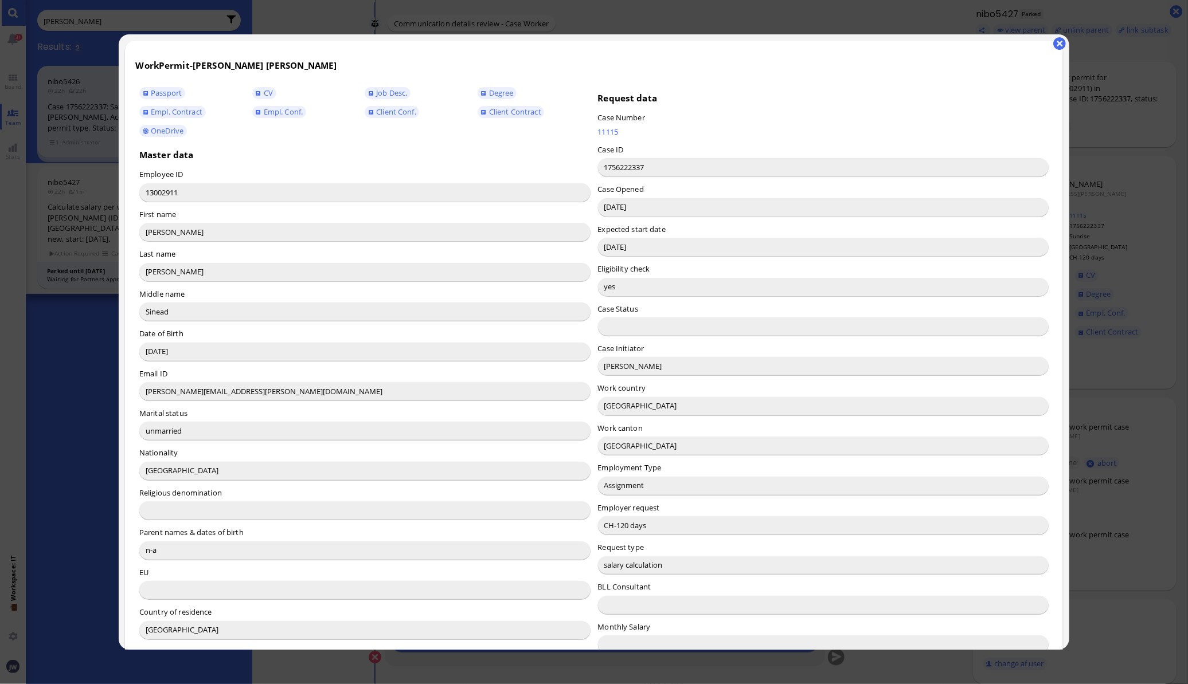
click at [621, 368] on input "Candela Lucero" at bounding box center [823, 366] width 451 height 18
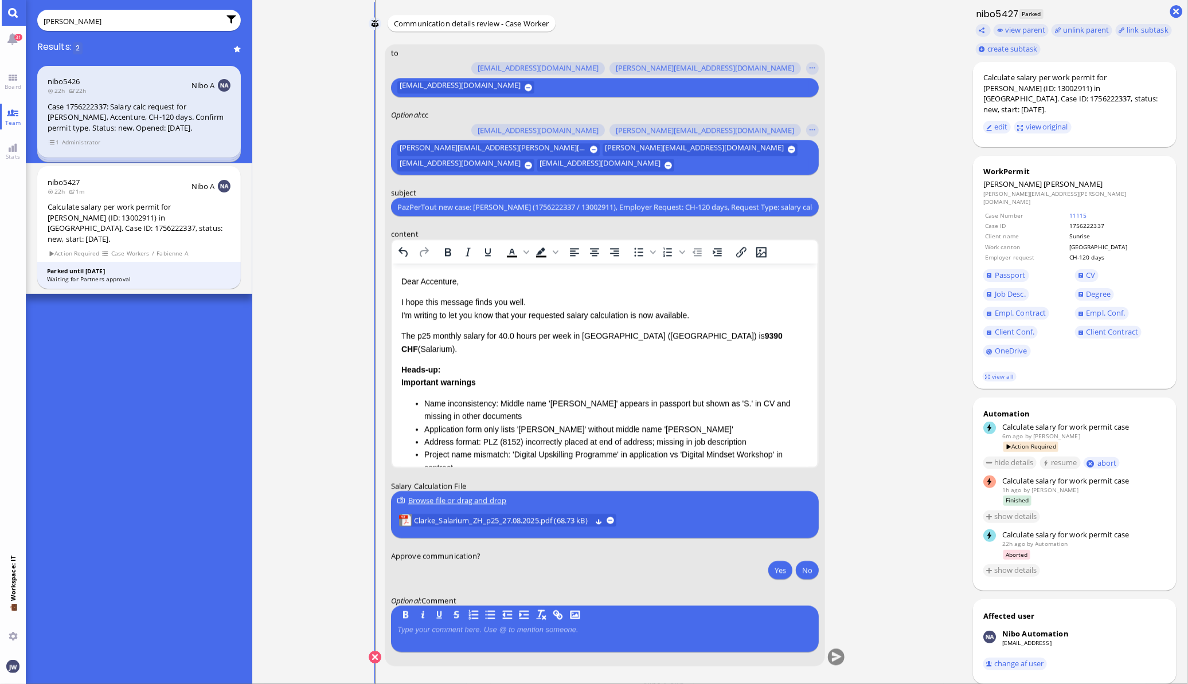
click at [440, 280] on p "Dear Accenture," at bounding box center [604, 281] width 407 height 13
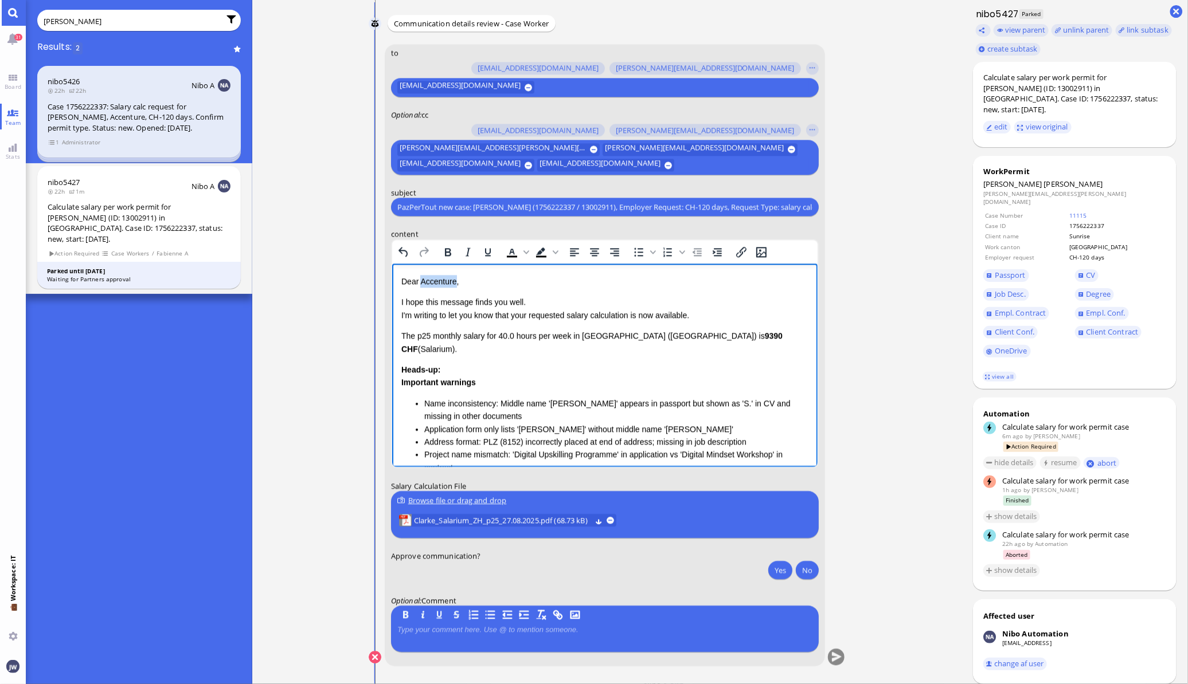
click at [440, 280] on p "Dear Accenture," at bounding box center [604, 281] width 407 height 13
click at [525, 315] on p "I hope this message finds you well. I'm writing to let you know that your reque…" at bounding box center [604, 309] width 407 height 26
click at [631, 317] on p "I hope this message finds you well. I'm writing to let you know that the reques…" at bounding box center [604, 309] width 407 height 26
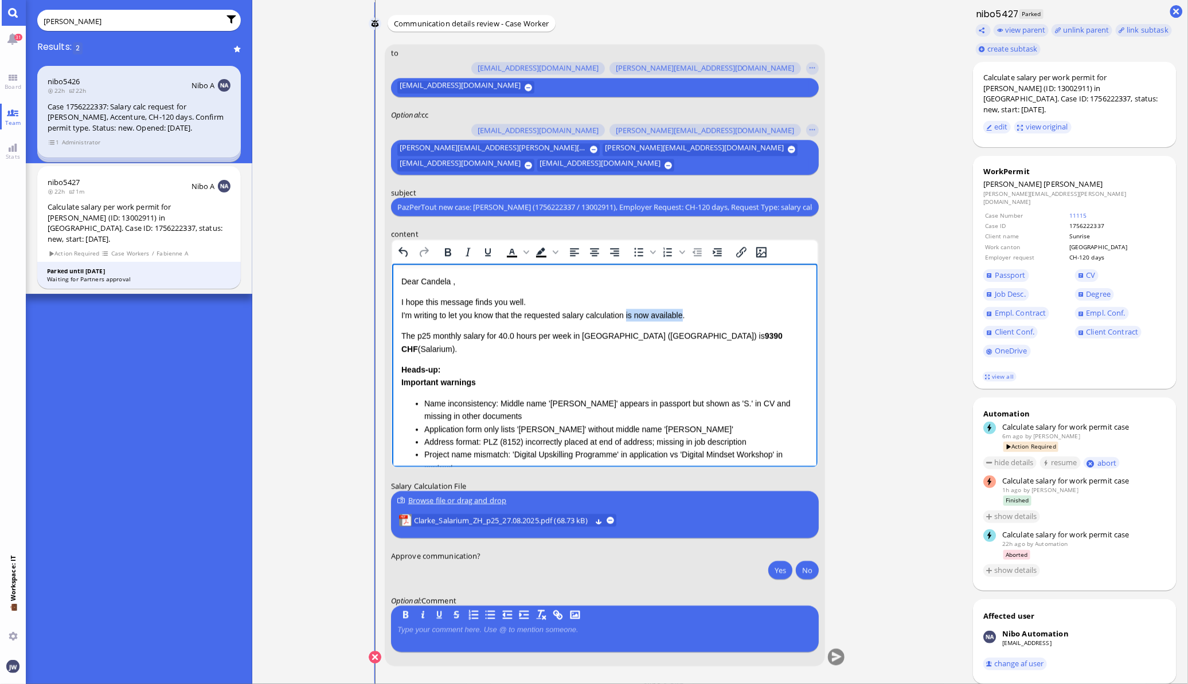
click at [672, 318] on p "I hope this message finds you well. I'm writing to let you know that the reques…" at bounding box center [604, 309] width 407 height 26
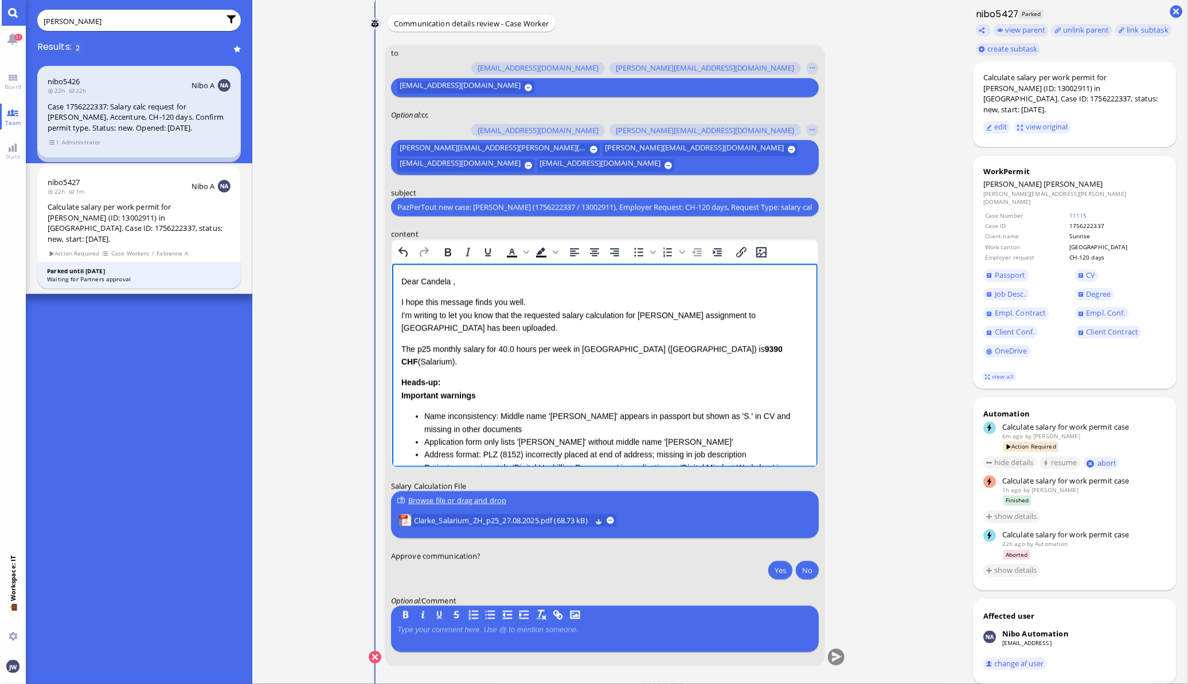
click at [408, 339] on div "Dear Candela , I hope this message finds you well. I'm writing to let you know …" at bounding box center [604, 434] width 407 height 318
click at [401, 346] on p "The p25 monthly salary for 40.0 hours per week in Canton Zurich (ZH) is 9390 CH…" at bounding box center [604, 356] width 407 height 26
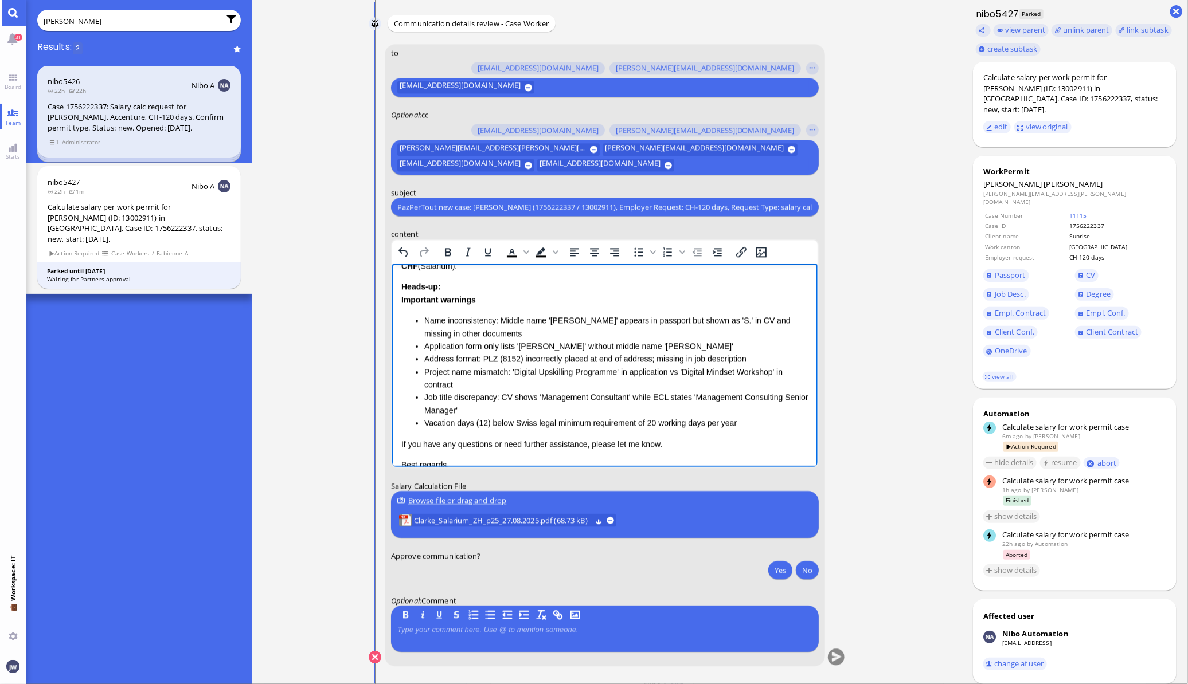
scroll to position [143, 0]
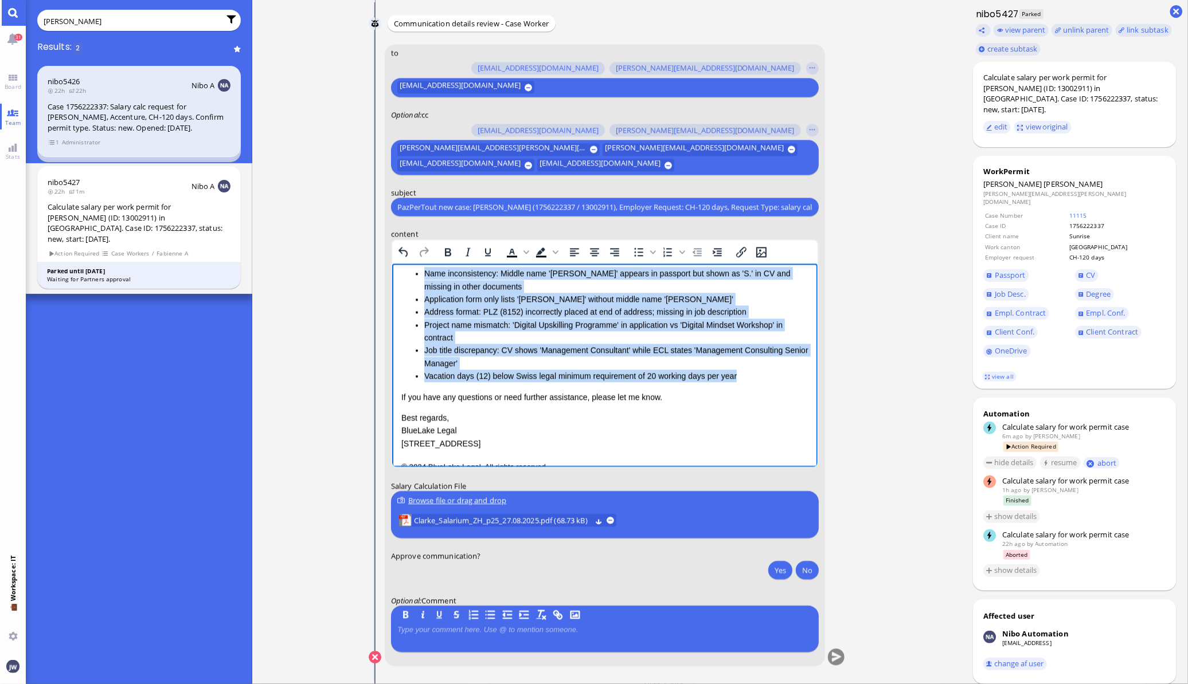
click at [734, 370] on li "Vacation days (12) below Swiss legal minimum requirement of 20 working days per…" at bounding box center [616, 376] width 384 height 13
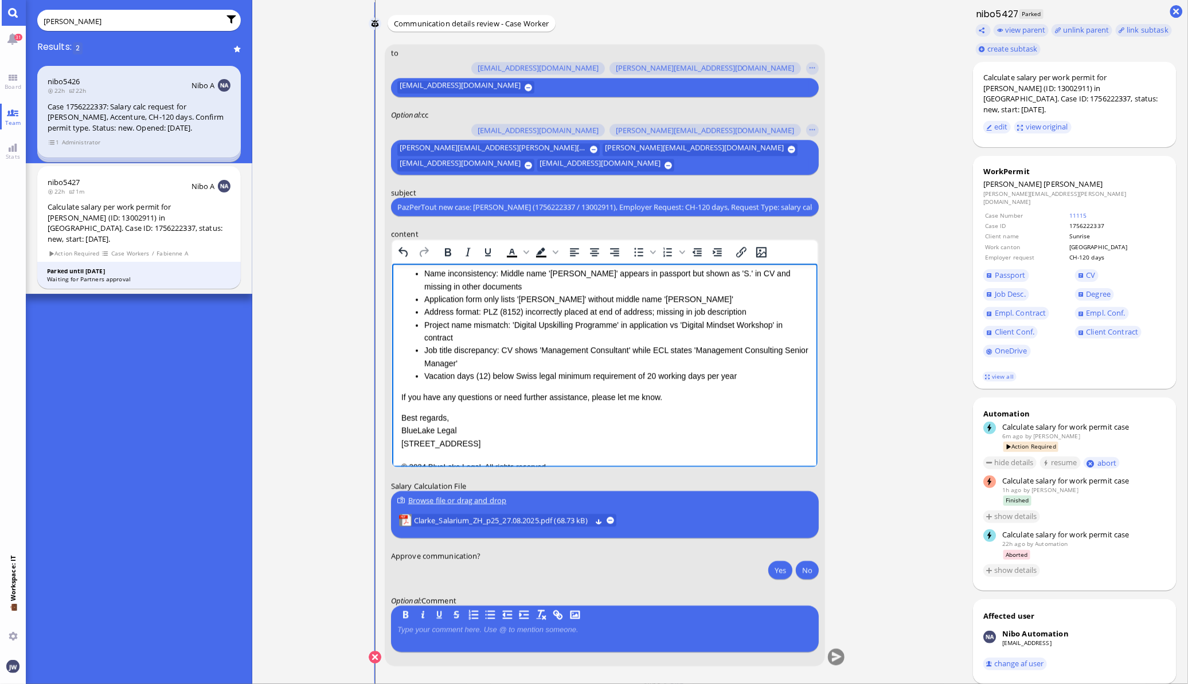
scroll to position [0, 0]
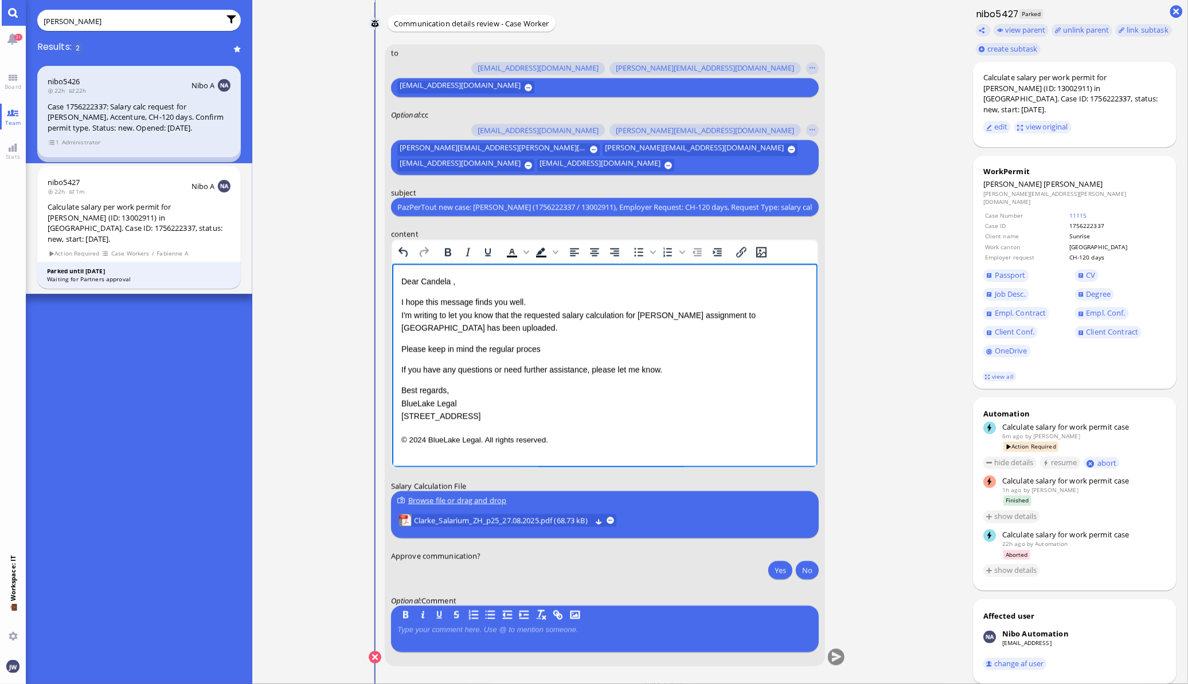
click at [405, 346] on p "Please keep in mind the regular proces" at bounding box center [604, 349] width 407 height 13
click at [539, 348] on p "Please keep in mind the regular proces" at bounding box center [604, 349] width 407 height 13
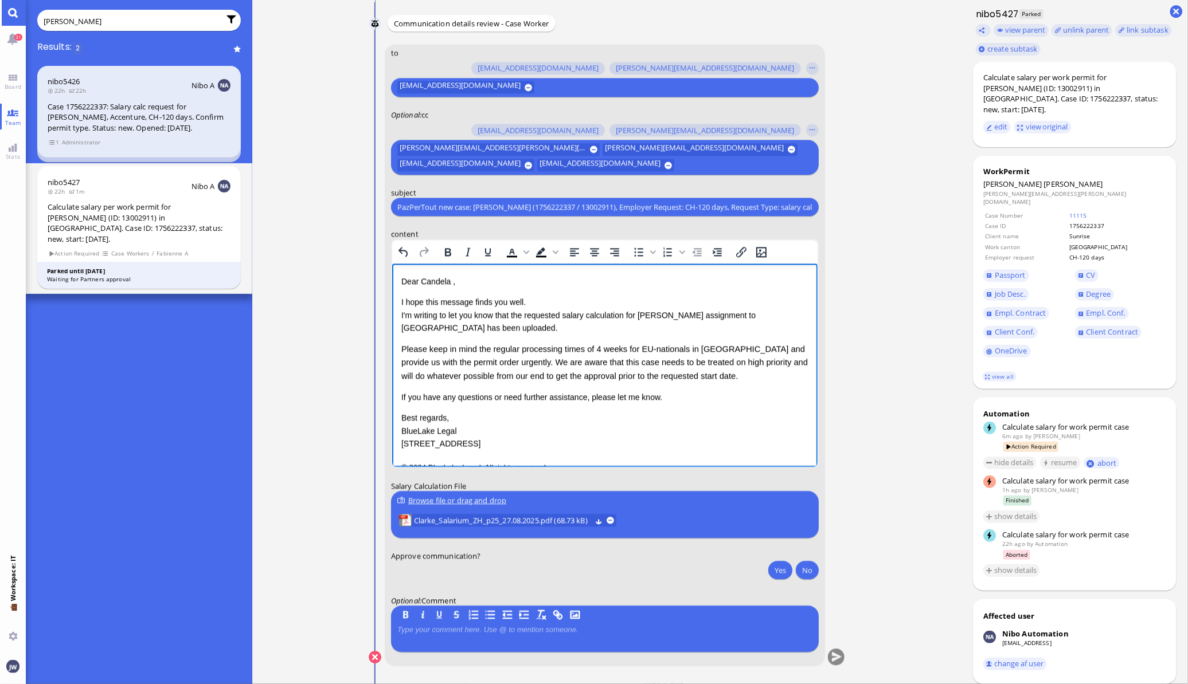
click at [438, 338] on div "Dear Candela , I hope this message finds you well. I'm writing to let you know …" at bounding box center [604, 362] width 407 height 175
click at [459, 325] on p "I hope this message finds you well. I'm writing to let you know that the reques…" at bounding box center [604, 315] width 407 height 38
click at [718, 381] on p "Please keep in mind the regular processing times of 4 weeks for EU-nationals in…" at bounding box center [604, 363] width 407 height 40
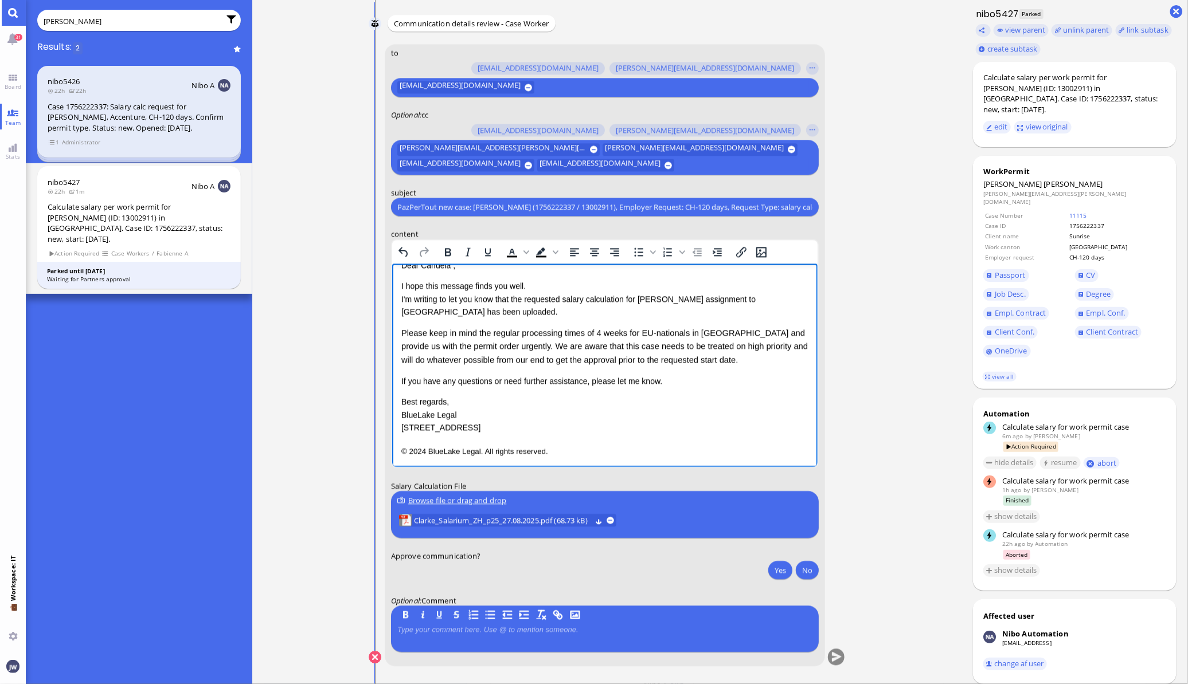
scroll to position [18, 0]
click at [656, 374] on p "If you have any questions or need further assistance, please let me know." at bounding box center [604, 379] width 407 height 13
click at [714, 362] on p "Please keep in mind the regular processing times of 4 weeks for EU-nationals in…" at bounding box center [604, 345] width 407 height 40
click at [678, 358] on span "Please keep in mind the regular processing times of 4 weeks for EU-nationals in…" at bounding box center [604, 345] width 406 height 36
click at [717, 358] on p "Please keep in mind the regular processing times of 4 weeks for EU-nationals in…" at bounding box center [604, 345] width 407 height 40
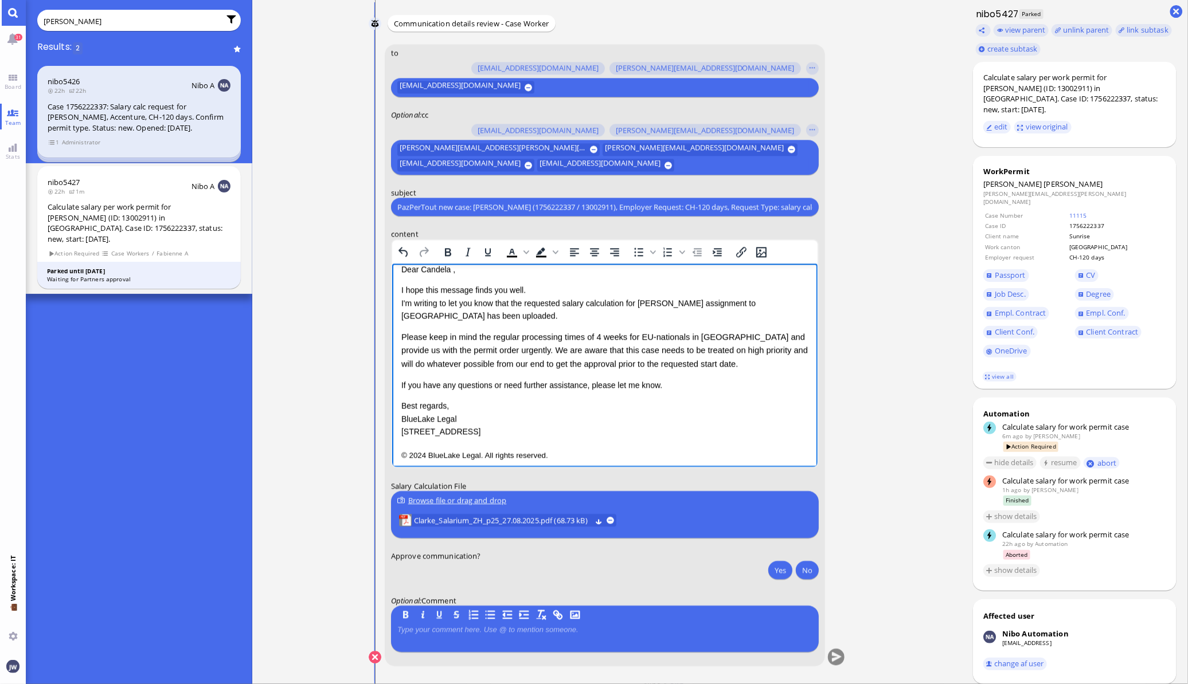
scroll to position [0, 0]
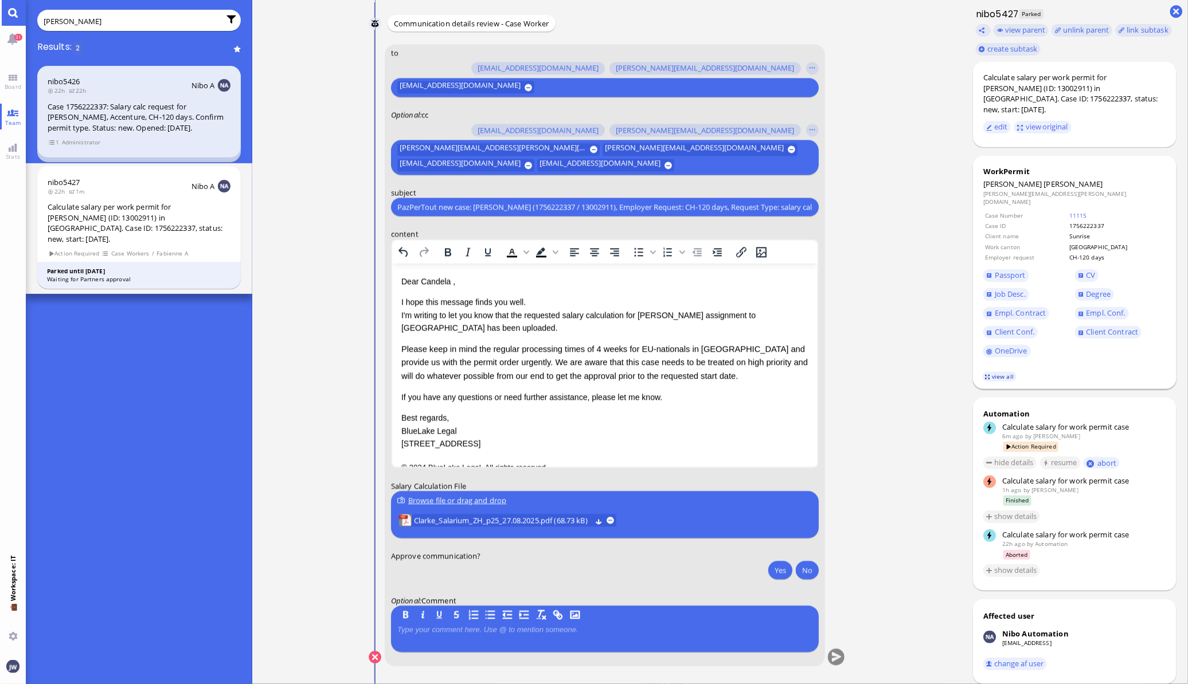
click at [1012, 372] on link "view all" at bounding box center [998, 377] width 33 height 10
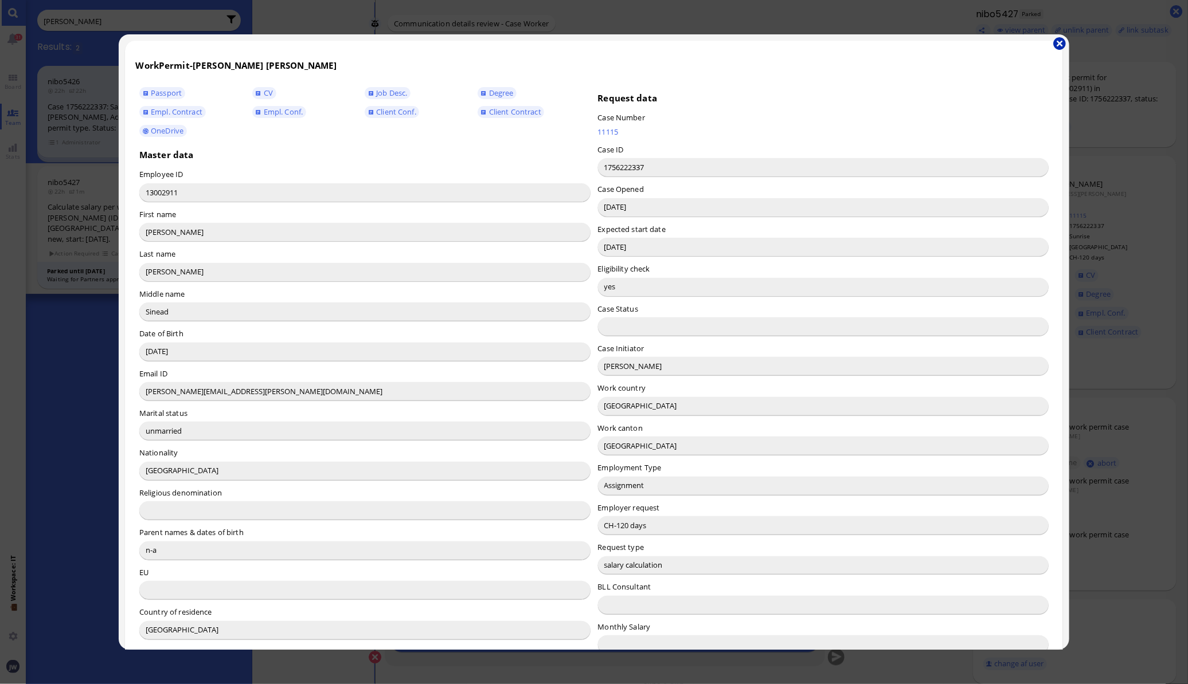
click at [1061, 40] on button "button" at bounding box center [1059, 43] width 13 height 13
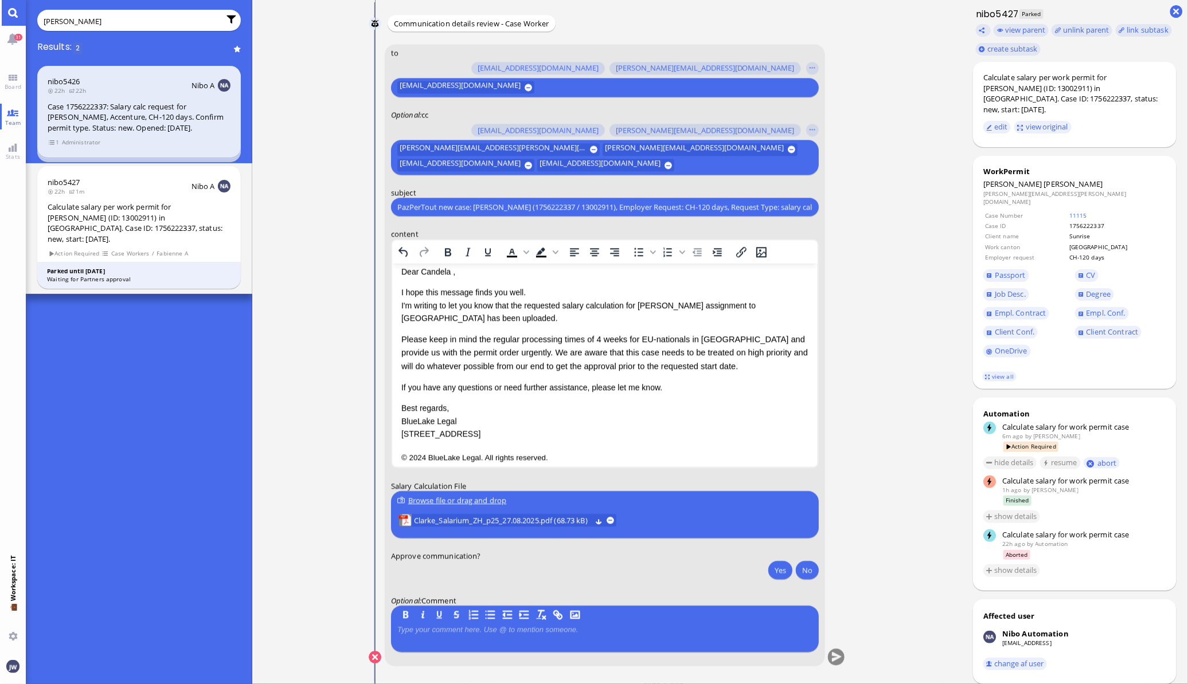
scroll to position [18, 0]
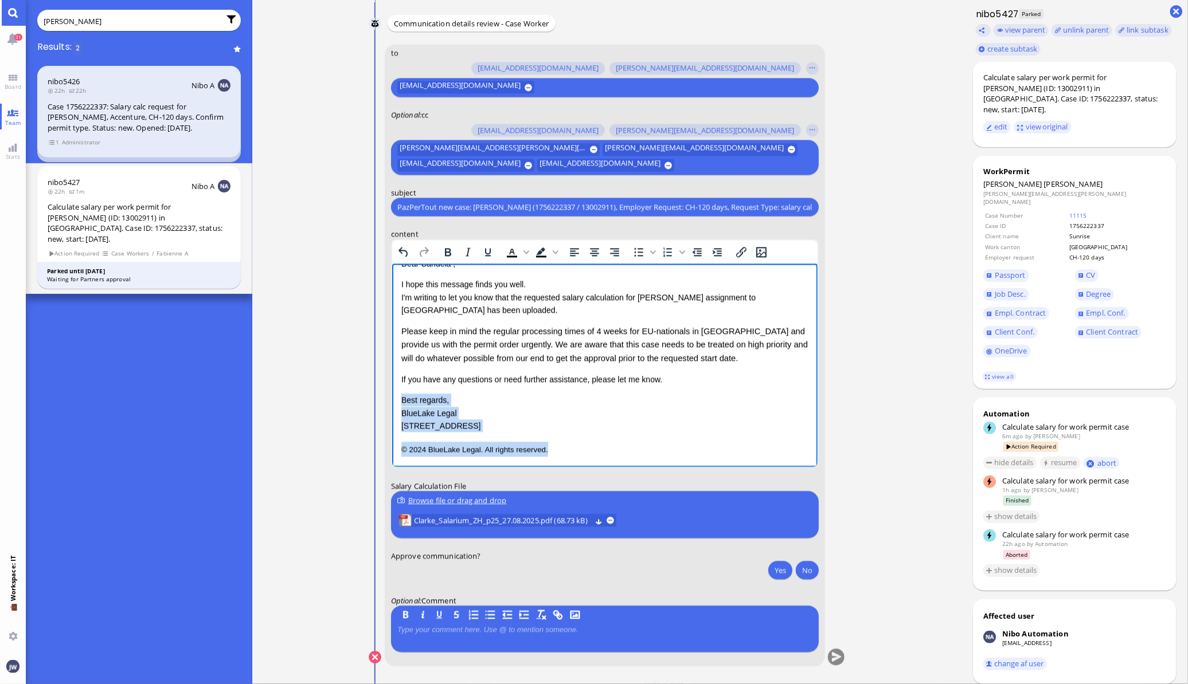
drag, startPoint x: 575, startPoint y: 450, endPoint x: 334, endPoint y: 391, distance: 248.3
click at [391, 391] on html "Dear Candela , I hope this message finds you well. I'm writing to let you know …" at bounding box center [603, 357] width 425 height 222
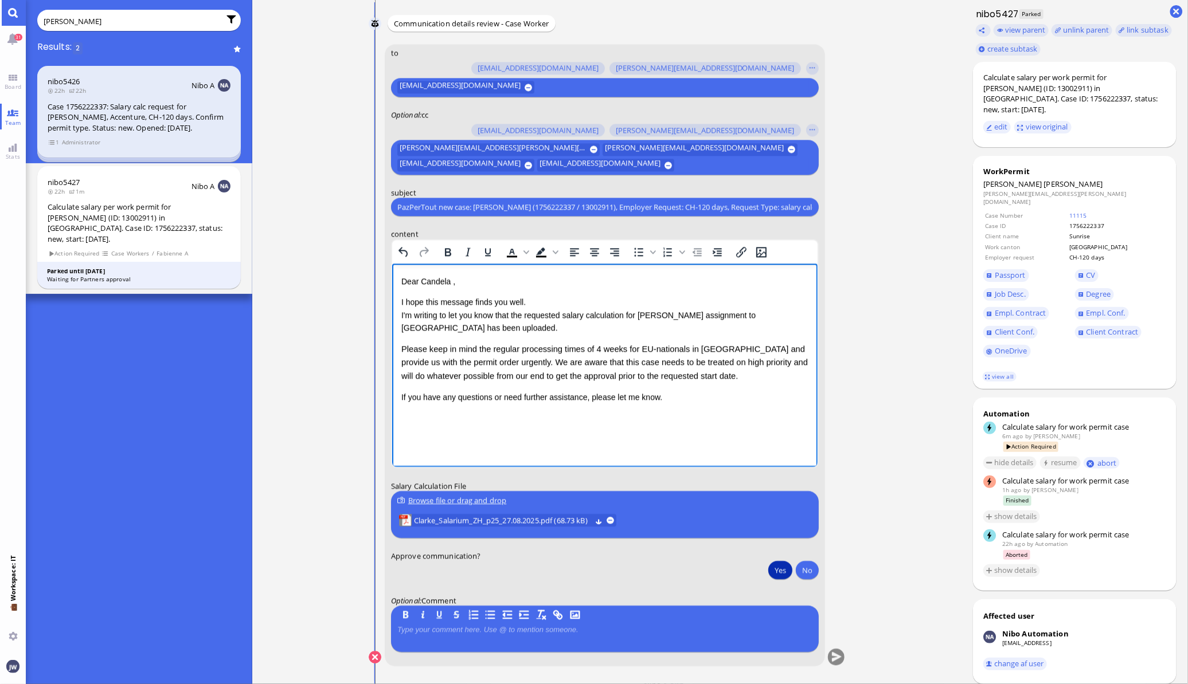
click at [782, 574] on button "Yes" at bounding box center [780, 570] width 24 height 18
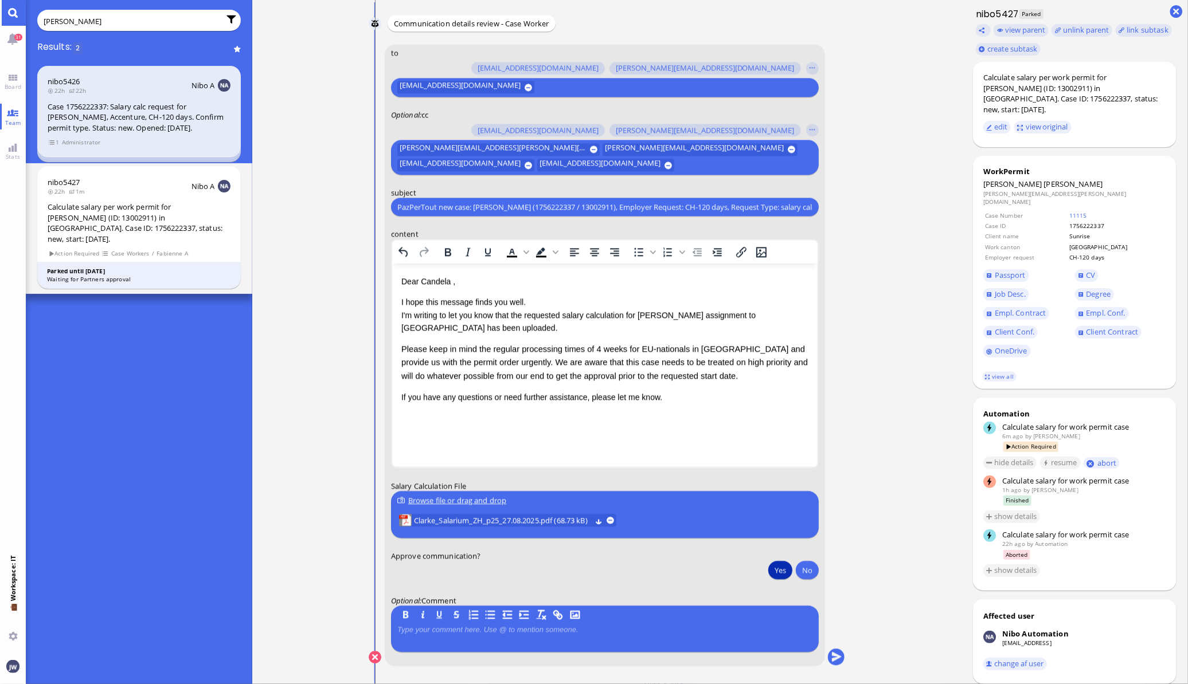
click at [826, 419] on conversation-line "You to amit.thakur@bluelakelegal.com anand.pazhenkottil@bluelakelegal.com anush…" at bounding box center [607, 362] width 477 height 637
click at [836, 656] on button "submit" at bounding box center [835, 657] width 17 height 17
click at [785, 569] on button "Yes" at bounding box center [780, 570] width 24 height 18
click at [839, 657] on button "submit" at bounding box center [835, 657] width 17 height 17
